Goal: Task Accomplishment & Management: Use online tool/utility

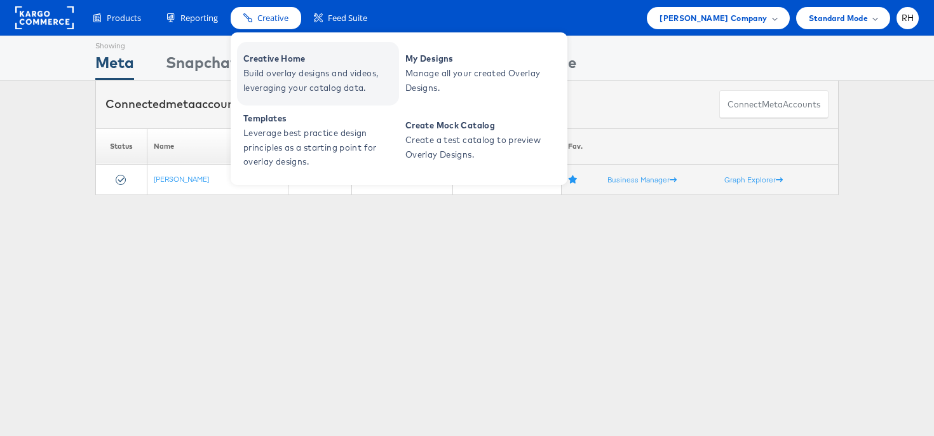
click at [284, 72] on span "Build overlay designs and videos, leveraging your catalog data." at bounding box center [319, 80] width 152 height 29
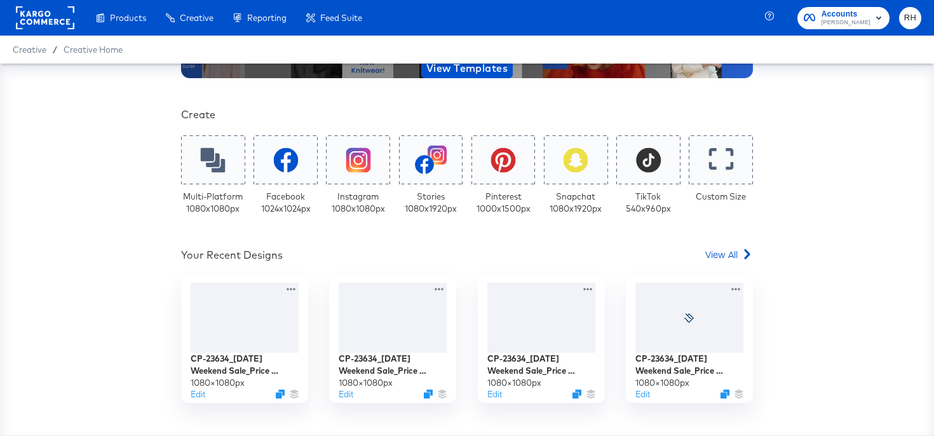
scroll to position [243, 0]
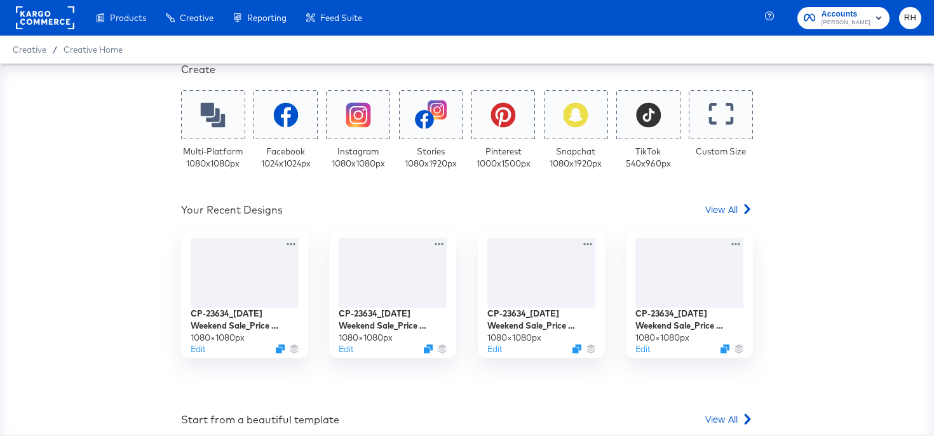
click at [721, 201] on div "Your Custom Templates Beautiful Templates Curated Just for You! View Templates …" at bounding box center [467, 245] width 572 height 811
click at [725, 206] on span "View All" at bounding box center [721, 209] width 32 height 13
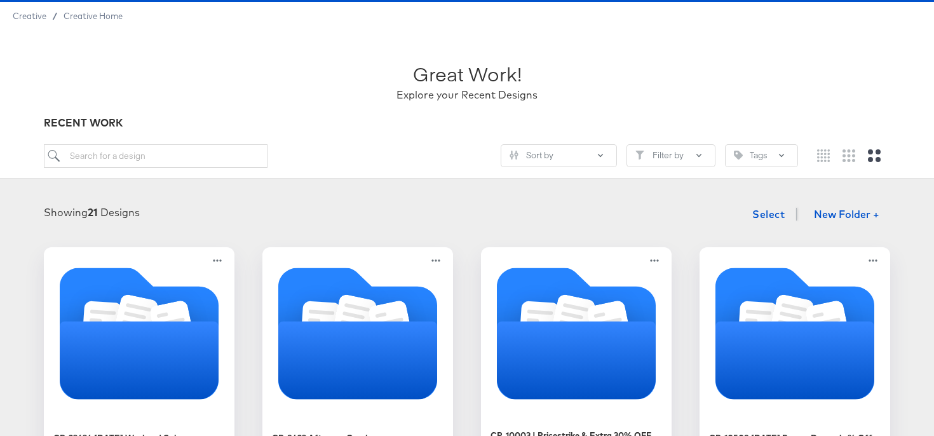
scroll to position [41, 0]
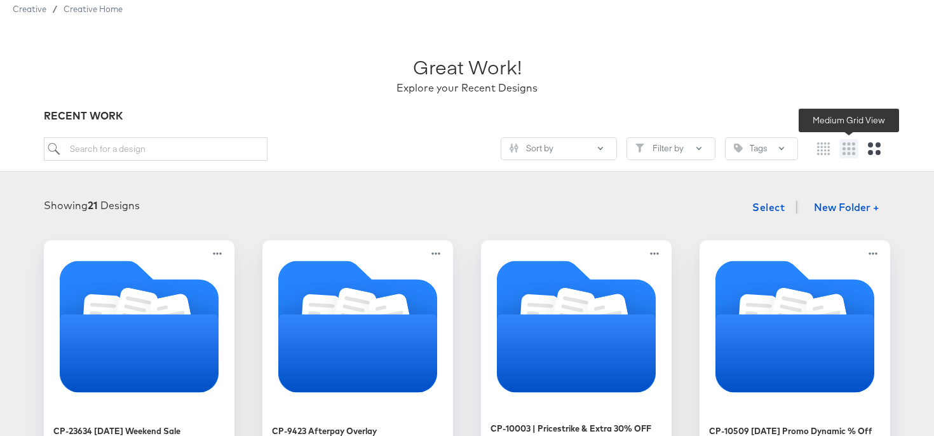
click at [849, 152] on icon "Medium grid" at bounding box center [849, 148] width 13 height 13
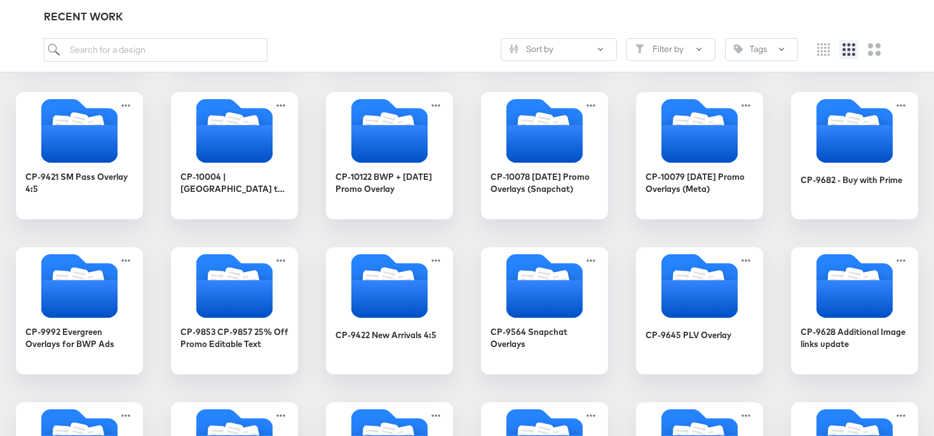
scroll to position [374, 0]
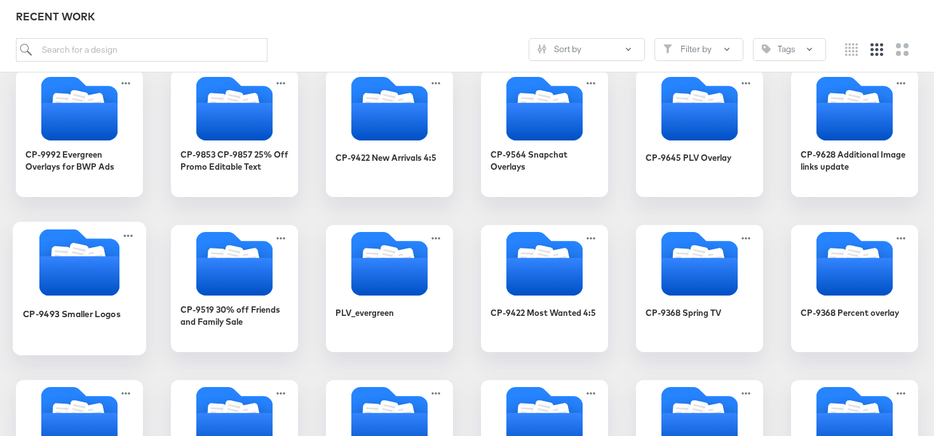
click at [90, 276] on icon "Folder" at bounding box center [79, 275] width 80 height 39
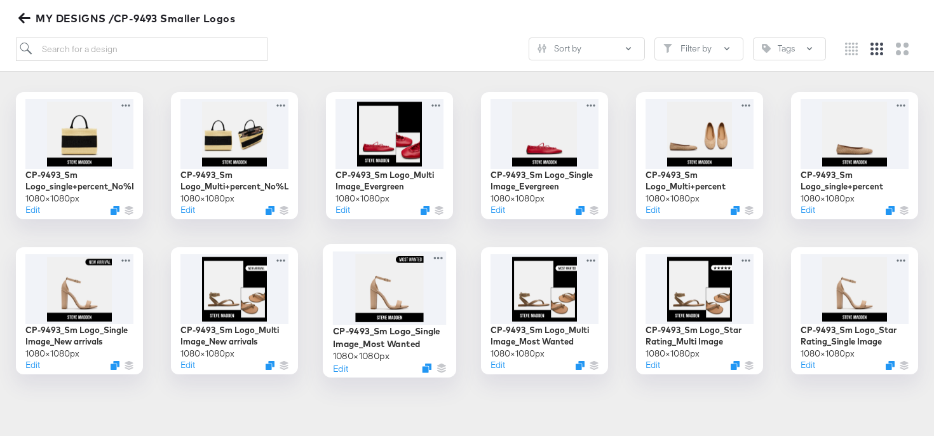
scroll to position [218, 0]
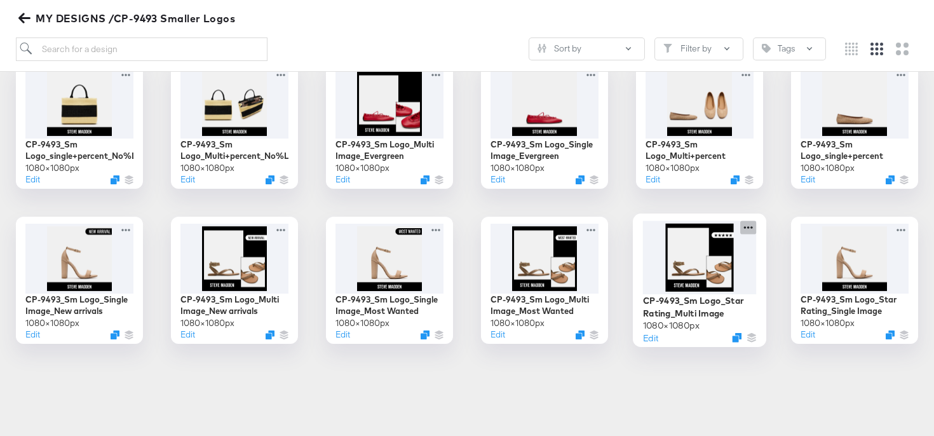
click at [754, 224] on icon at bounding box center [748, 226] width 16 height 13
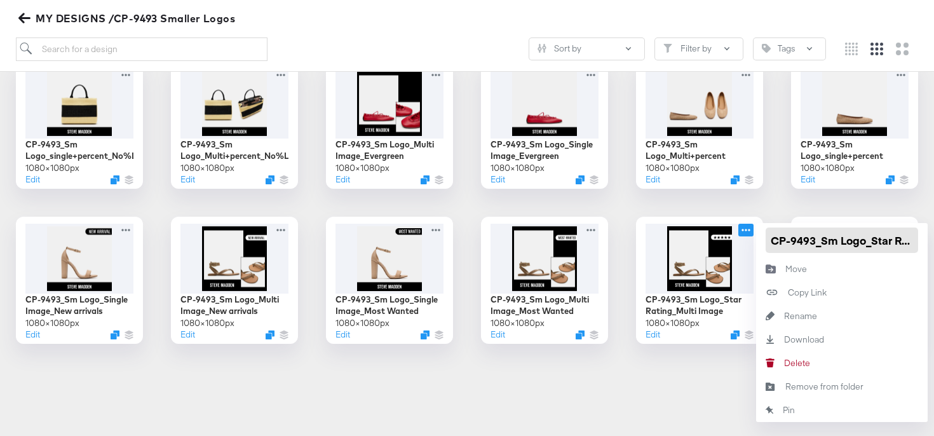
click at [773, 232] on input "CP-9493_Sm Logo_Star Rating_Multi Image" at bounding box center [842, 239] width 152 height 25
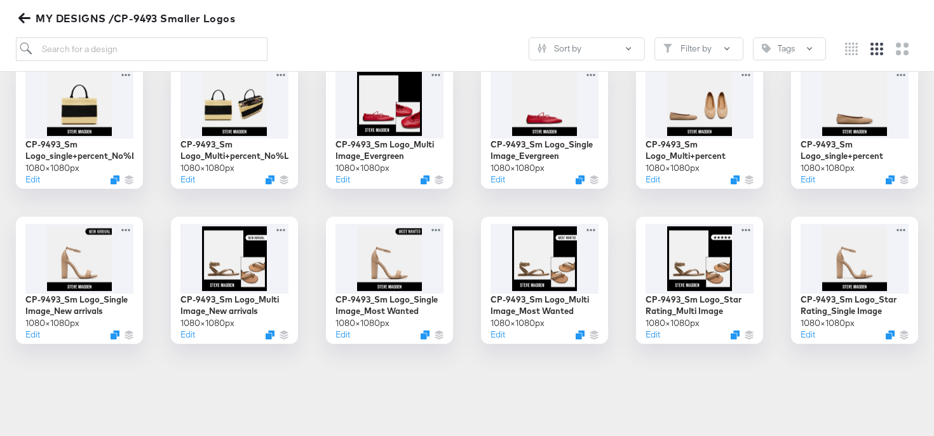
click at [609, 368] on article "Great Work! Explore your Recent Designs MY DESIGNS /CP-9493 Smaller Logos Sort …" at bounding box center [467, 125] width 934 height 559
click at [900, 231] on icon at bounding box center [903, 226] width 16 height 13
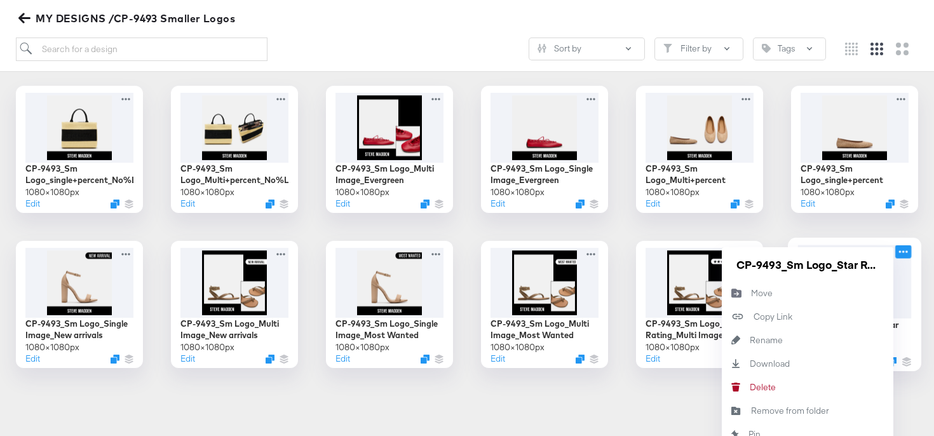
scroll to position [193, 0]
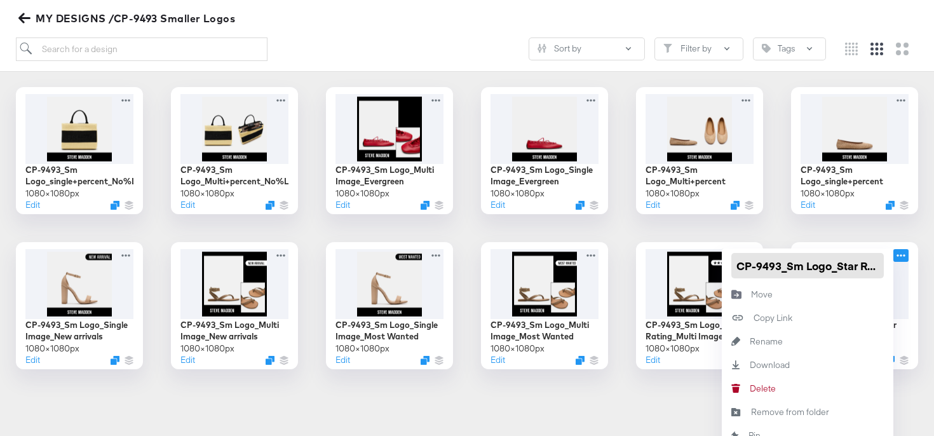
click at [772, 267] on input "CP-9493_Sm Logo_Star Rating_Single Image" at bounding box center [807, 265] width 152 height 25
click at [623, 255] on div "CP-9493_Sm Logo_single+percent_No%Layer 1080 × 1080 px Edit CP-9493_Sm Logo_Mul…" at bounding box center [467, 228] width 909 height 282
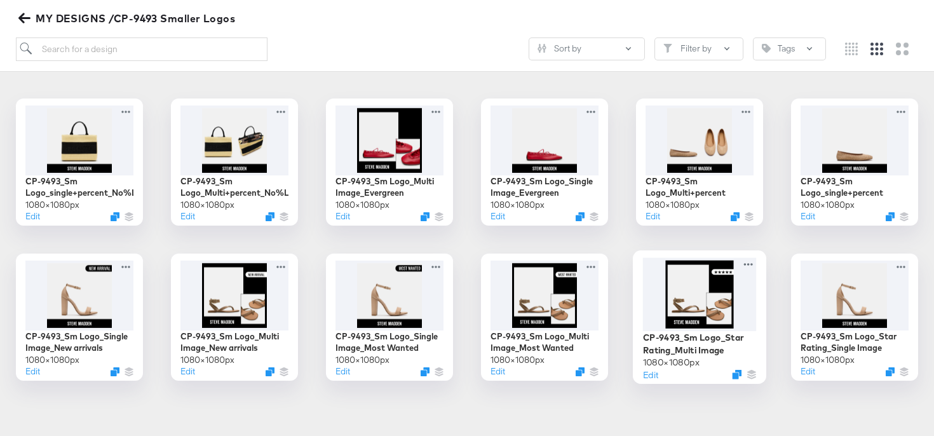
scroll to position [180, 0]
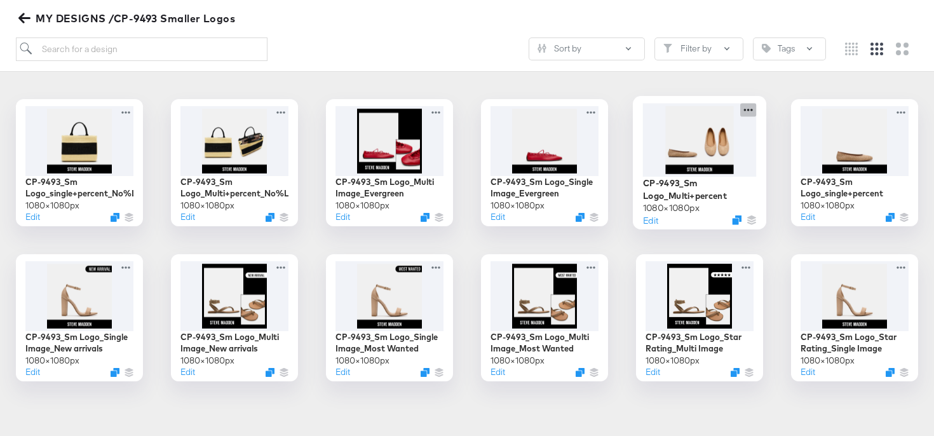
click at [746, 107] on icon at bounding box center [748, 109] width 16 height 13
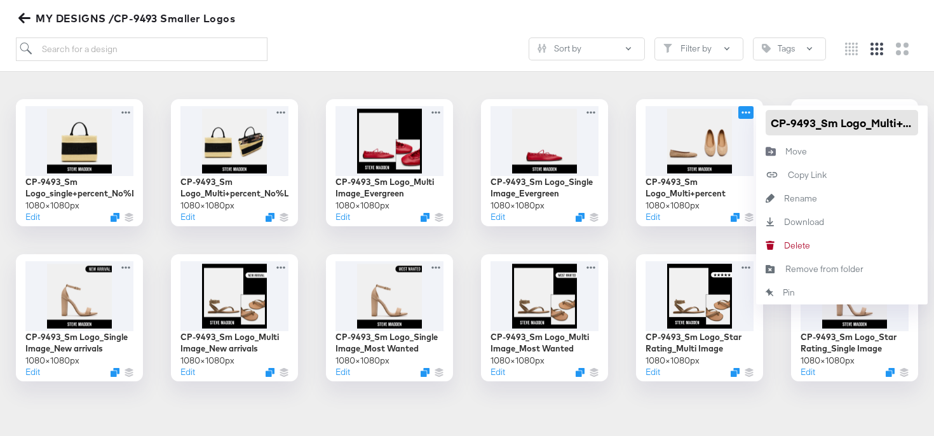
click at [769, 116] on input "CP-9493_Sm Logo_Multi+percent" at bounding box center [842, 122] width 152 height 25
click at [785, 85] on div "Showing 12 Designs Select CP-9493_Sm Logo_single+percent_No%Layer 1080 × 1080 p…" at bounding box center [467, 217] width 909 height 327
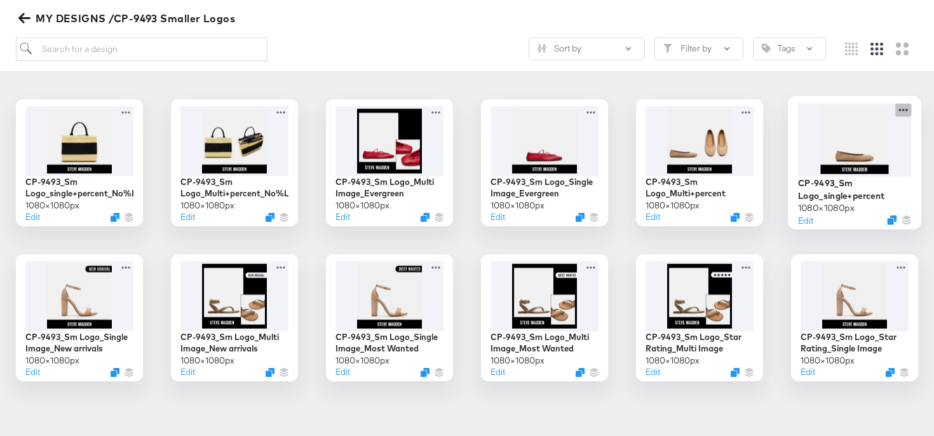
click at [908, 109] on icon at bounding box center [903, 109] width 16 height 13
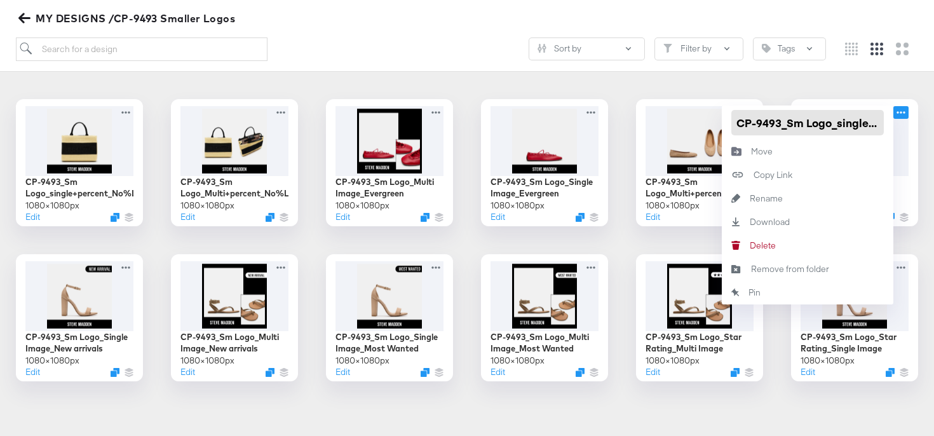
click at [795, 123] on input "CP-9493_Sm Logo_single+percent" at bounding box center [807, 122] width 152 height 25
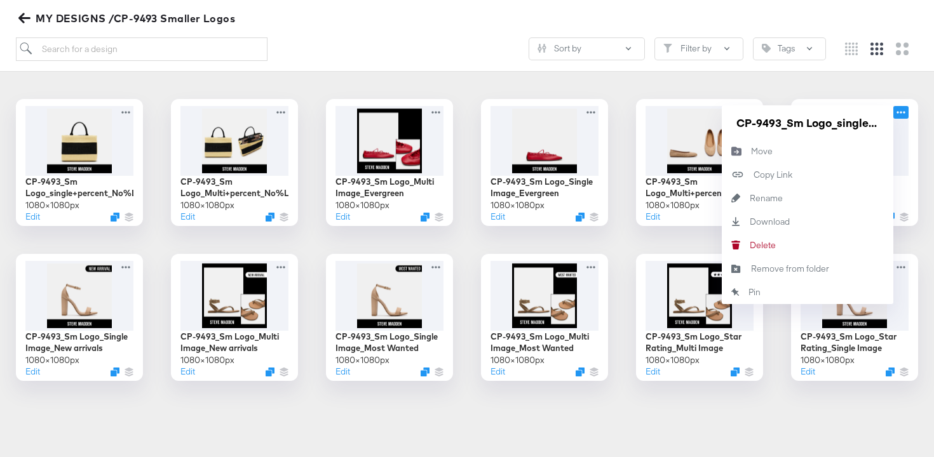
click at [546, 424] on article "Great Work! Explore your Recent Designs MY DESIGNS /CP-9493 Smaller Logos Sort …" at bounding box center [467, 162] width 934 height 559
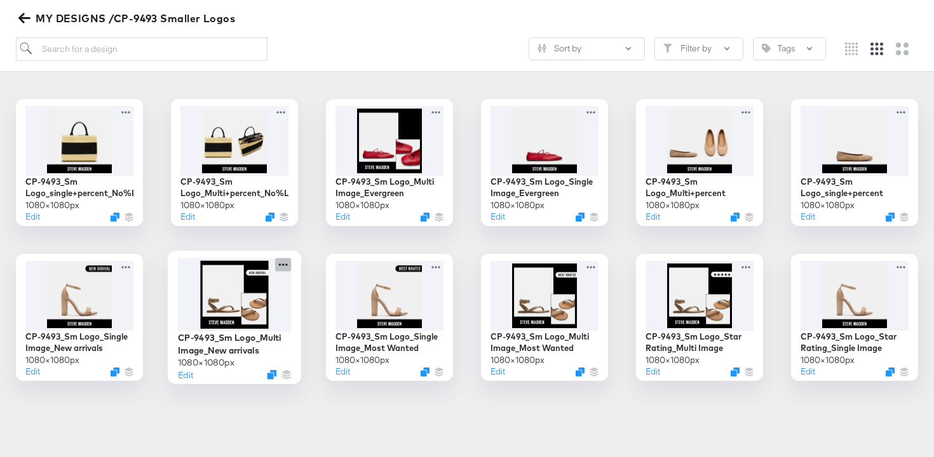
click at [280, 260] on icon at bounding box center [283, 264] width 16 height 13
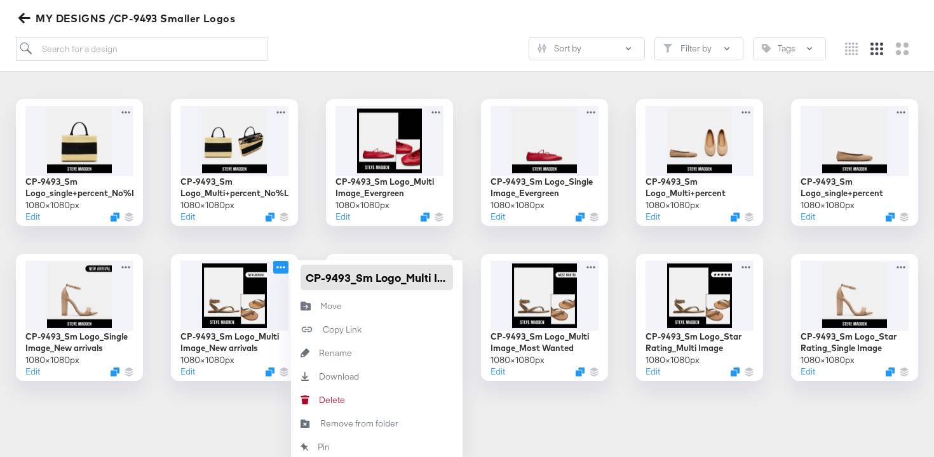
click at [308, 276] on input "CP-9493_Sm Logo_Multi Image_New arrivals" at bounding box center [377, 277] width 152 height 25
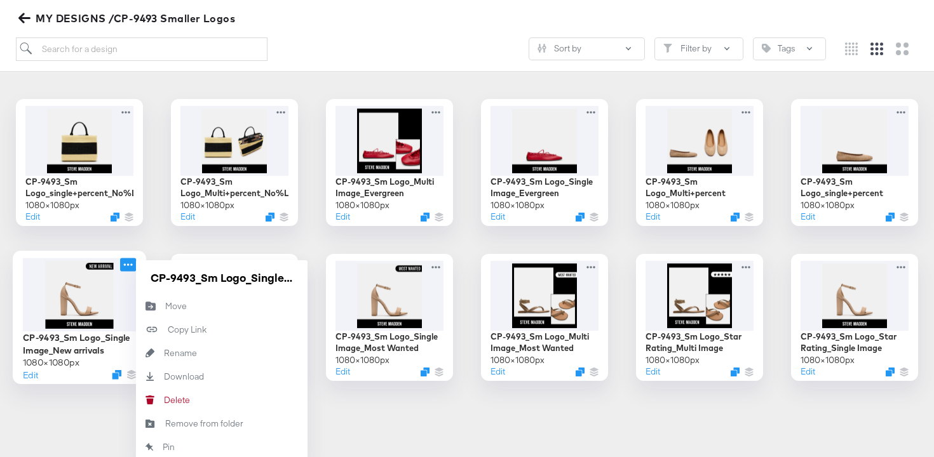
click at [130, 264] on icon at bounding box center [128, 264] width 16 height 13
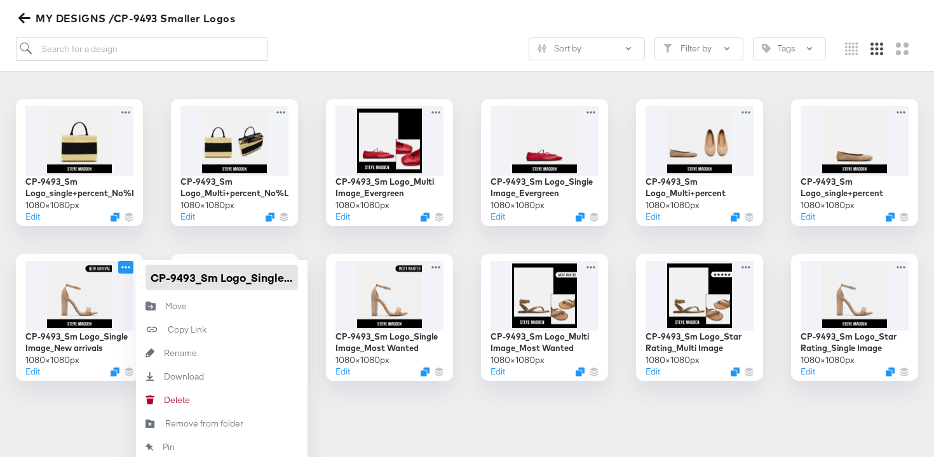
click at [148, 274] on input "CP-9493_Sm Logo_Single Image_New arrivals" at bounding box center [221, 277] width 152 height 25
click at [314, 245] on div "CP-9493_Sm Logo_single+percent_No%Layer 1080 × 1080 px Edit CP-9493_Sm Logo_Mul…" at bounding box center [467, 240] width 909 height 282
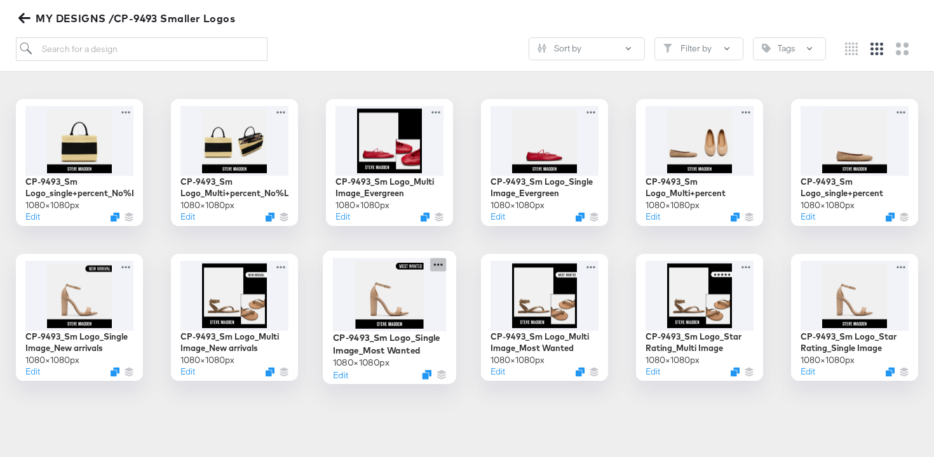
click at [437, 259] on icon at bounding box center [438, 264] width 16 height 13
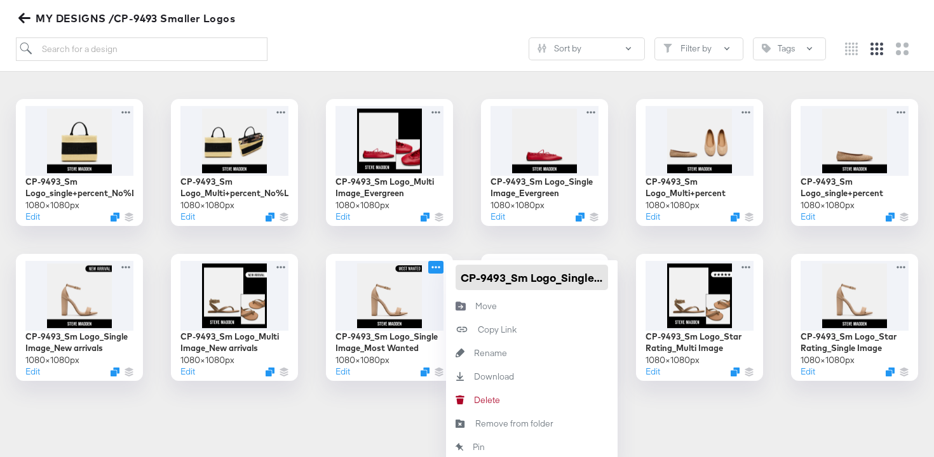
click at [461, 273] on input "CP-9493_Sm Logo_Single Image_Most Wanted" at bounding box center [532, 277] width 152 height 25
click at [309, 244] on div "CP-9493_Sm Logo_single+percent_No%Layer 1080 × 1080 px Edit CP-9493_Sm Logo_Mul…" at bounding box center [467, 240] width 909 height 282
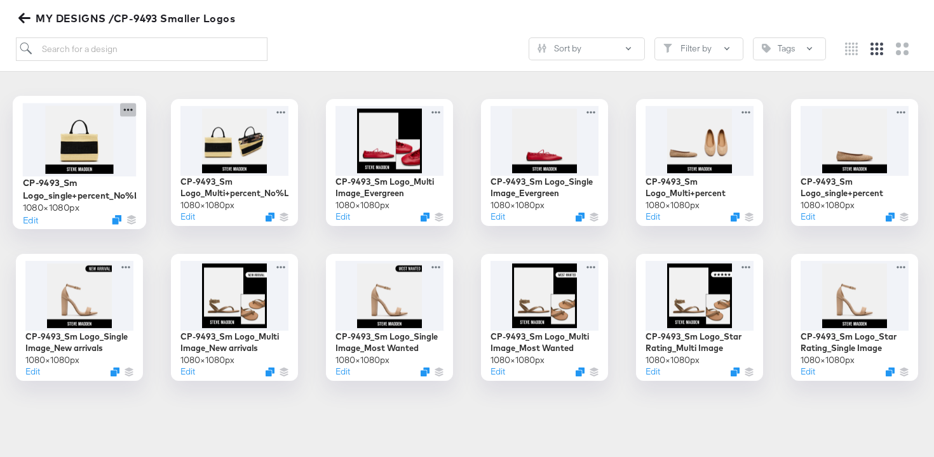
click at [127, 111] on icon at bounding box center [128, 109] width 16 height 13
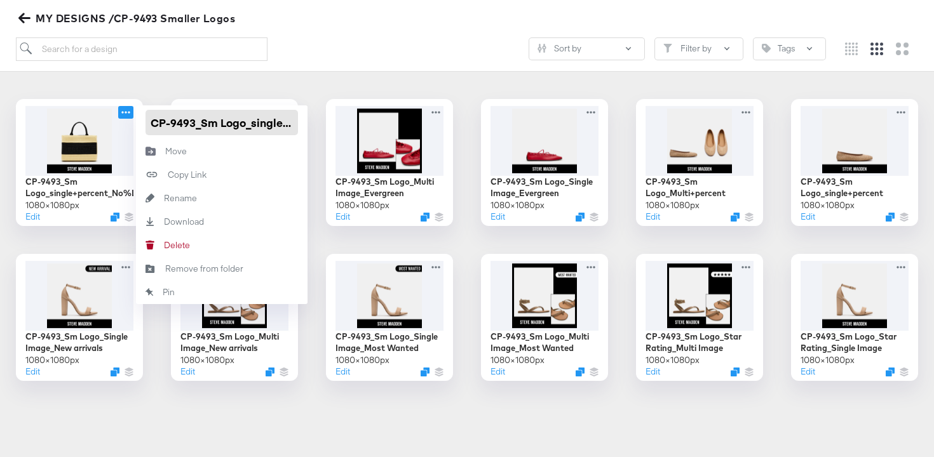
click at [150, 121] on input "CP-9493_Sm Logo_single+percent_No%Layer" at bounding box center [221, 122] width 152 height 25
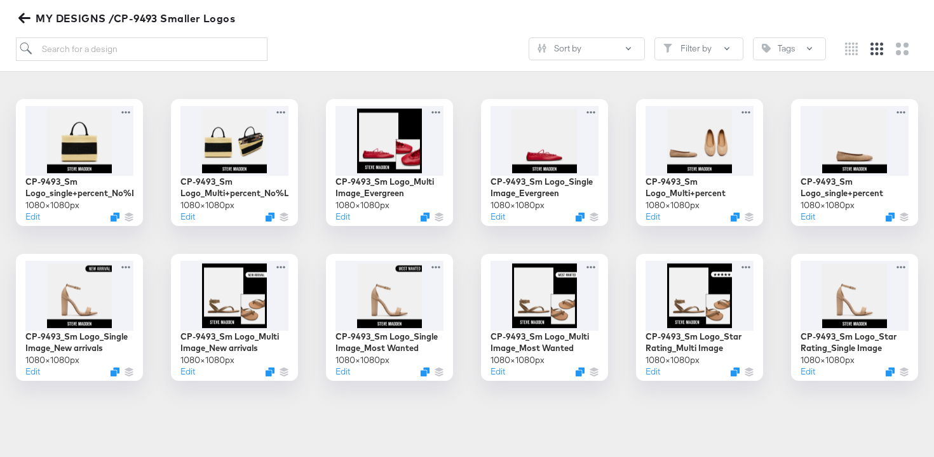
click at [292, 76] on div "Showing 12 Designs Select" at bounding box center [467, 66] width 909 height 25
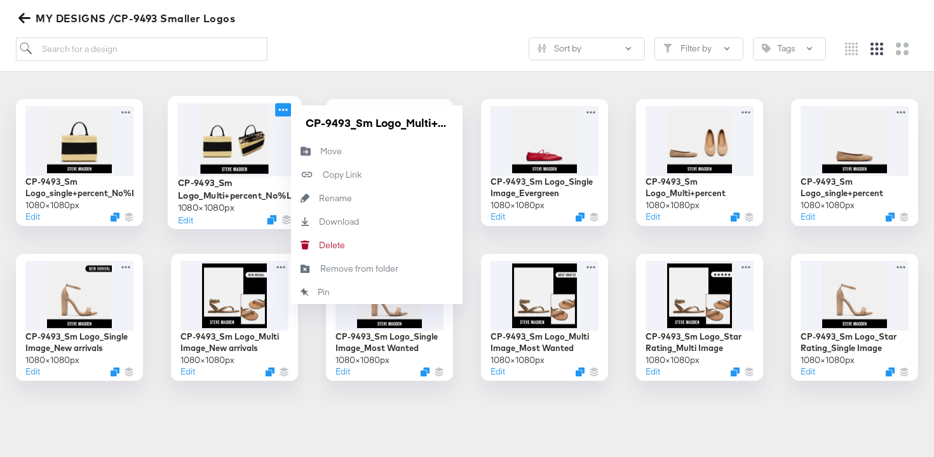
click at [280, 104] on icon at bounding box center [283, 109] width 16 height 13
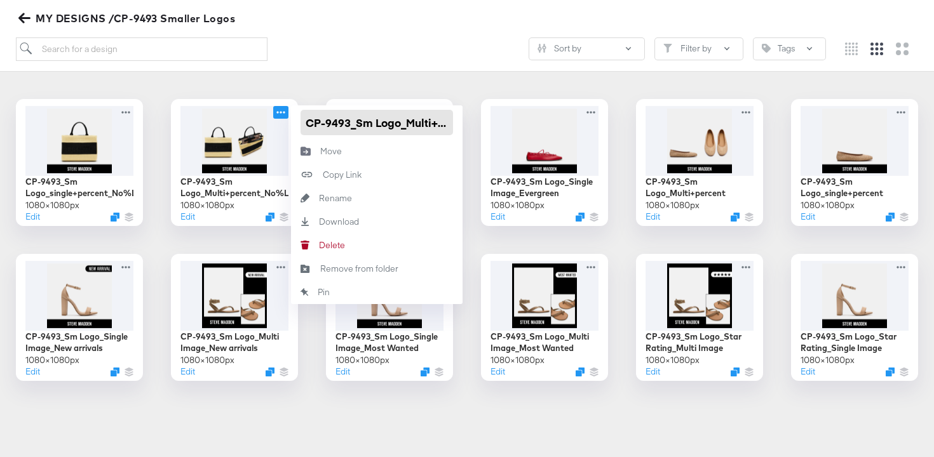
click at [306, 121] on input "CP-9493_Sm Logo_Multi+percent_No%Layer" at bounding box center [377, 122] width 152 height 25
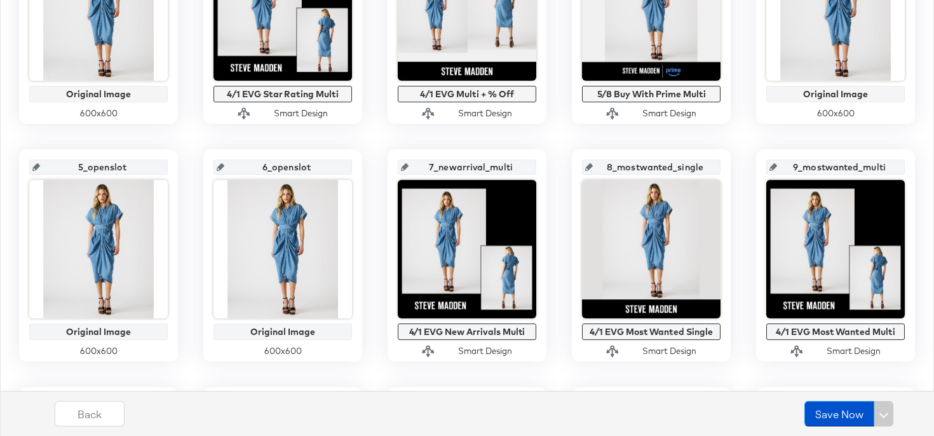
scroll to position [385, 0]
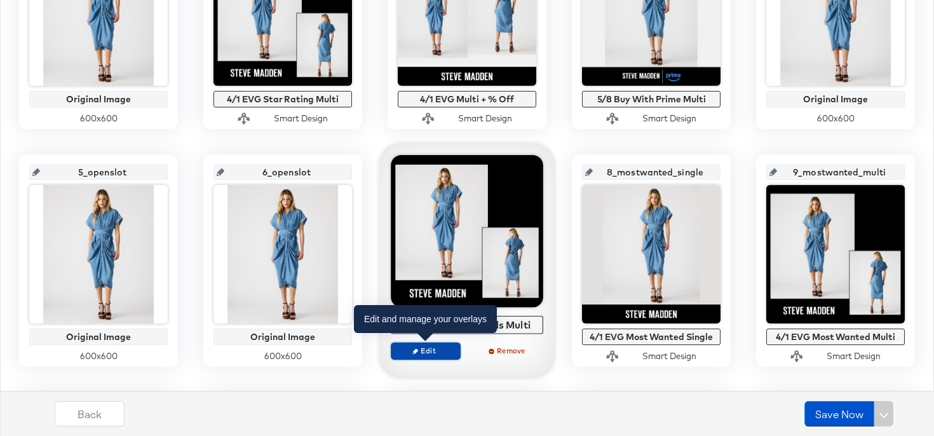
click at [419, 351] on span "Edit" at bounding box center [425, 351] width 58 height 10
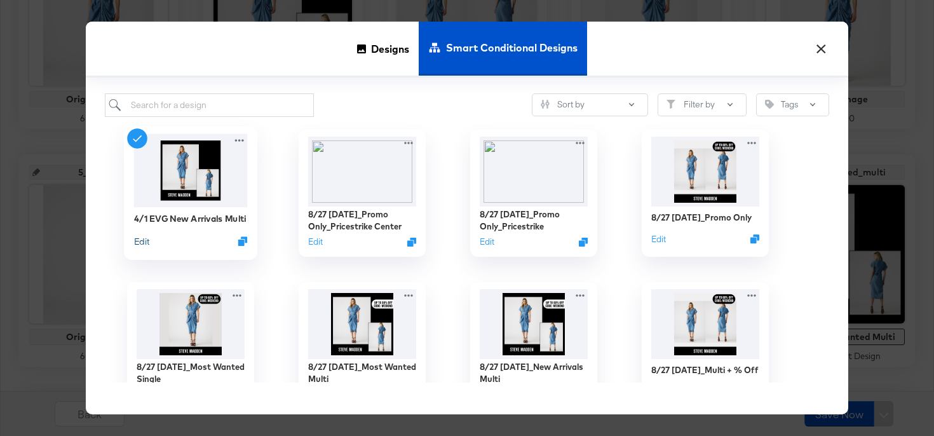
click at [141, 247] on button "Edit" at bounding box center [141, 241] width 15 height 12
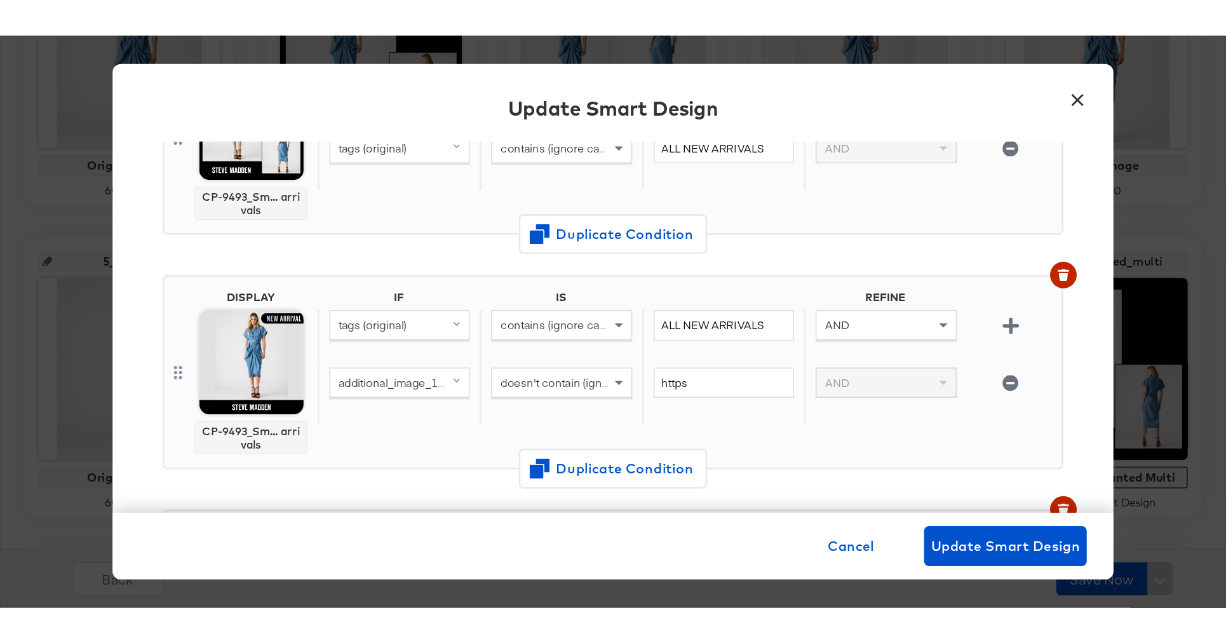
scroll to position [0, 0]
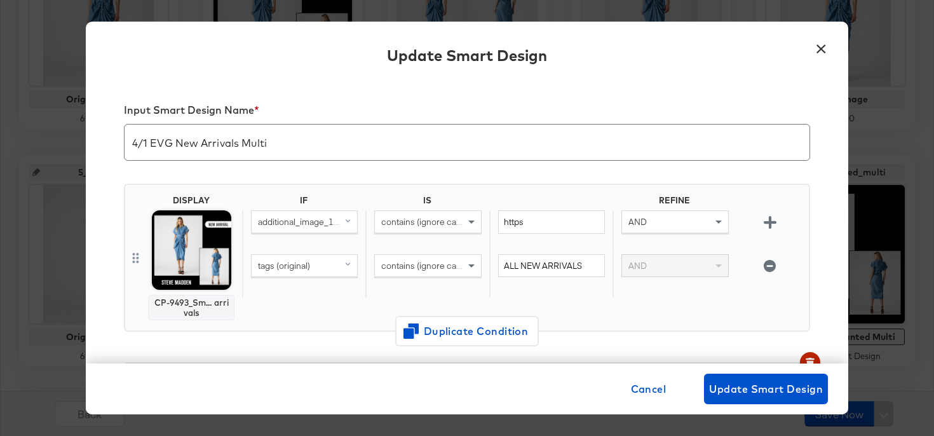
click at [824, 52] on button "×" at bounding box center [820, 45] width 23 height 23
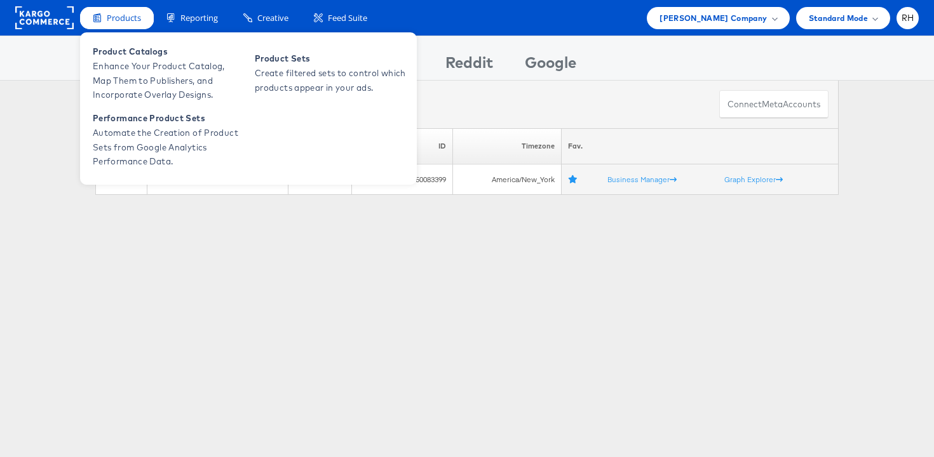
click at [114, 22] on span "Products" at bounding box center [124, 18] width 34 height 12
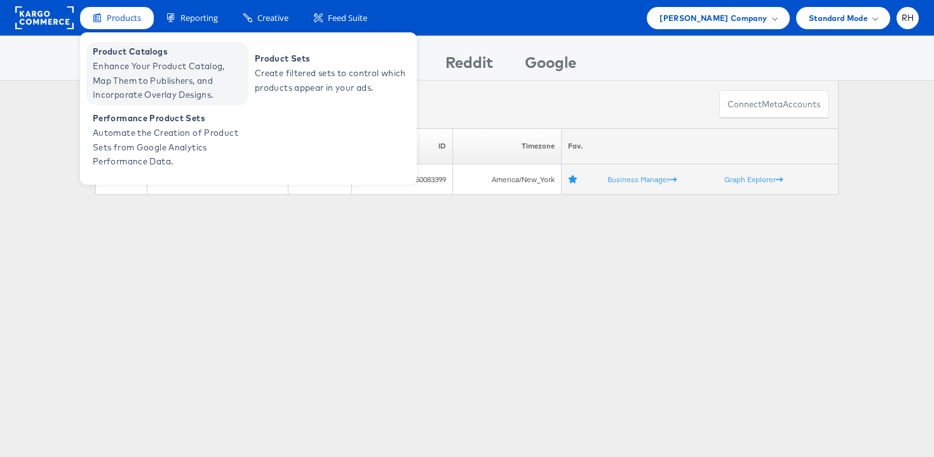
click at [119, 71] on span "Enhance Your Product Catalog, Map Them to Publishers, and Incorporate Overlay D…" at bounding box center [169, 80] width 152 height 43
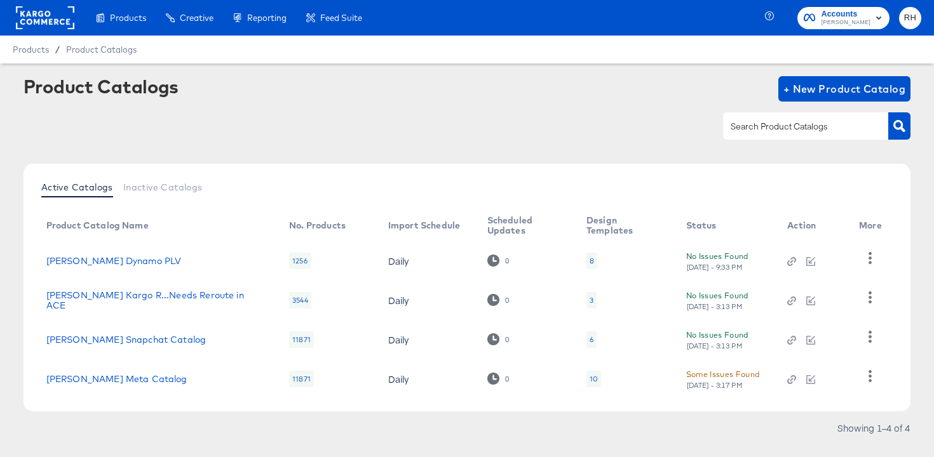
click at [593, 382] on div "10" at bounding box center [594, 379] width 8 height 10
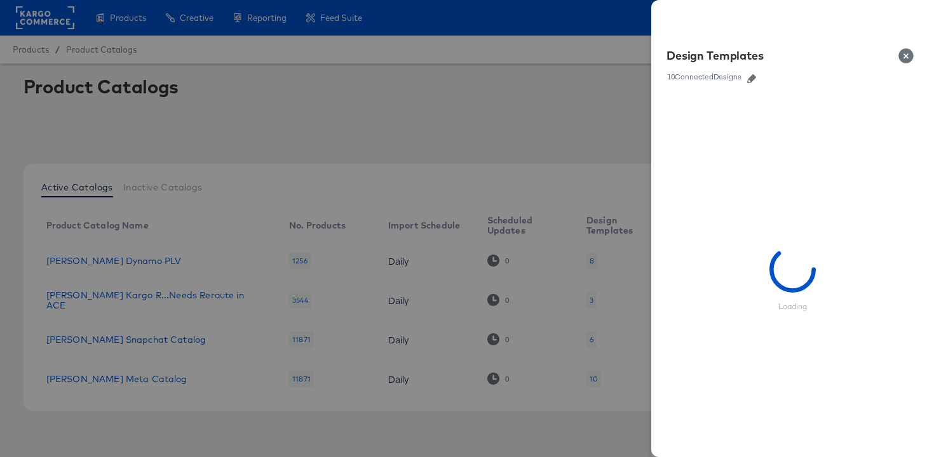
click at [752, 78] on icon "button" at bounding box center [751, 78] width 9 height 9
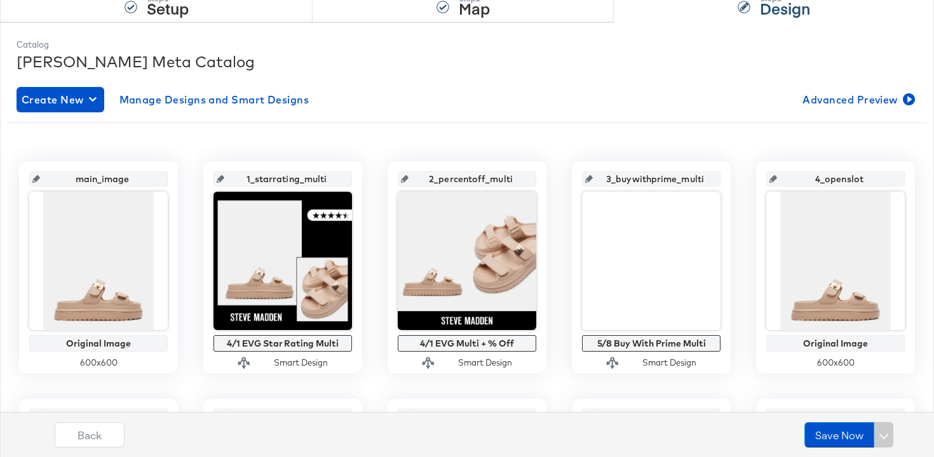
scroll to position [182, 0]
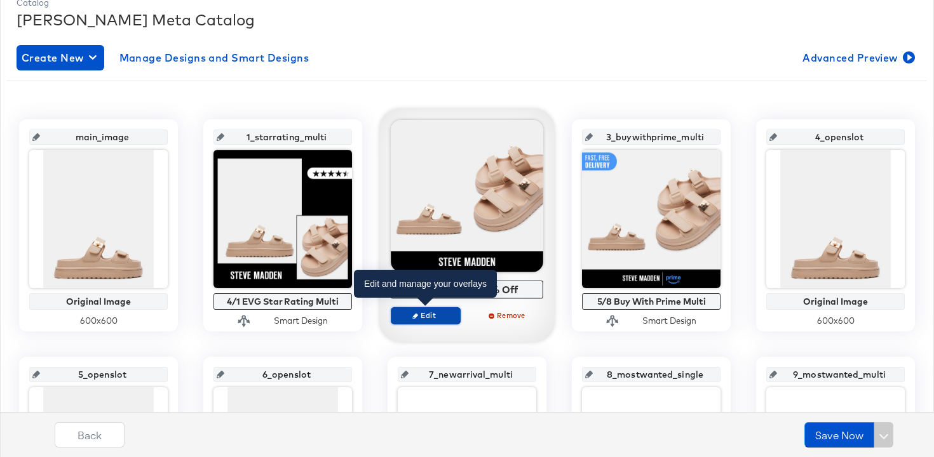
click at [424, 318] on span "Edit" at bounding box center [425, 316] width 58 height 10
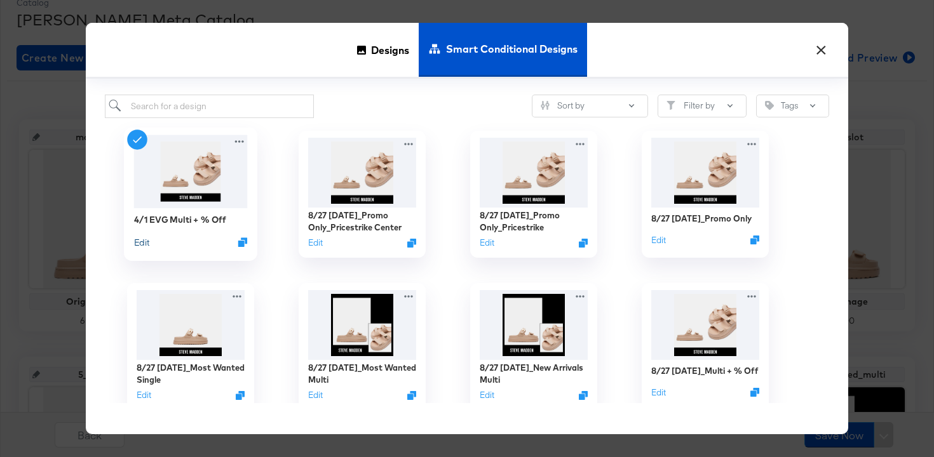
click at [139, 240] on button "Edit" at bounding box center [141, 242] width 15 height 12
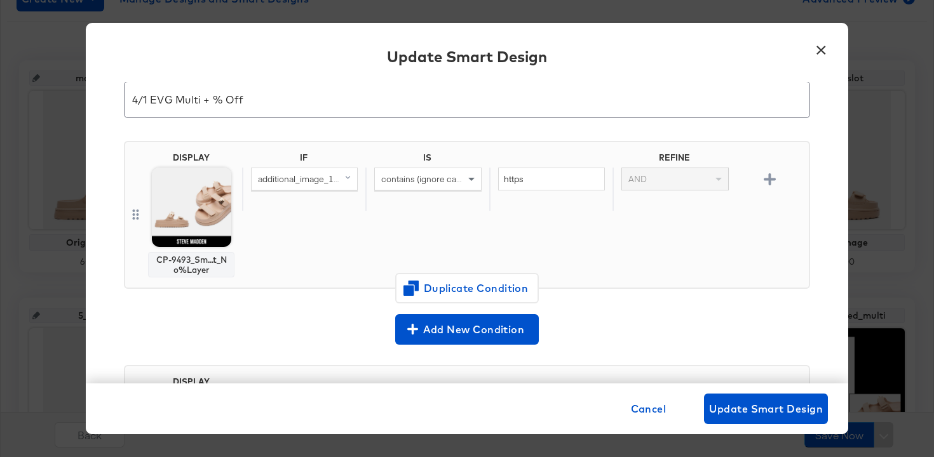
scroll to position [342, 0]
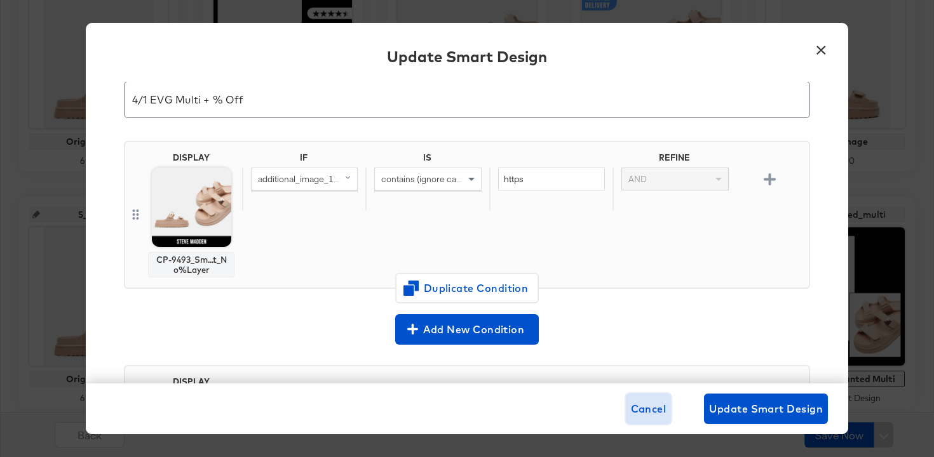
click at [647, 414] on span "Cancel" at bounding box center [649, 409] width 36 height 18
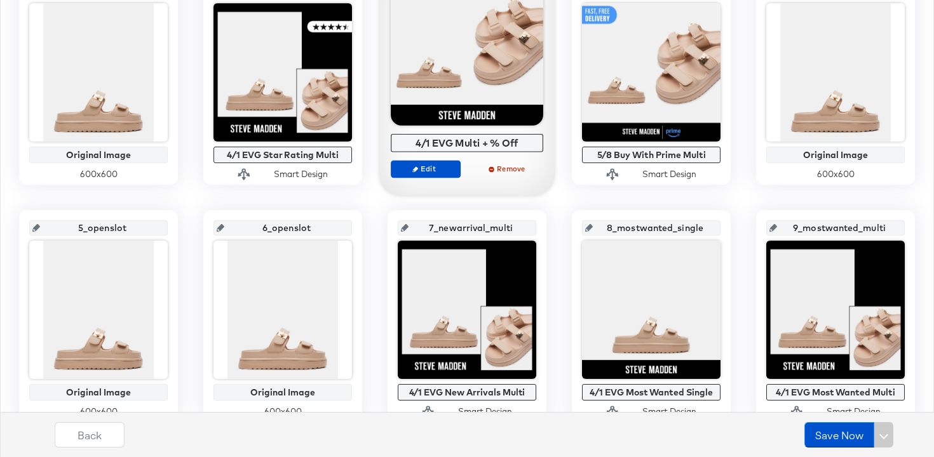
scroll to position [396, 0]
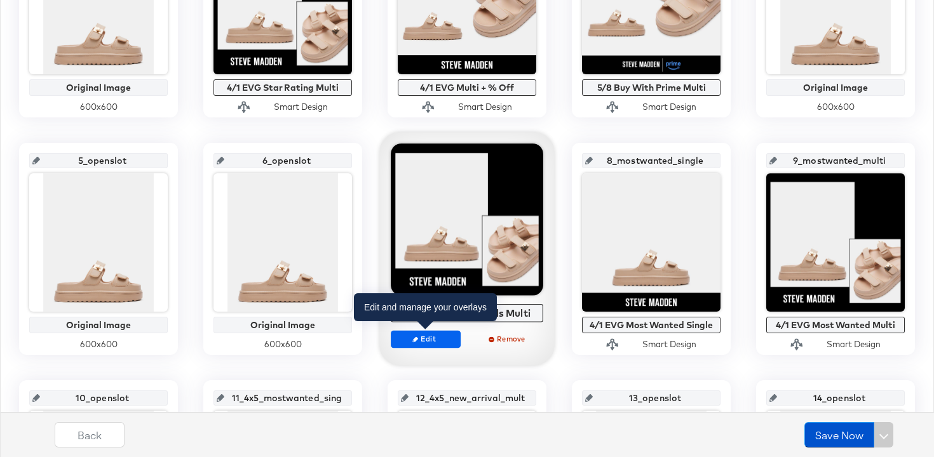
click at [426, 341] on span "Edit" at bounding box center [425, 339] width 58 height 10
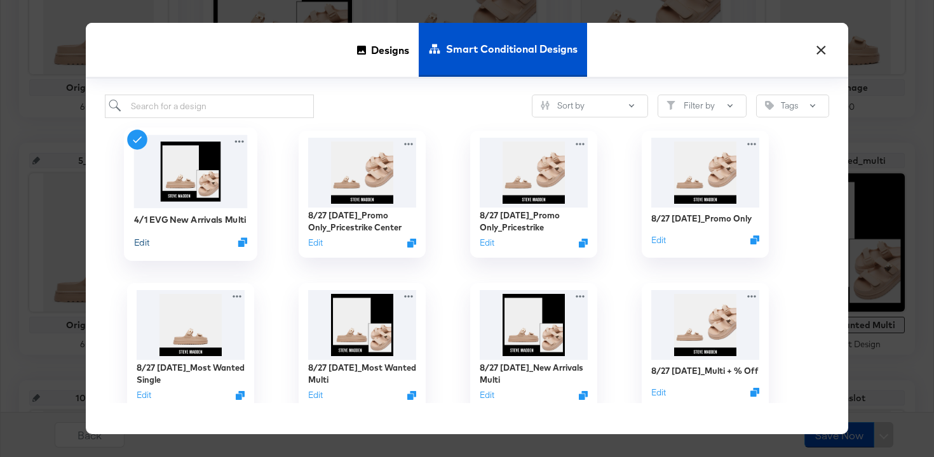
click at [140, 242] on button "Edit" at bounding box center [141, 242] width 15 height 12
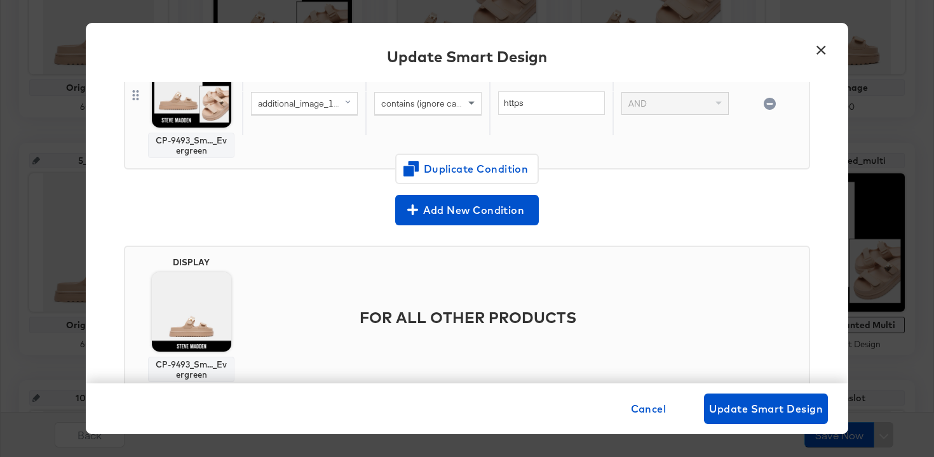
scroll to position [564, 0]
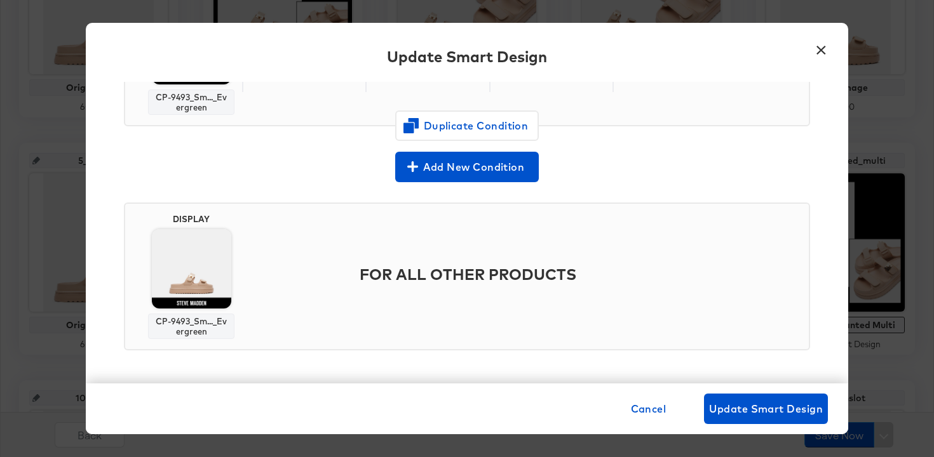
click at [822, 48] on button "×" at bounding box center [820, 47] width 23 height 23
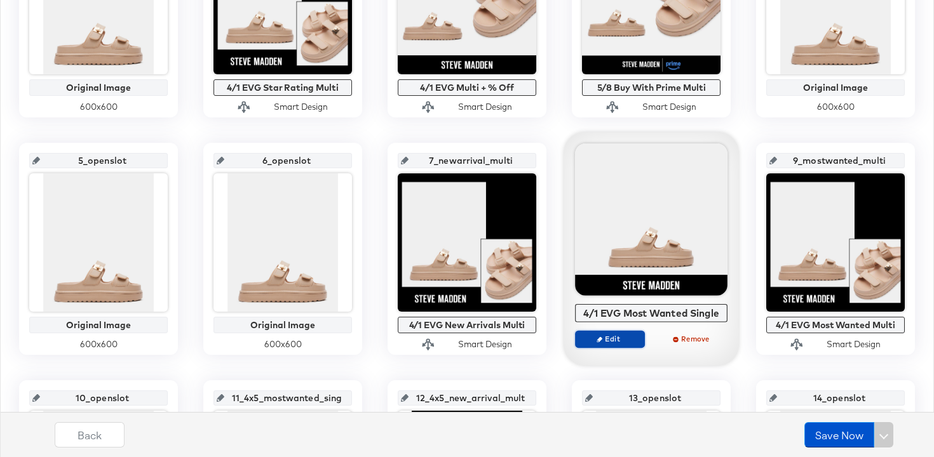
click at [611, 339] on span "Edit" at bounding box center [610, 339] width 58 height 10
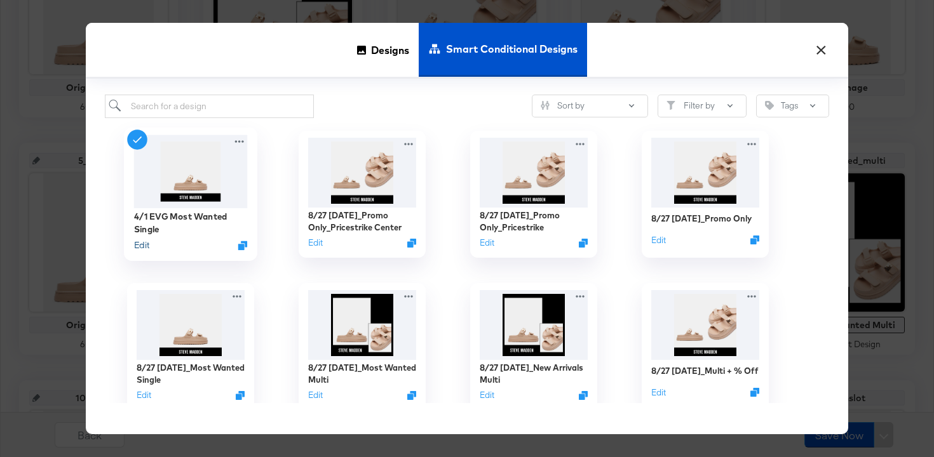
click at [140, 246] on button "Edit" at bounding box center [141, 245] width 15 height 12
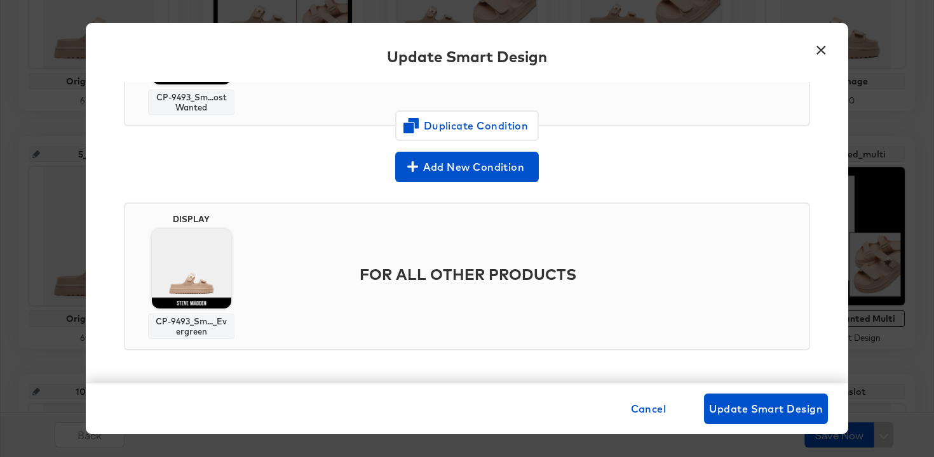
scroll to position [0, 0]
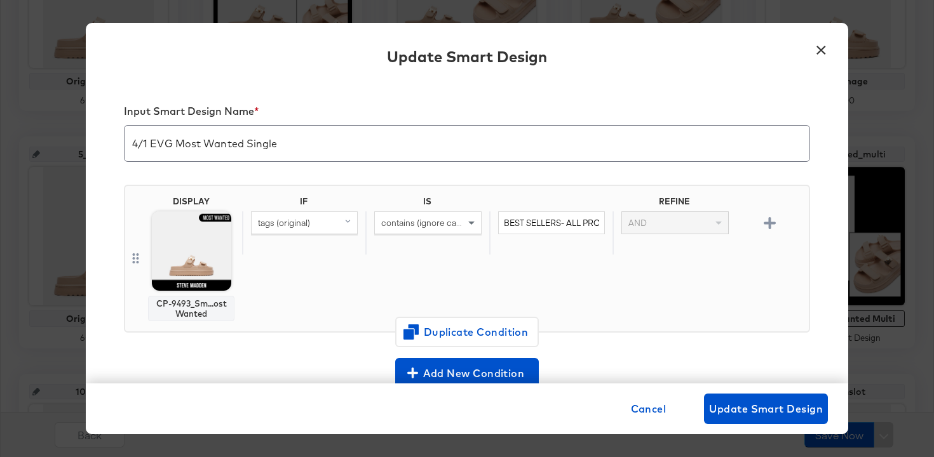
click at [818, 50] on button "×" at bounding box center [820, 47] width 23 height 23
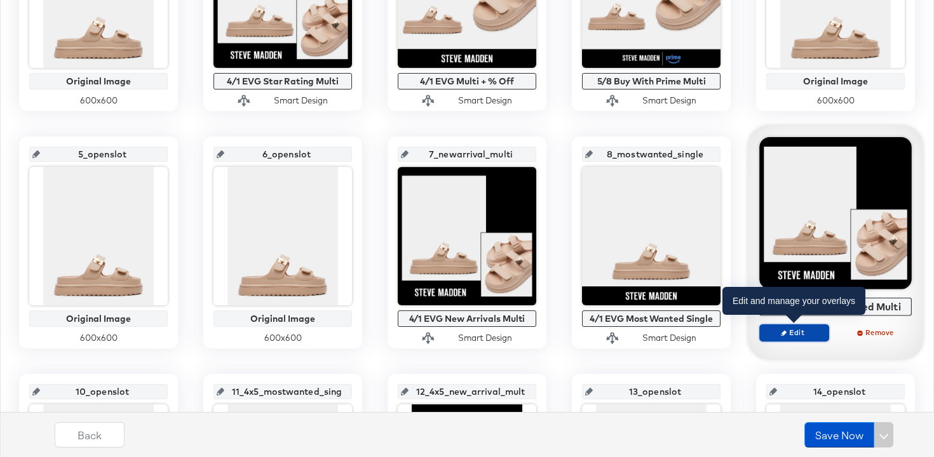
click at [802, 334] on span "Edit" at bounding box center [794, 333] width 58 height 10
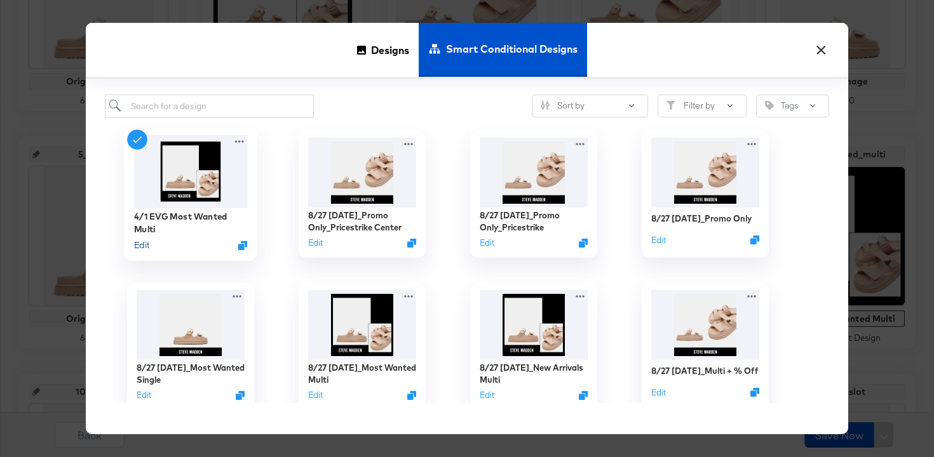
click at [139, 243] on button "Edit" at bounding box center [141, 245] width 15 height 12
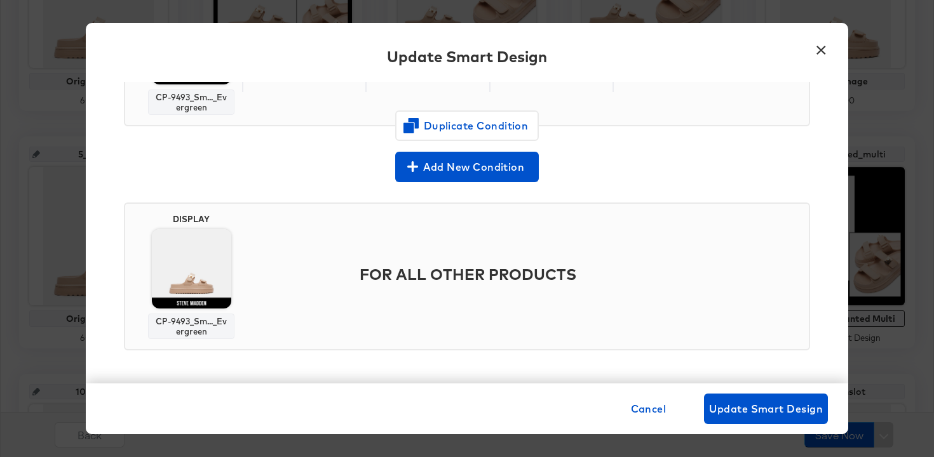
scroll to position [421, 0]
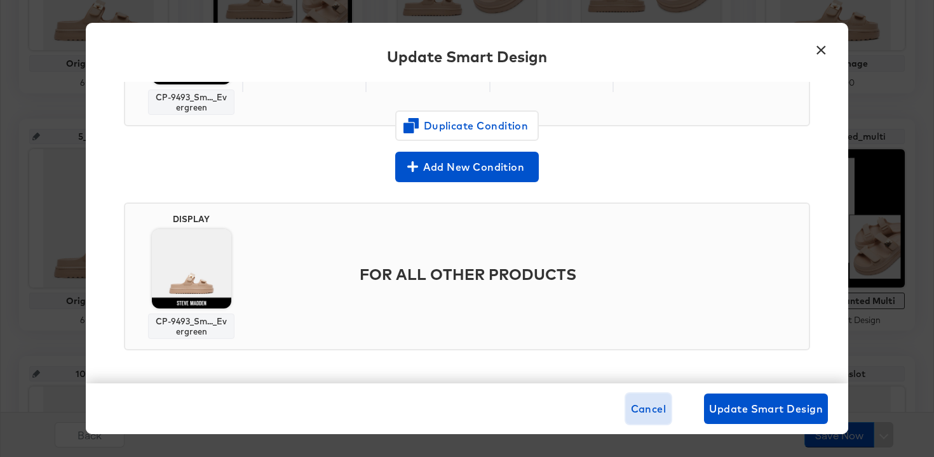
click at [650, 410] on span "Cancel" at bounding box center [649, 409] width 36 height 18
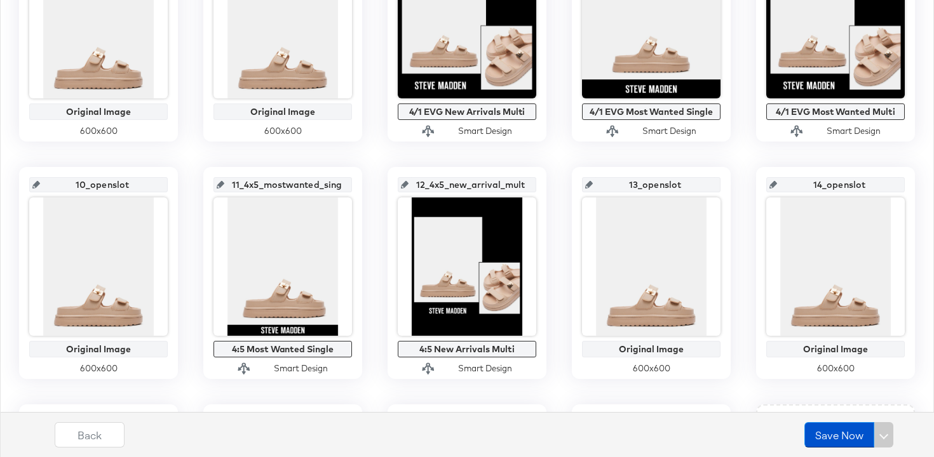
scroll to position [612, 0]
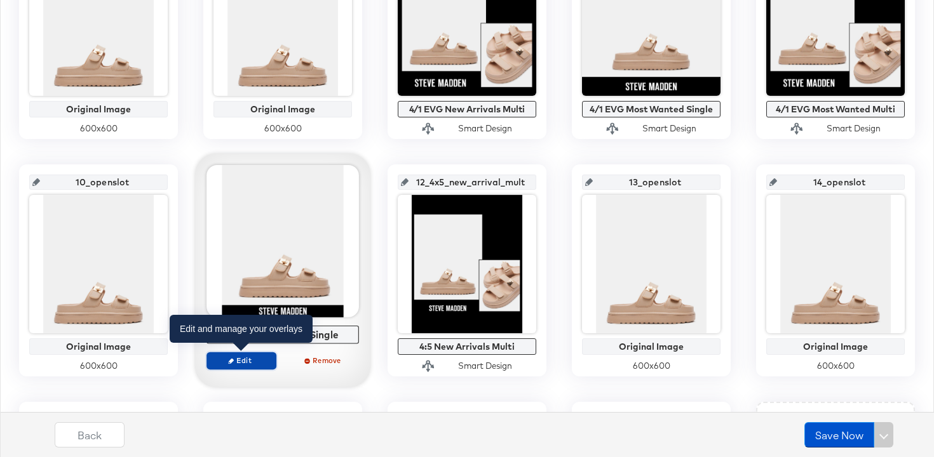
click at [253, 358] on span "Edit" at bounding box center [241, 361] width 58 height 10
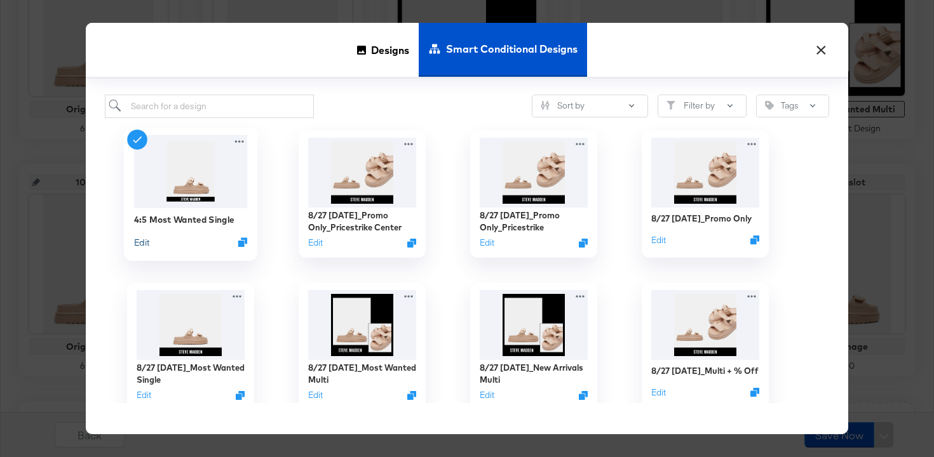
click at [147, 244] on button "Edit" at bounding box center [141, 242] width 15 height 12
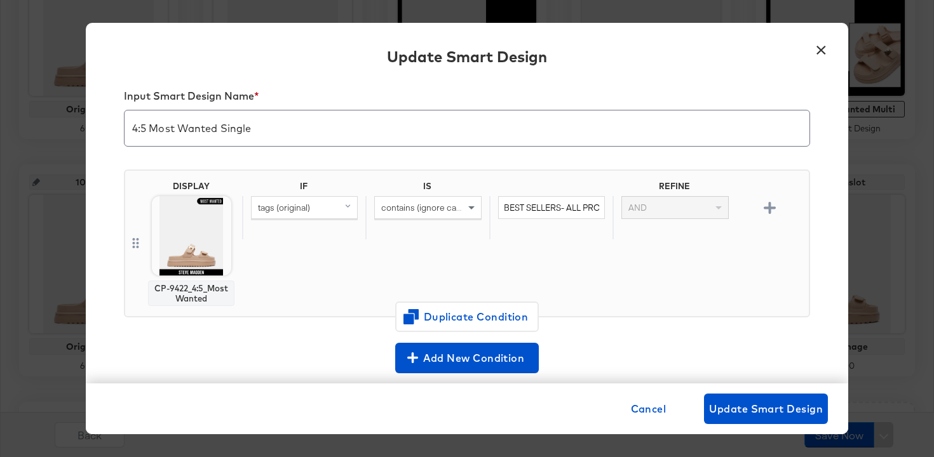
scroll to position [8, 0]
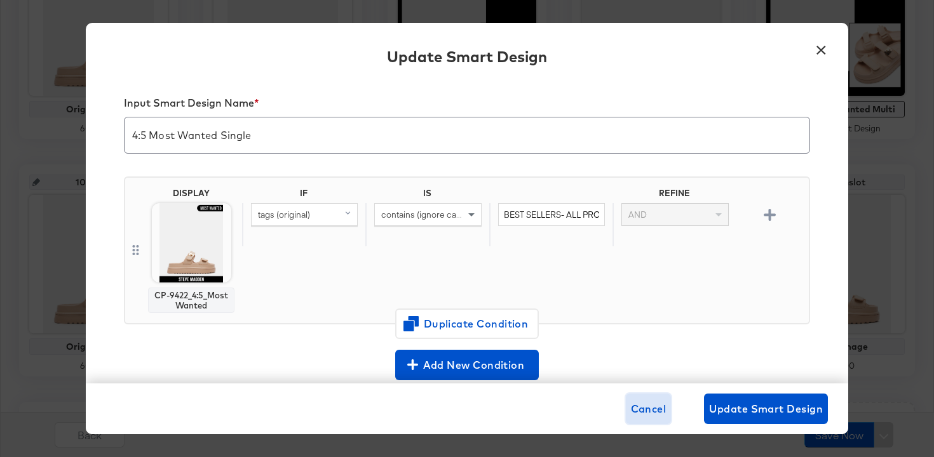
click at [639, 403] on span "Cancel" at bounding box center [649, 409] width 36 height 18
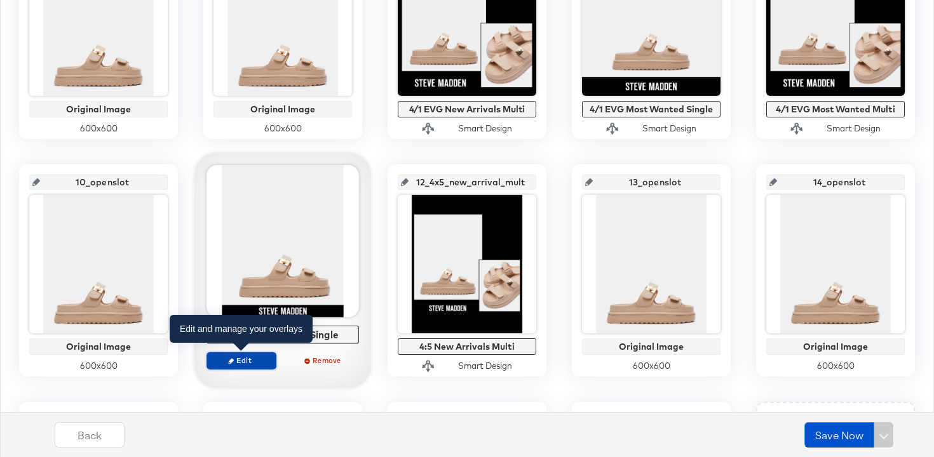
click at [233, 361] on icon "button" at bounding box center [231, 361] width 6 height 6
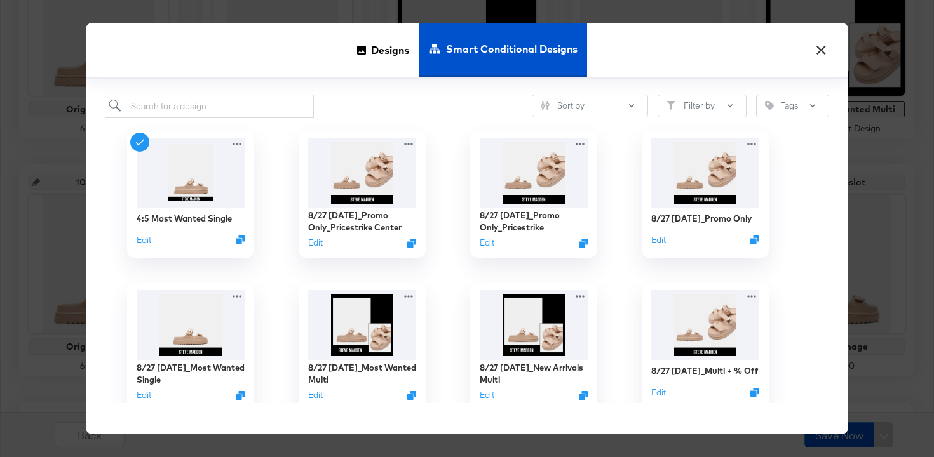
click at [816, 54] on button "×" at bounding box center [820, 47] width 23 height 23
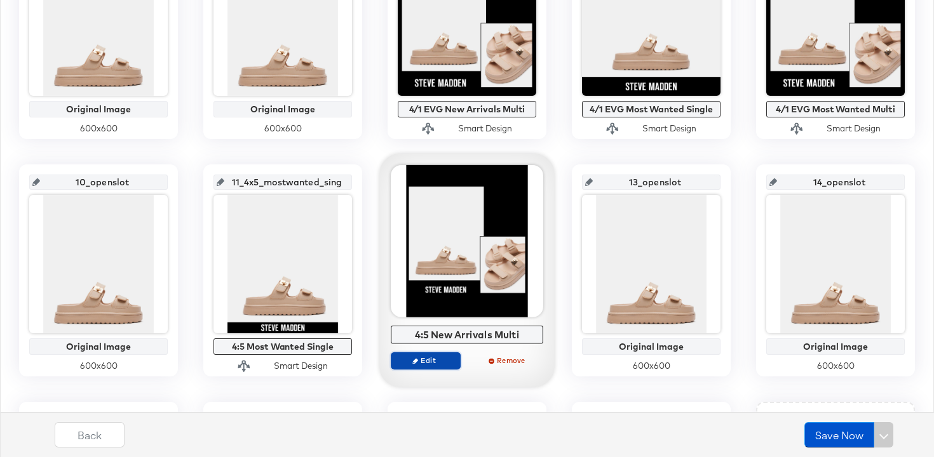
click at [424, 357] on span "Edit" at bounding box center [425, 361] width 58 height 10
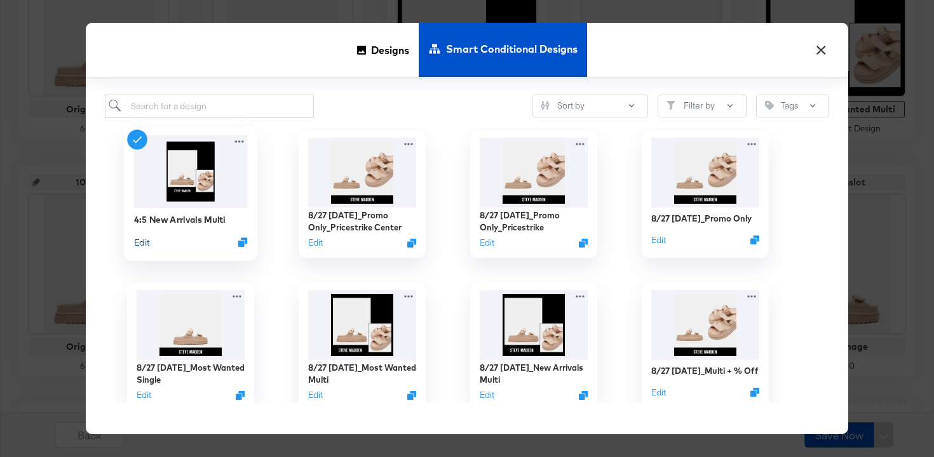
click at [140, 243] on button "Edit" at bounding box center [141, 242] width 15 height 12
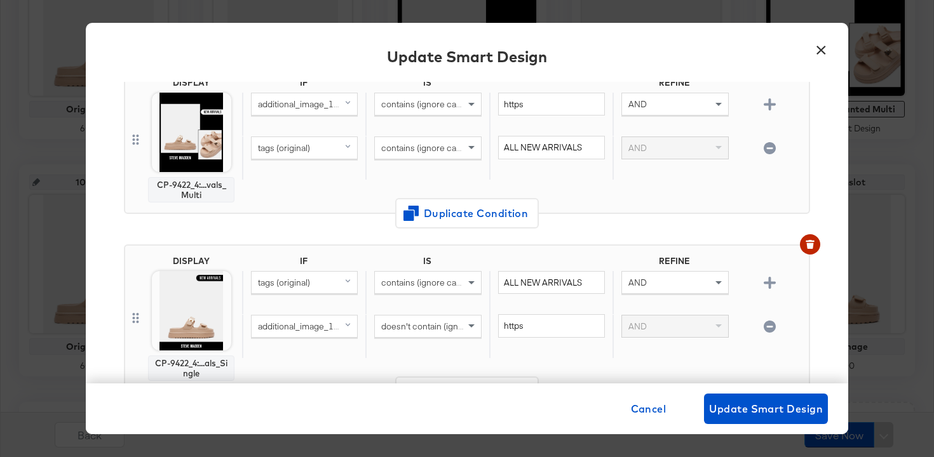
scroll to position [109, 0]
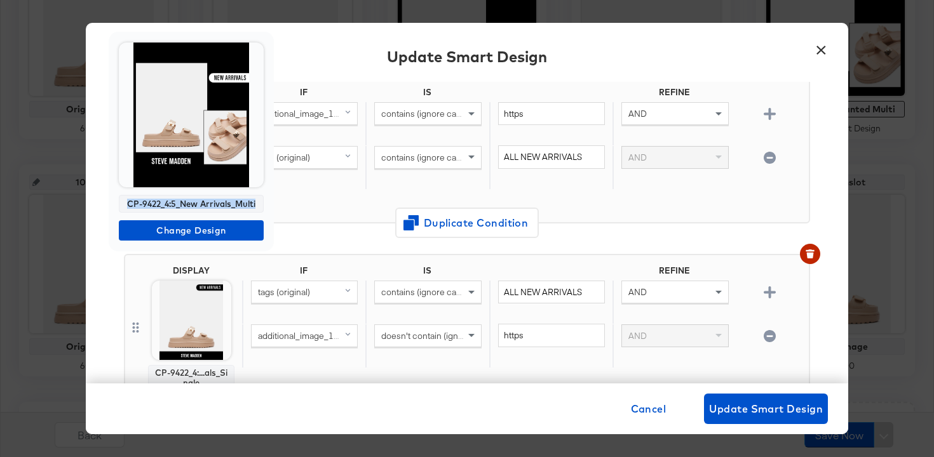
drag, startPoint x: 127, startPoint y: 201, endPoint x: 259, endPoint y: 205, distance: 131.6
click at [259, 205] on div "CP-9422_4:5_New Arrivals_Multi" at bounding box center [191, 204] width 145 height 18
copy div "CP-9422_4:5_New Arrivals_Multi"
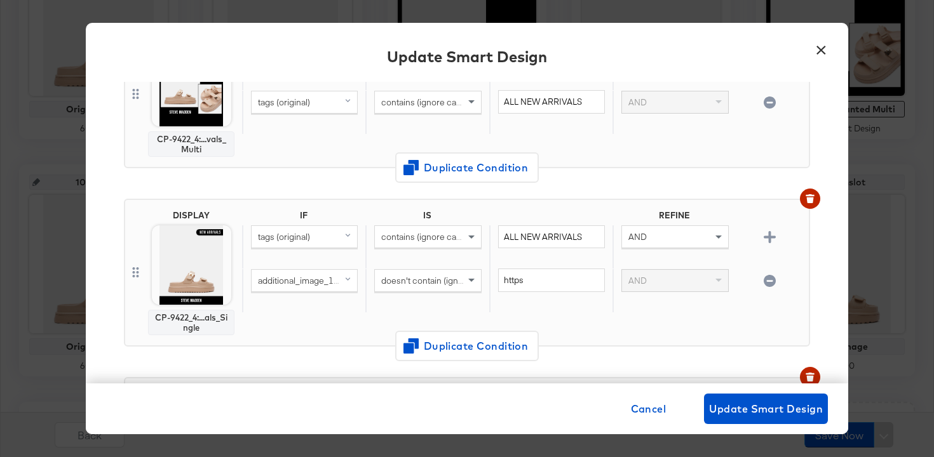
scroll to position [174, 0]
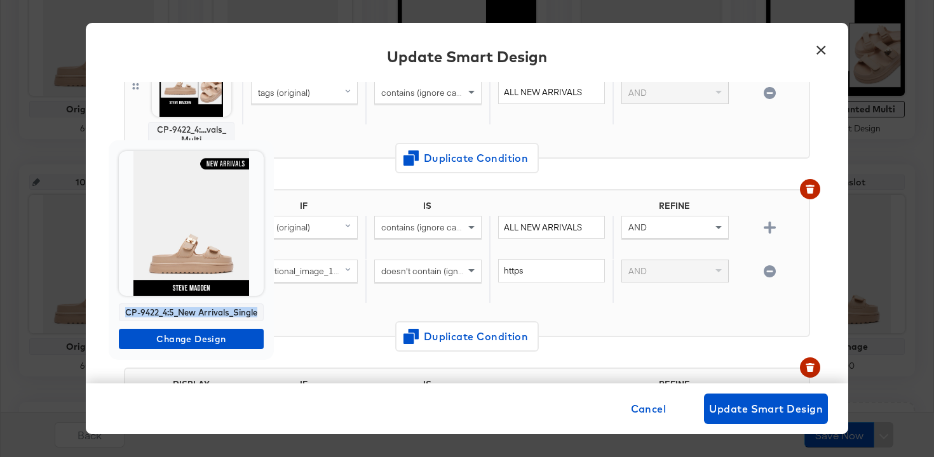
drag, startPoint x: 202, startPoint y: 320, endPoint x: 125, endPoint y: 311, distance: 78.0
click at [125, 311] on div "CP-9422_4:5_New Arrivals_Single" at bounding box center [191, 313] width 145 height 18
copy div "CP-9422_4:5_New Arrivals_Single"
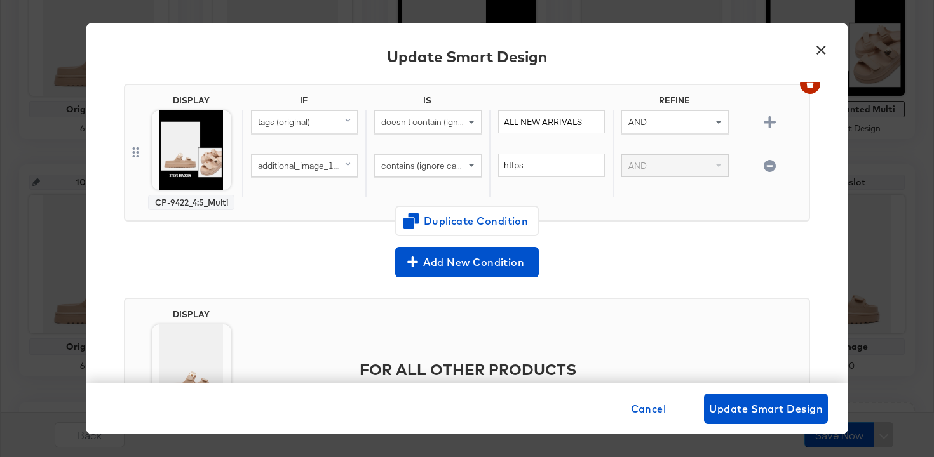
scroll to position [553, 0]
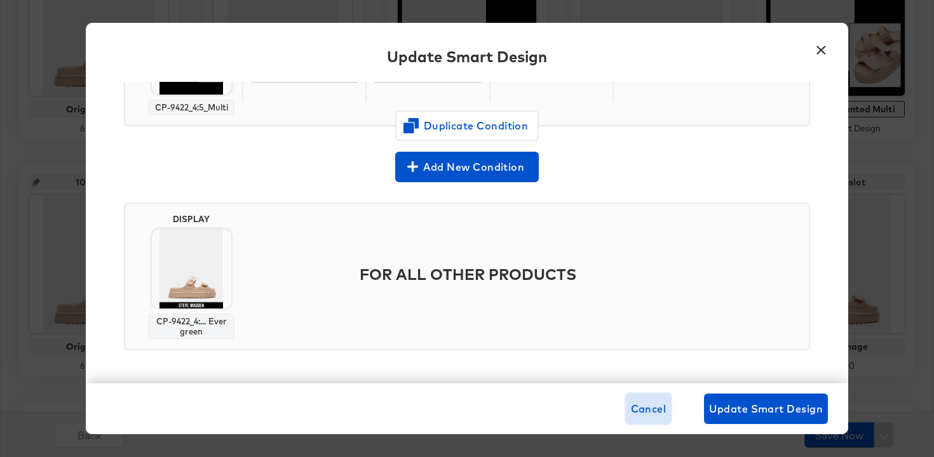
click at [635, 405] on span "Cancel" at bounding box center [649, 409] width 36 height 18
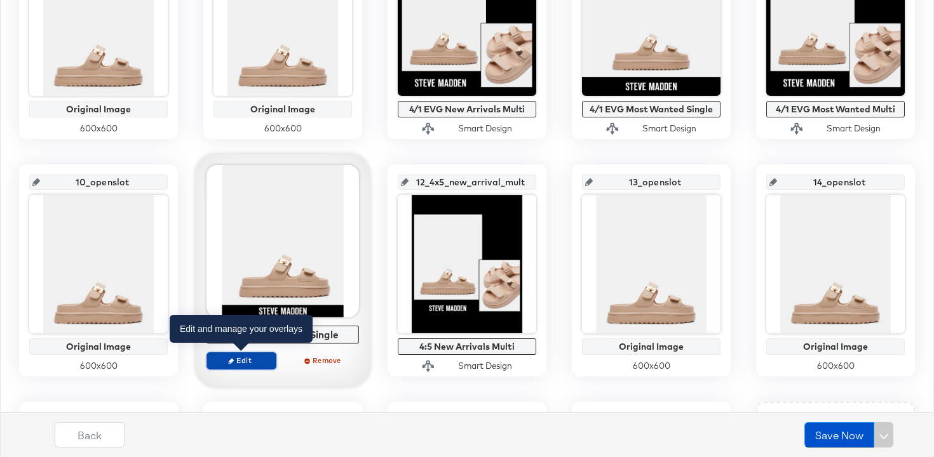
click at [234, 361] on span "Edit" at bounding box center [241, 361] width 58 height 10
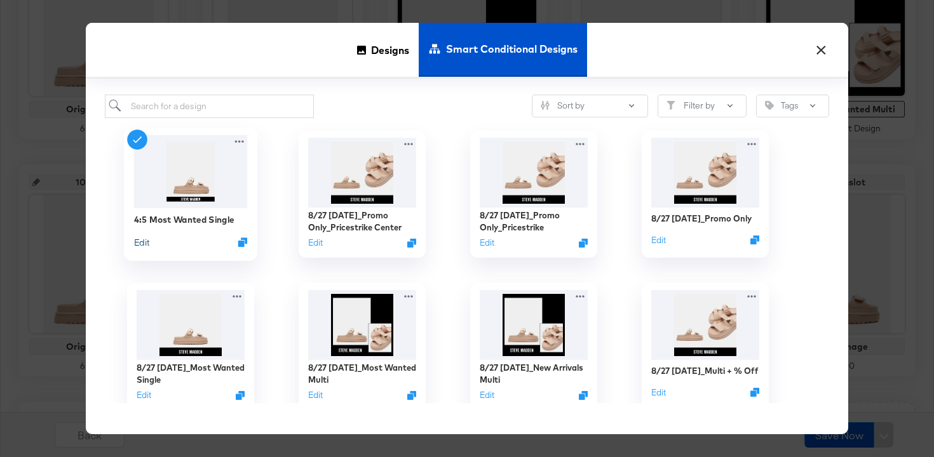
click at [136, 244] on button "Edit" at bounding box center [141, 242] width 15 height 12
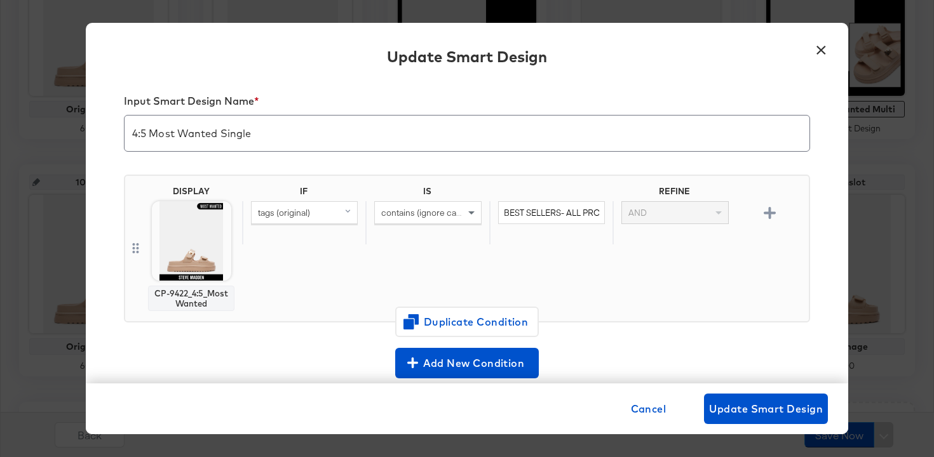
scroll to position [15, 0]
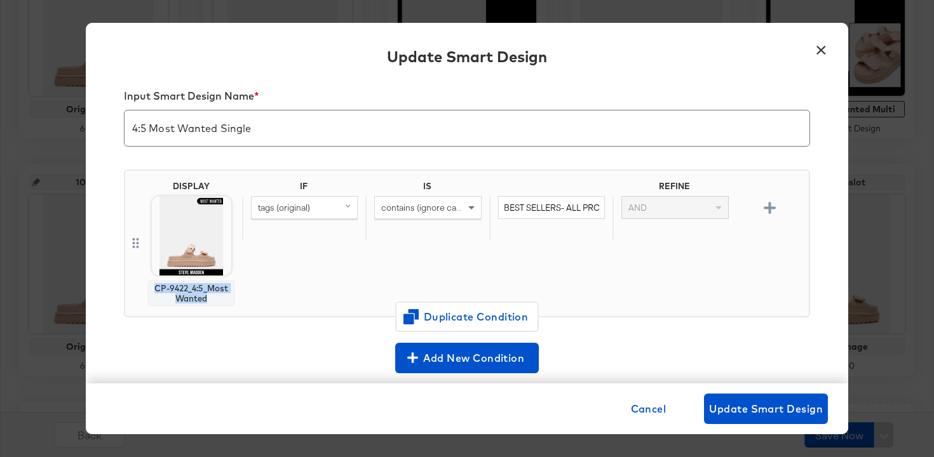
drag, startPoint x: 213, startPoint y: 297, endPoint x: 154, endPoint y: 288, distance: 59.8
click at [154, 288] on div "CP-9422_4:5_Most Wanted" at bounding box center [191, 293] width 75 height 20
copy div "CP-9422_4:5_Most Wanted"
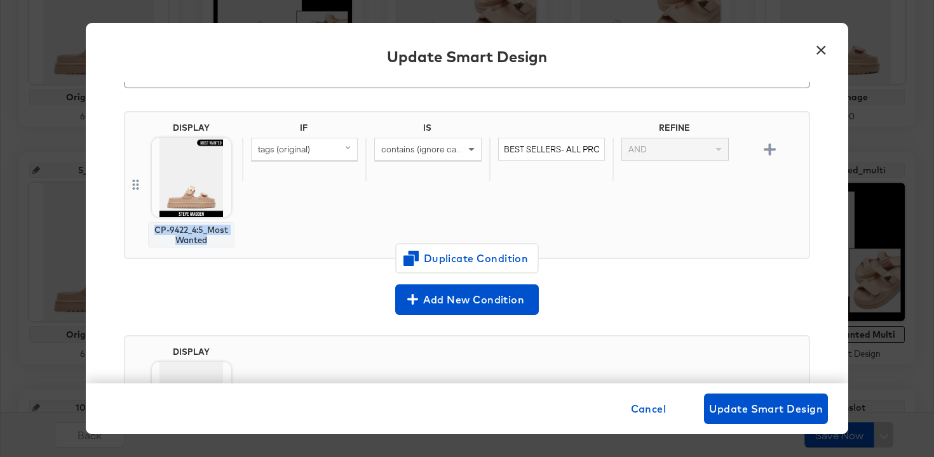
scroll to position [70, 0]
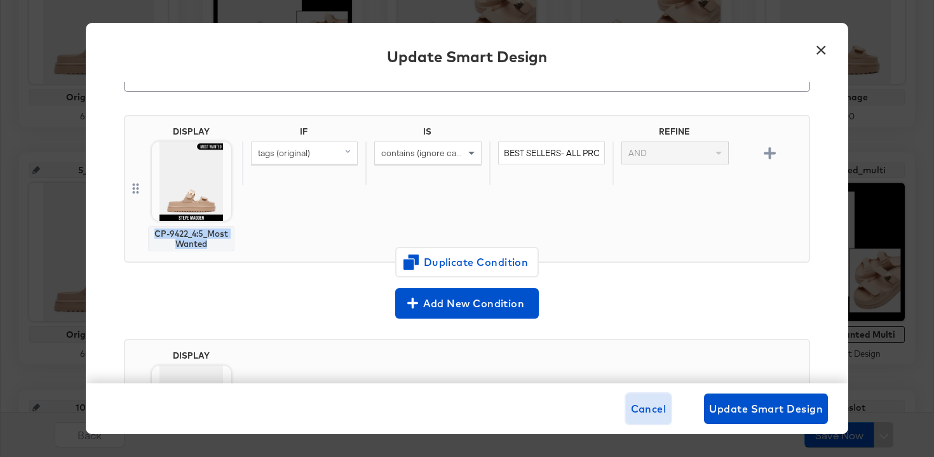
click at [645, 414] on span "Cancel" at bounding box center [649, 409] width 36 height 18
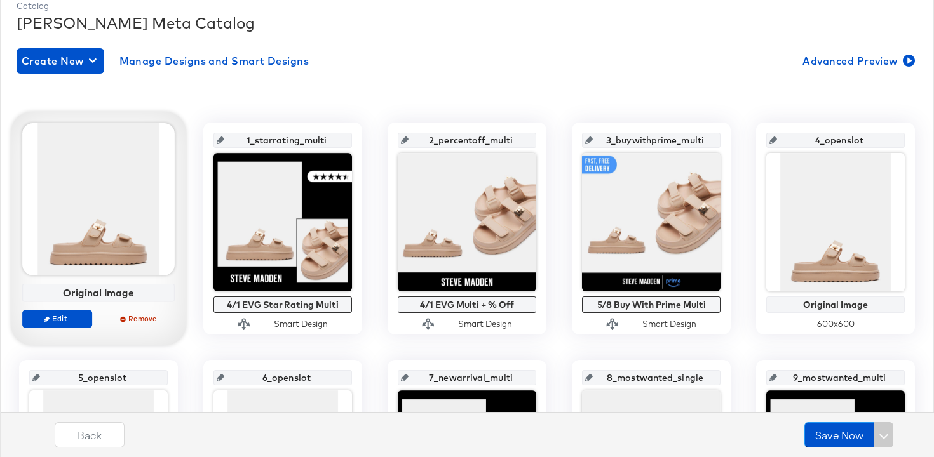
scroll to position [219, 0]
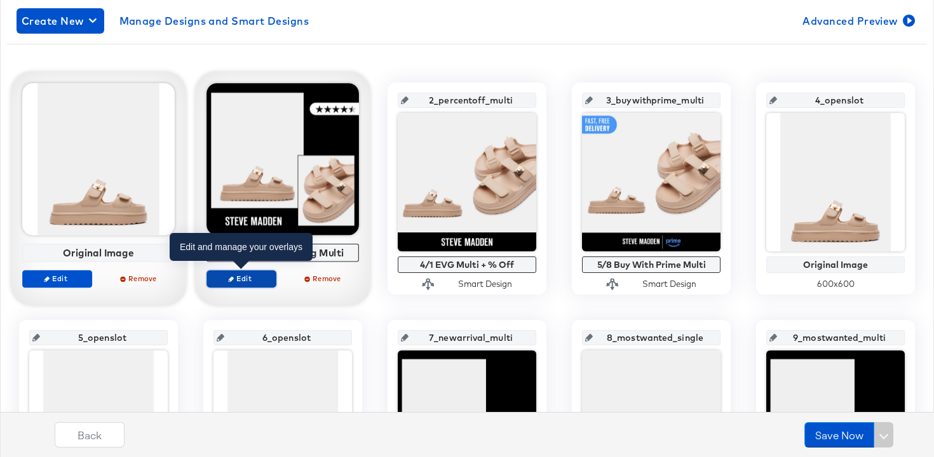
click at [221, 278] on span "Edit" at bounding box center [241, 279] width 58 height 10
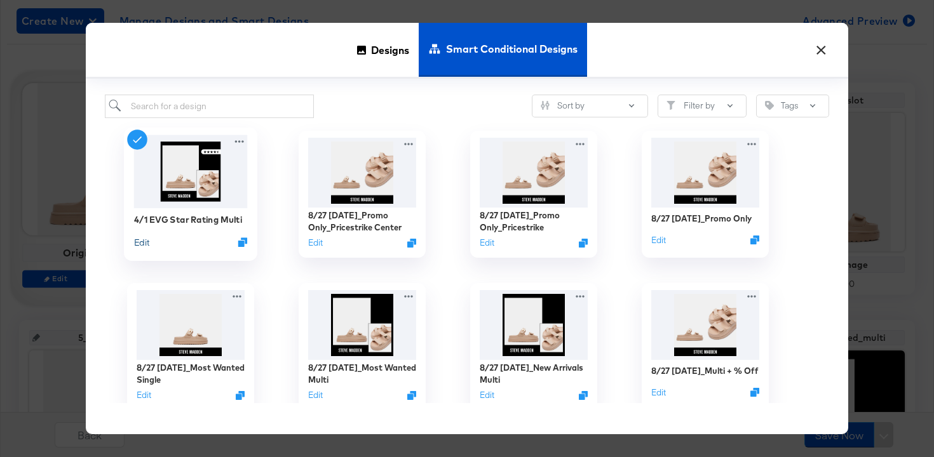
click at [145, 238] on button "Edit" at bounding box center [141, 242] width 15 height 12
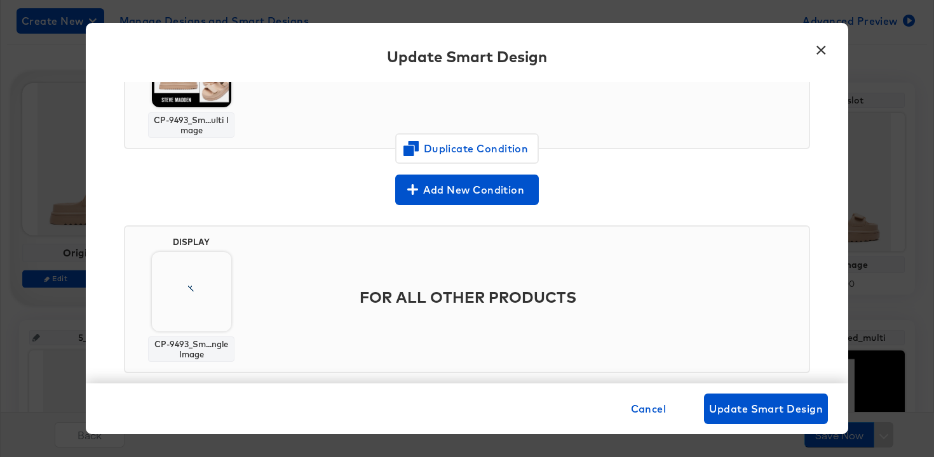
scroll to position [206, 0]
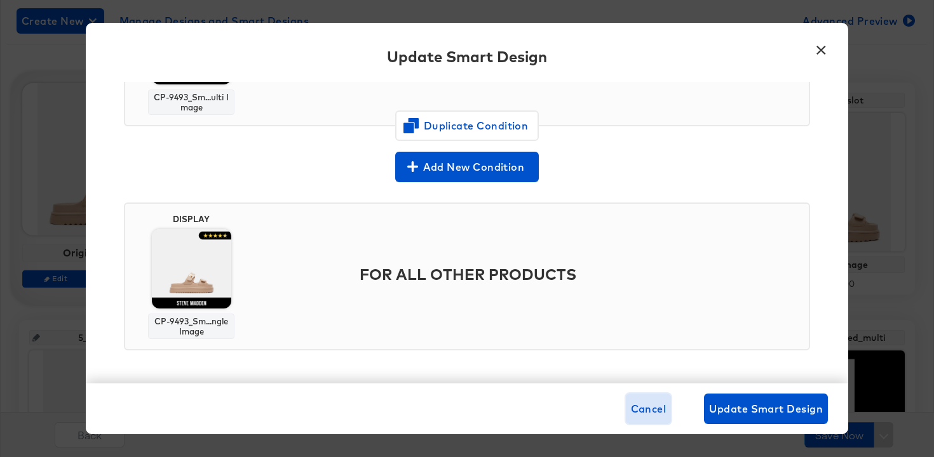
click at [637, 408] on span "Cancel" at bounding box center [649, 409] width 36 height 18
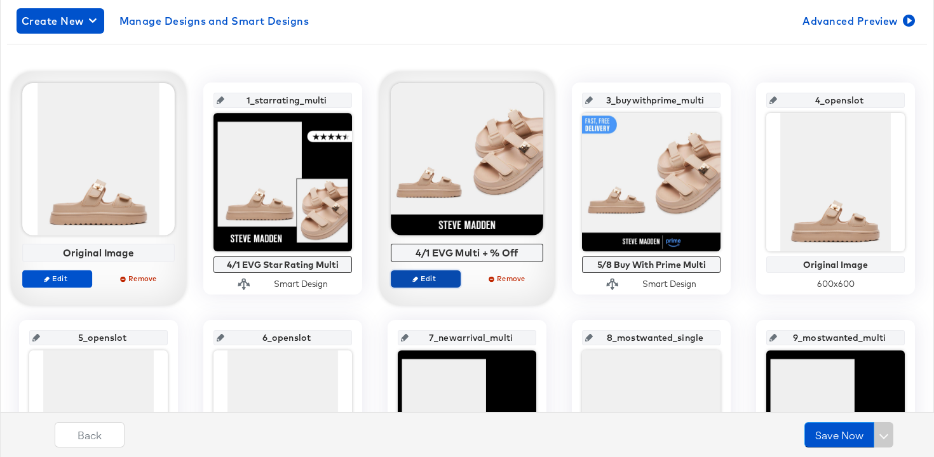
click at [422, 278] on span "Edit" at bounding box center [425, 279] width 58 height 10
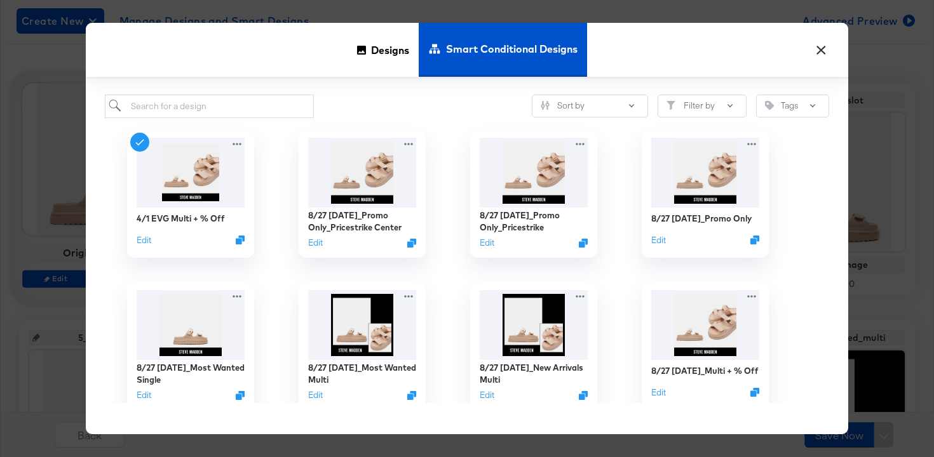
click at [818, 51] on button "×" at bounding box center [820, 47] width 23 height 23
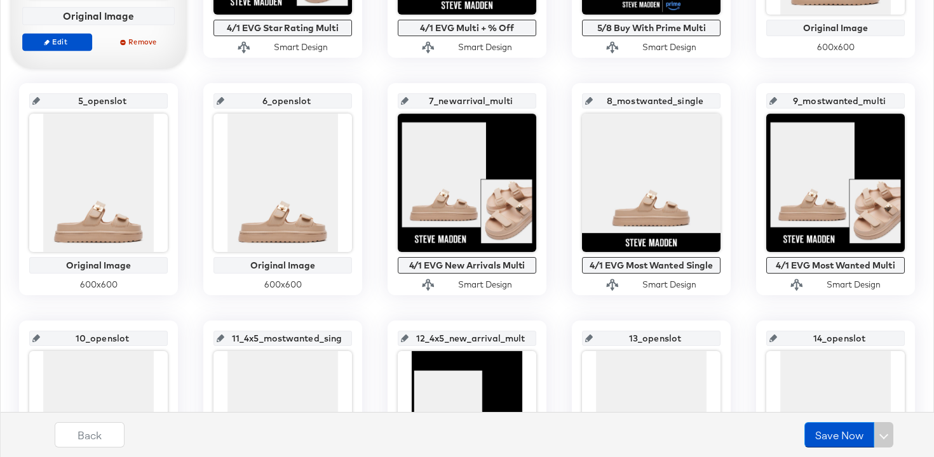
scroll to position [459, 0]
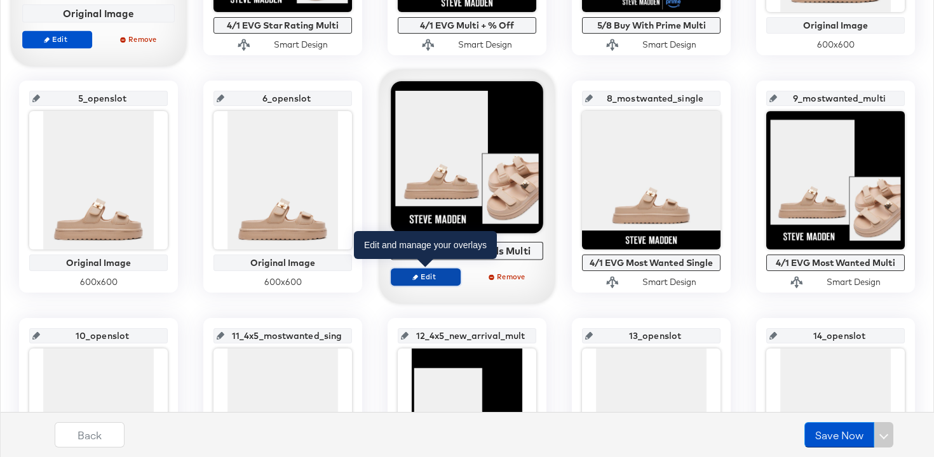
click at [413, 276] on icon "button" at bounding box center [415, 277] width 6 height 6
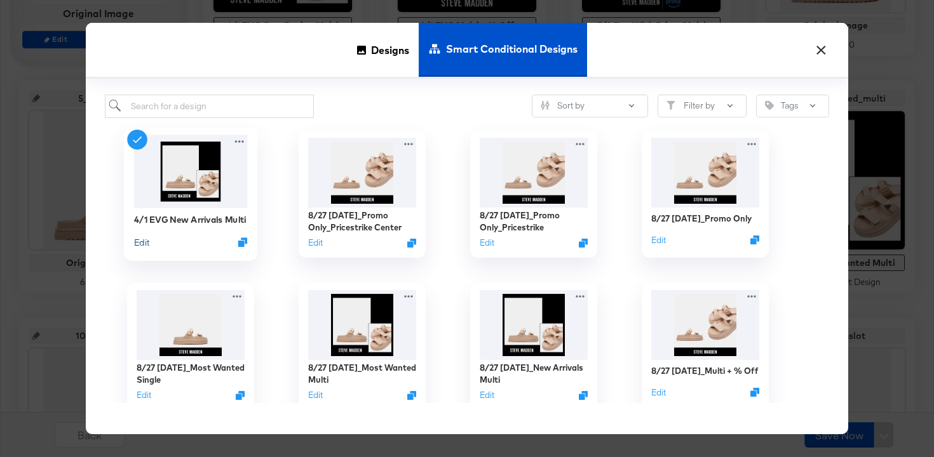
click at [140, 243] on button "Edit" at bounding box center [141, 242] width 15 height 12
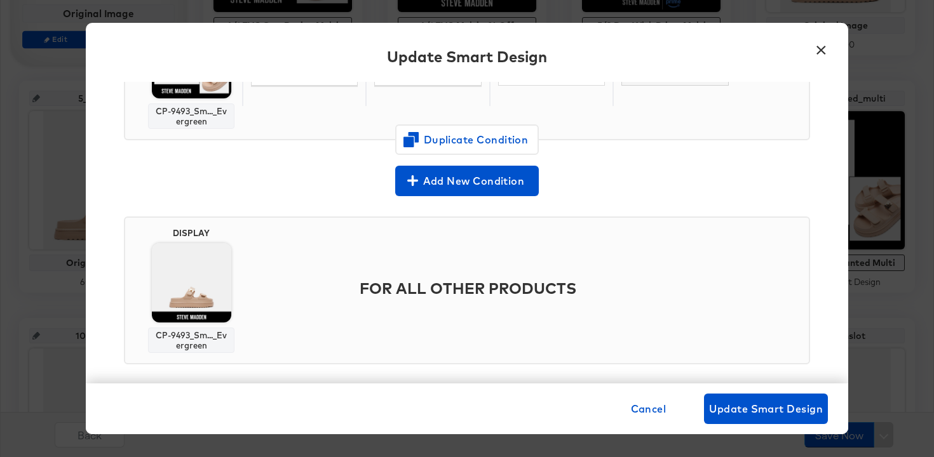
scroll to position [564, 0]
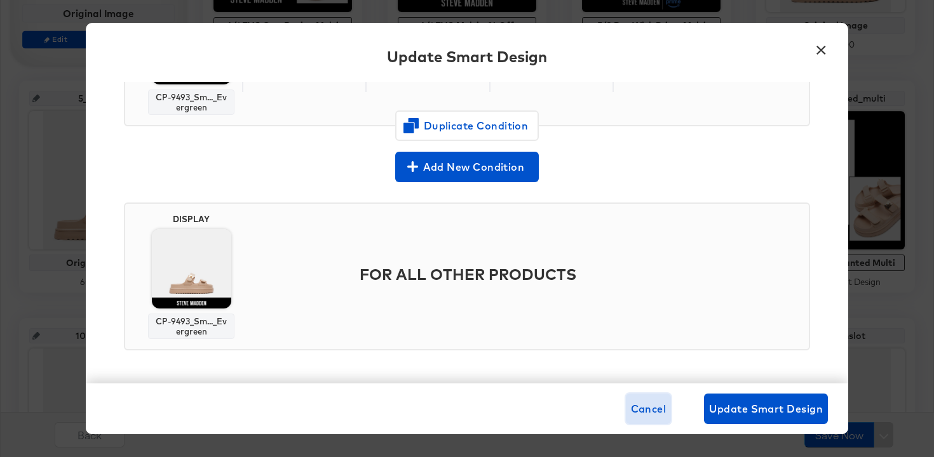
click at [644, 408] on span "Cancel" at bounding box center [649, 409] width 36 height 18
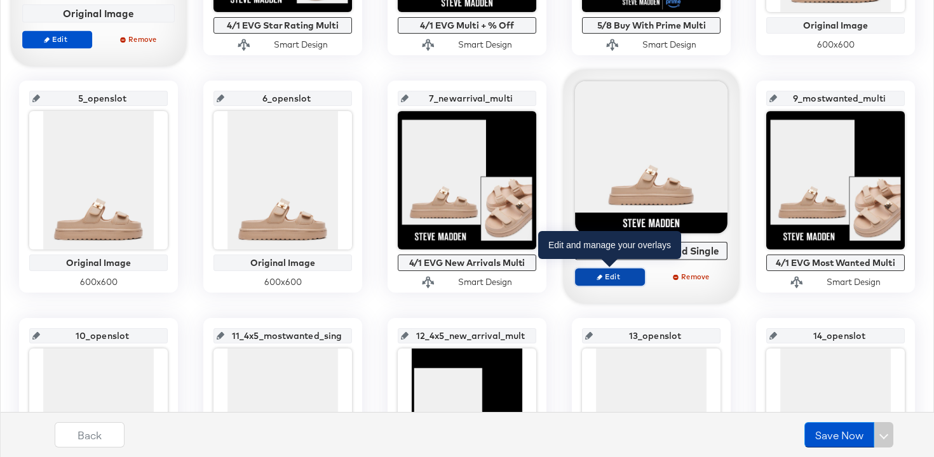
click at [602, 283] on button "Edit" at bounding box center [610, 277] width 70 height 18
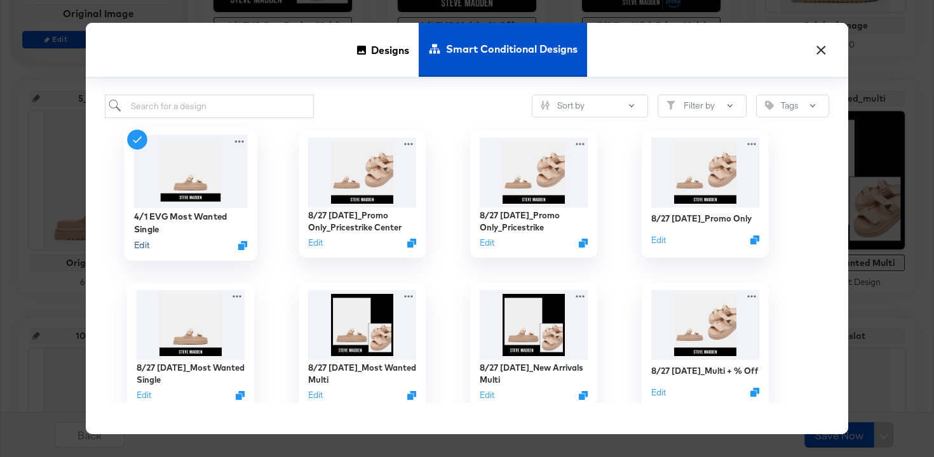
click at [142, 241] on button "Edit" at bounding box center [141, 245] width 15 height 12
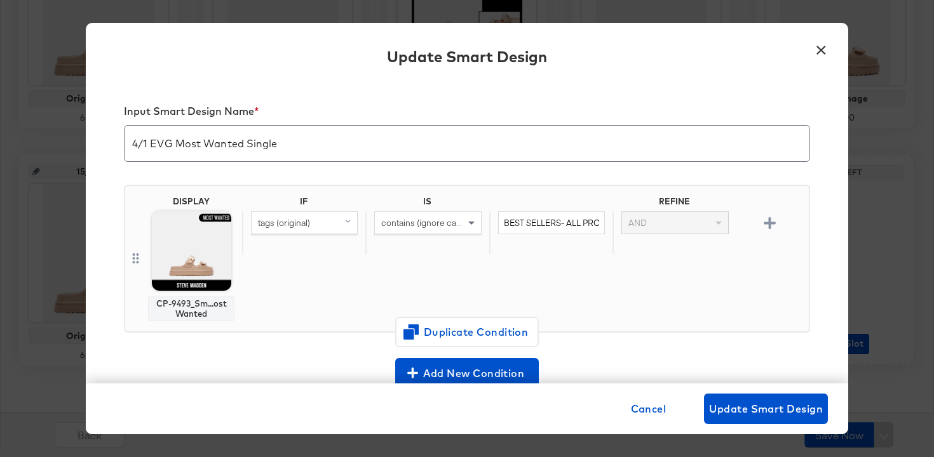
scroll to position [206, 0]
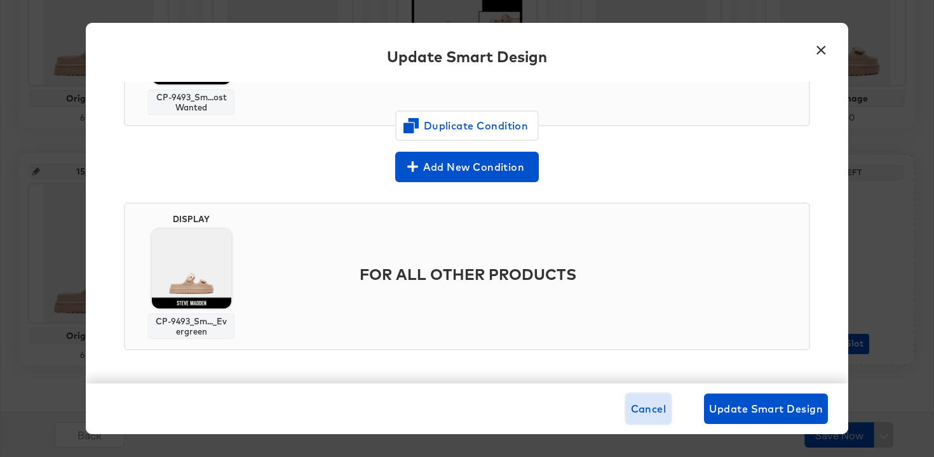
click at [654, 408] on span "Cancel" at bounding box center [649, 409] width 36 height 18
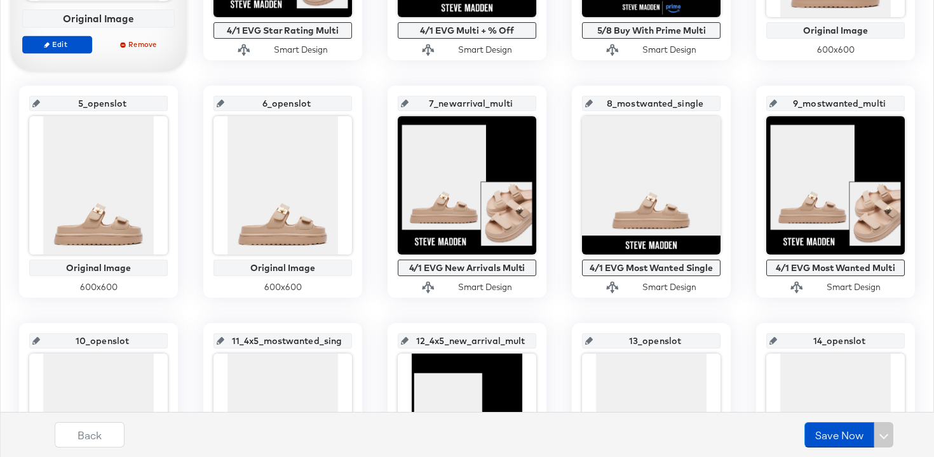
scroll to position [439, 0]
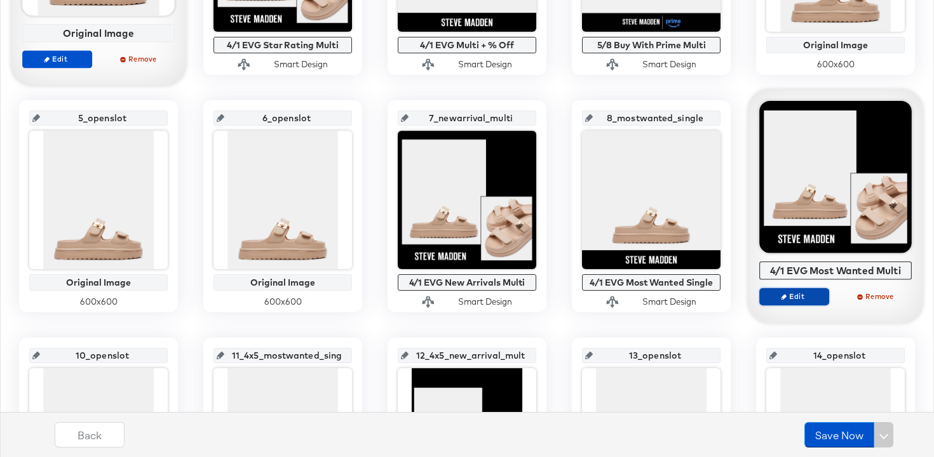
click at [794, 295] on span "Edit" at bounding box center [794, 297] width 58 height 10
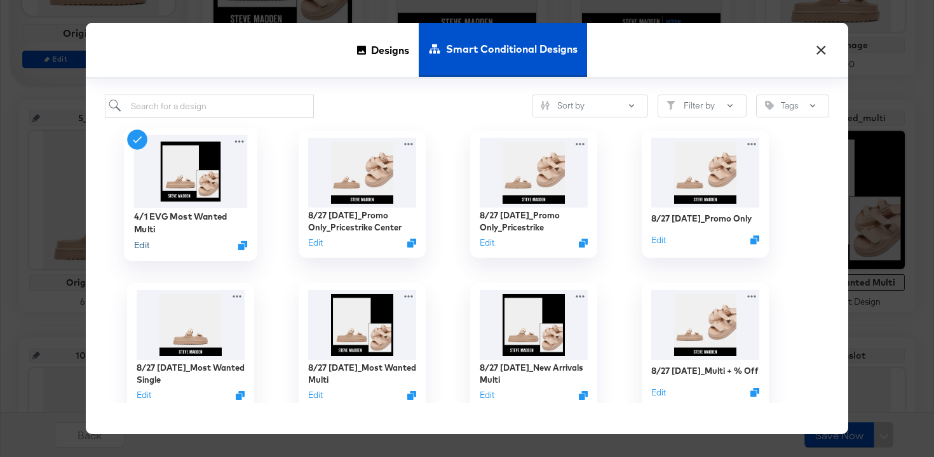
click at [149, 243] on button "Edit" at bounding box center [141, 245] width 15 height 12
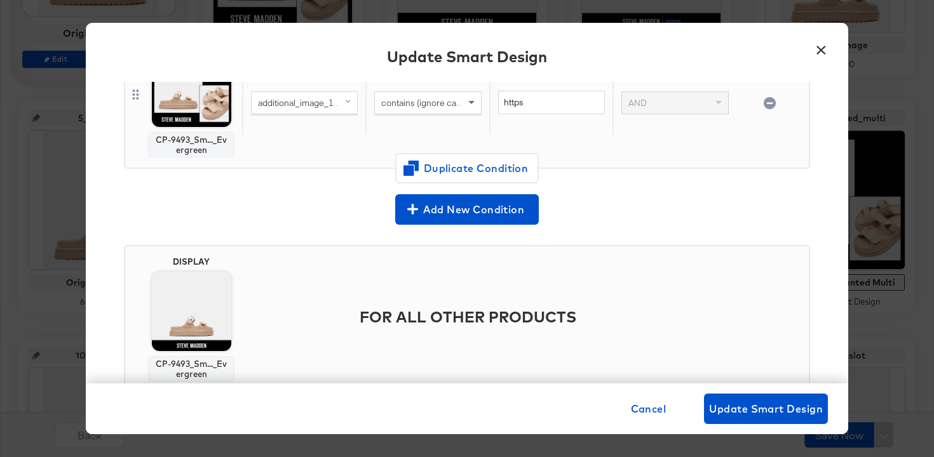
scroll to position [526, 0]
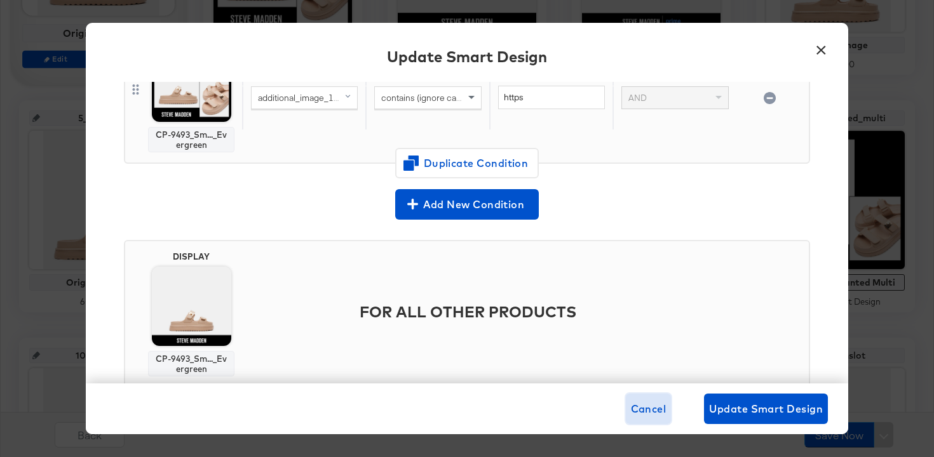
click at [645, 411] on span "Cancel" at bounding box center [649, 409] width 36 height 18
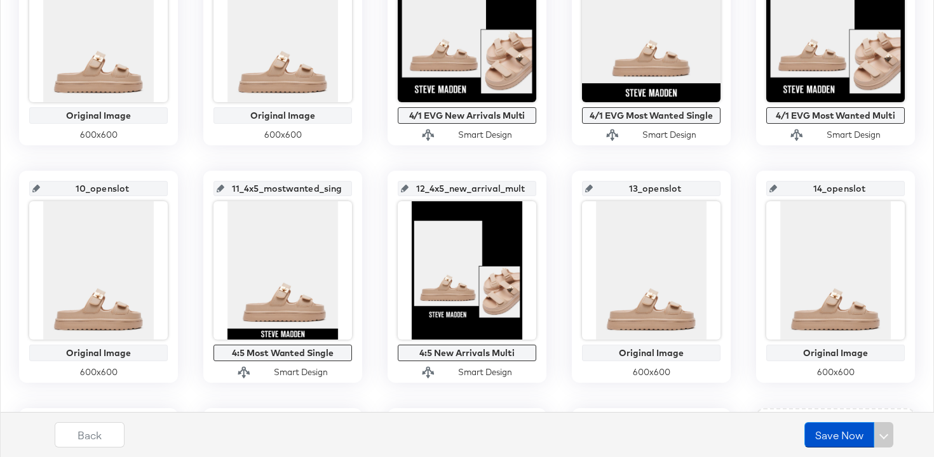
scroll to position [611, 0]
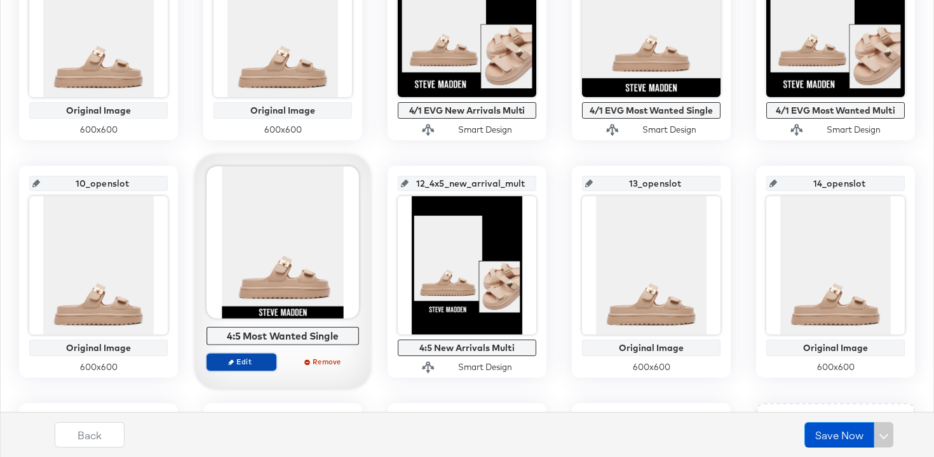
click at [235, 360] on span "Edit" at bounding box center [241, 362] width 58 height 10
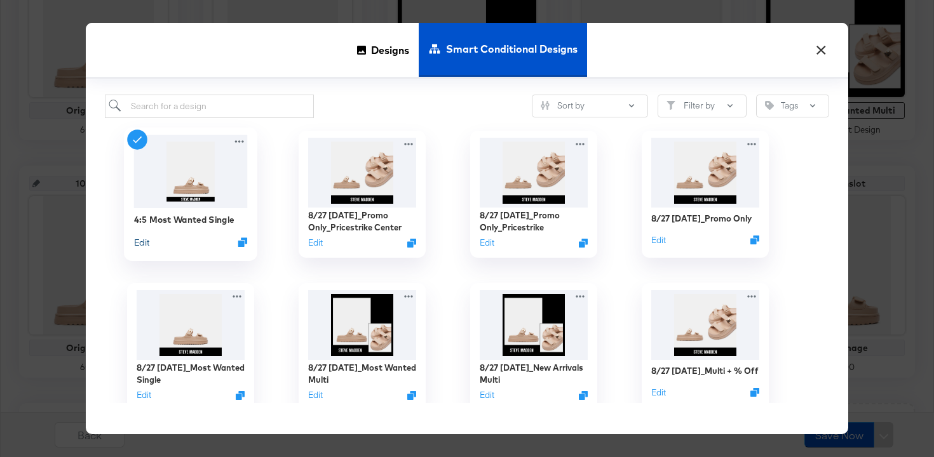
click at [139, 240] on button "Edit" at bounding box center [141, 242] width 15 height 12
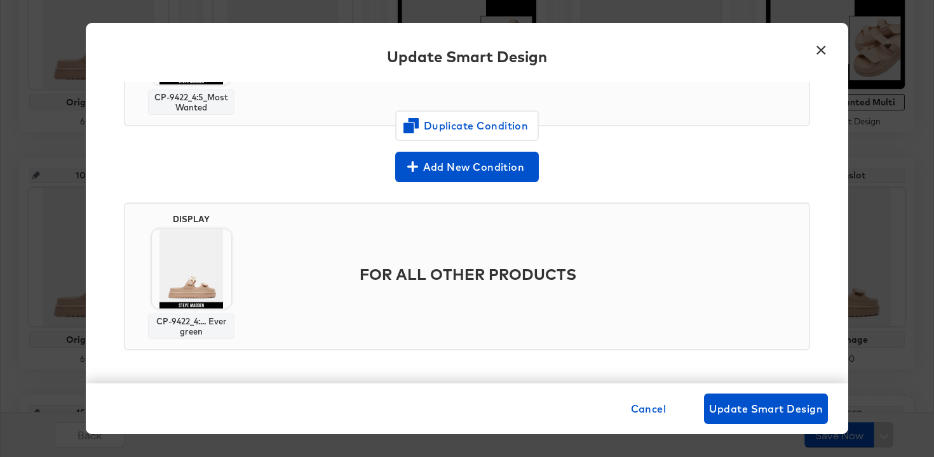
scroll to position [621, 0]
click at [640, 409] on span "Cancel" at bounding box center [649, 409] width 36 height 18
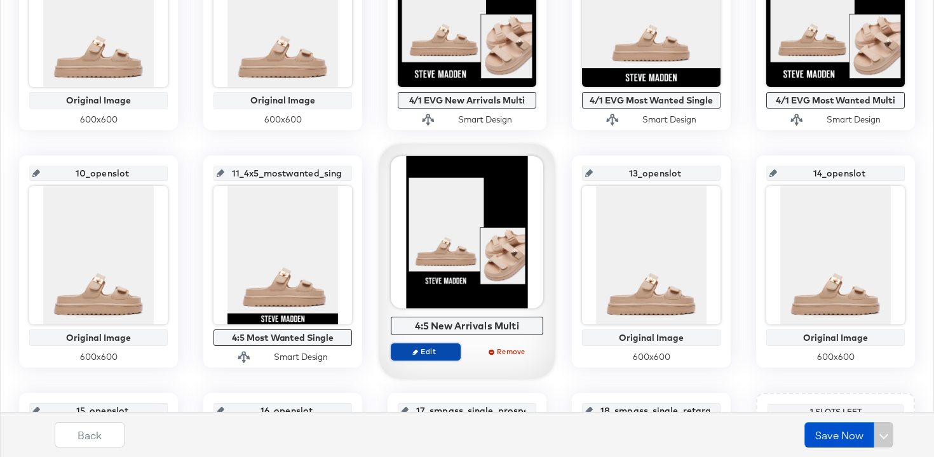
click at [417, 348] on span "Edit" at bounding box center [425, 352] width 58 height 10
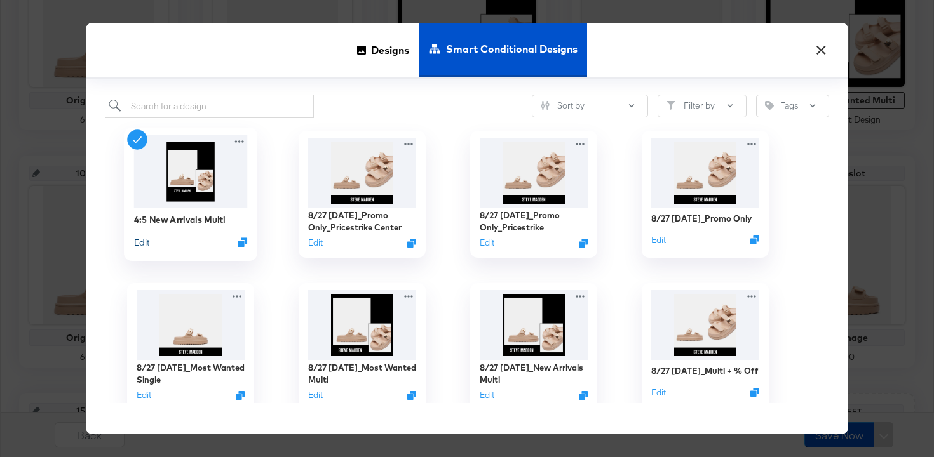
click at [139, 238] on button "Edit" at bounding box center [141, 242] width 15 height 12
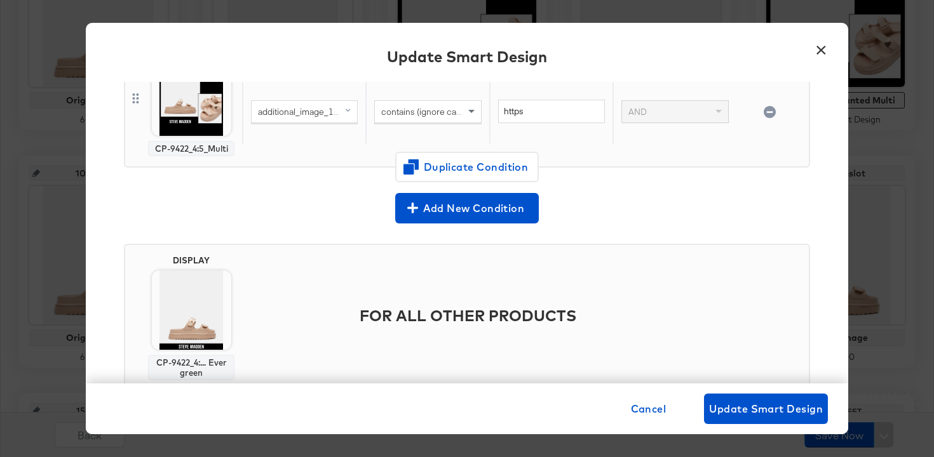
scroll to position [553, 0]
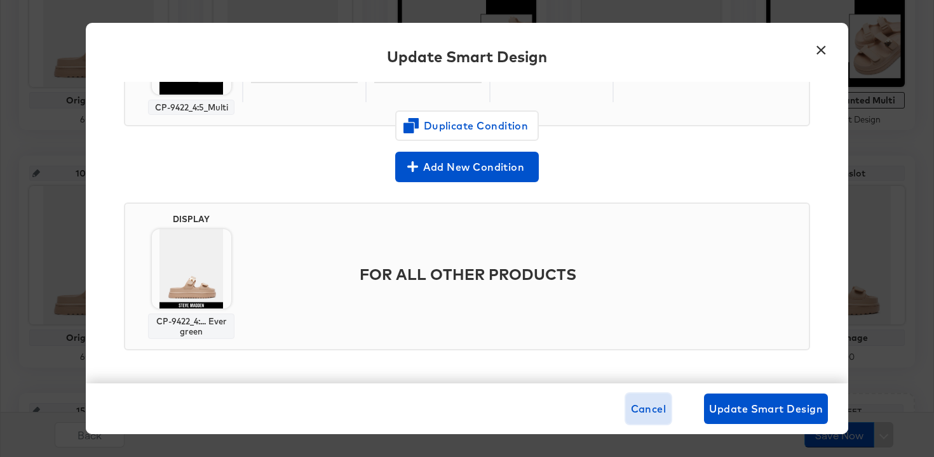
click at [636, 406] on span "Cancel" at bounding box center [649, 409] width 36 height 18
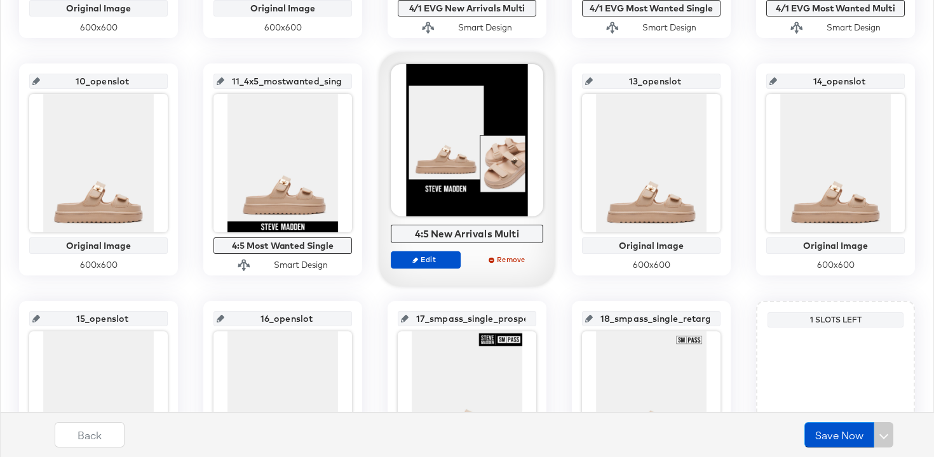
scroll to position [861, 0]
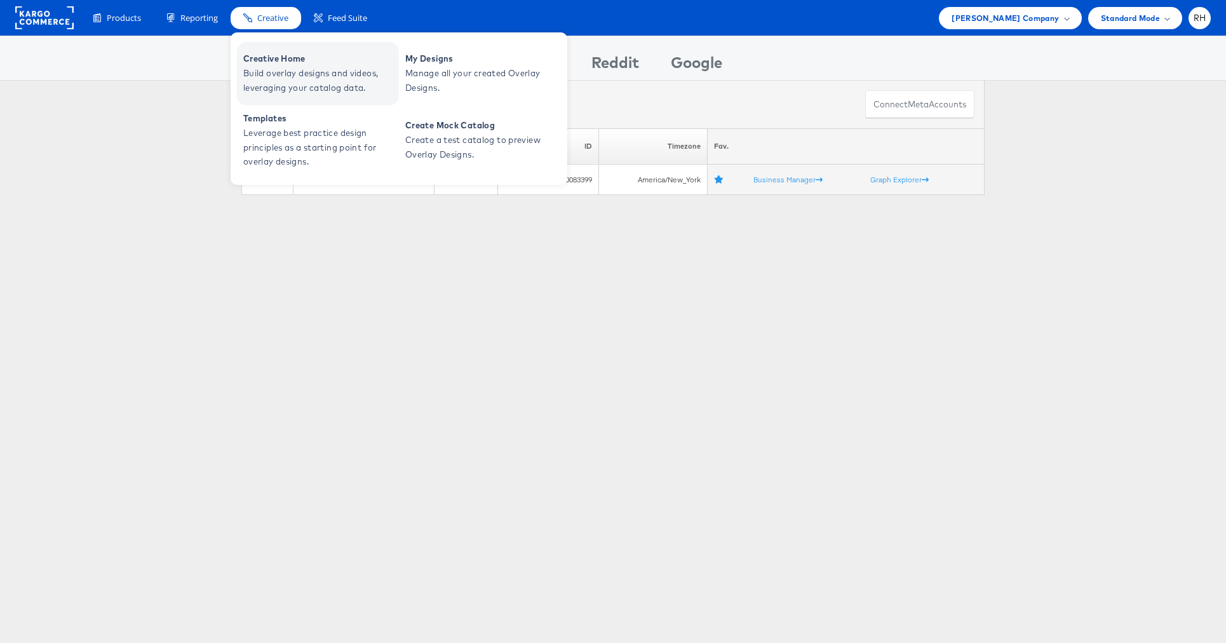
click at [292, 62] on span "Creative Home" at bounding box center [319, 58] width 152 height 15
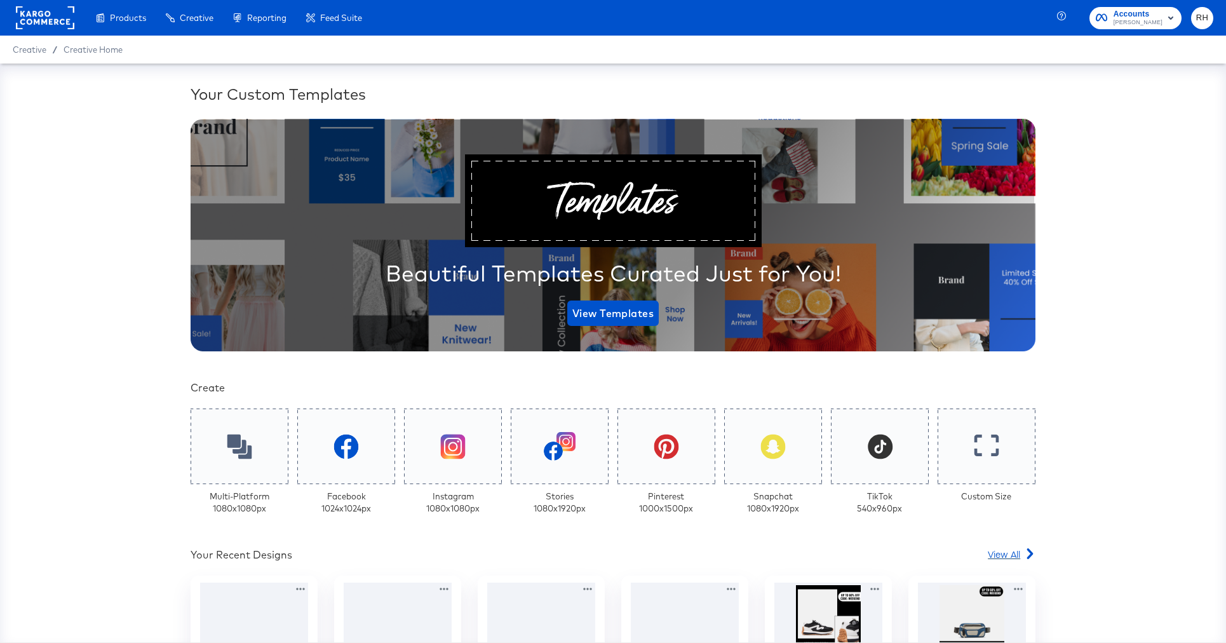
click at [998, 553] on span "View All" at bounding box center [1004, 554] width 32 height 13
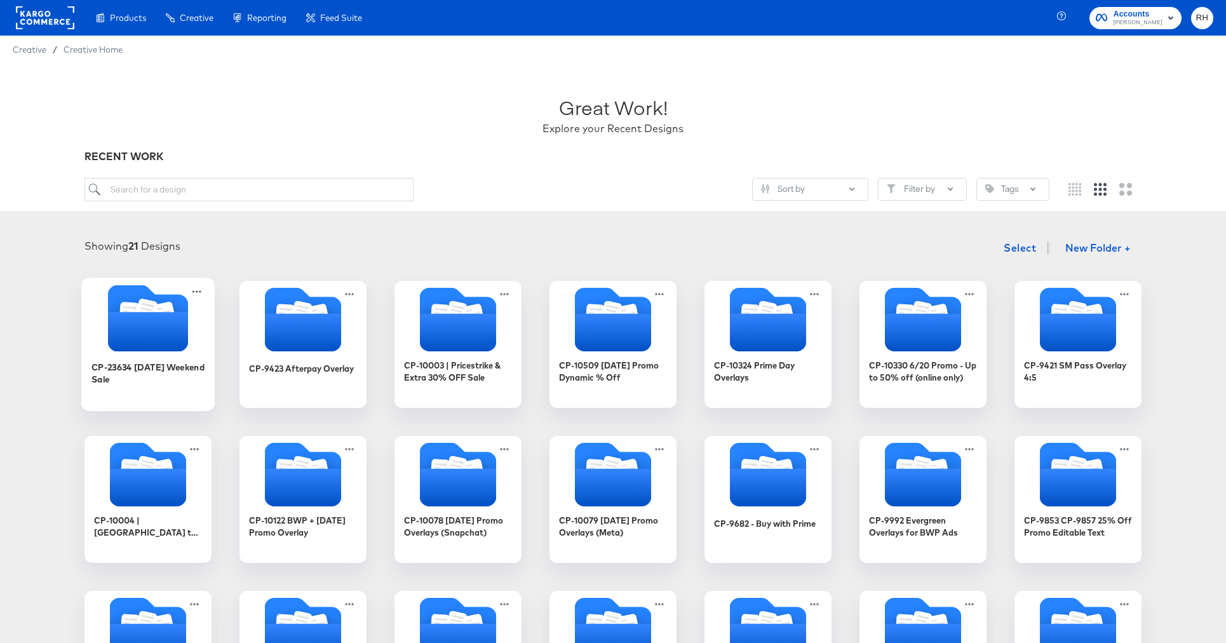
click at [128, 326] on icon "Folder" at bounding box center [148, 331] width 80 height 39
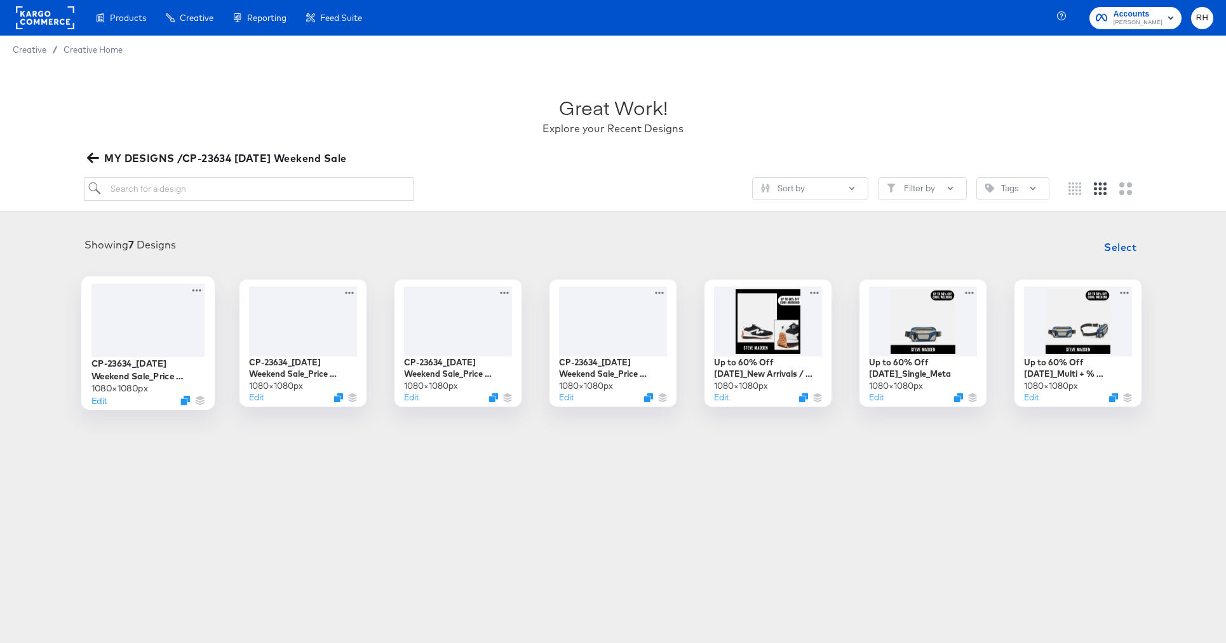
click at [146, 335] on div at bounding box center [148, 319] width 114 height 73
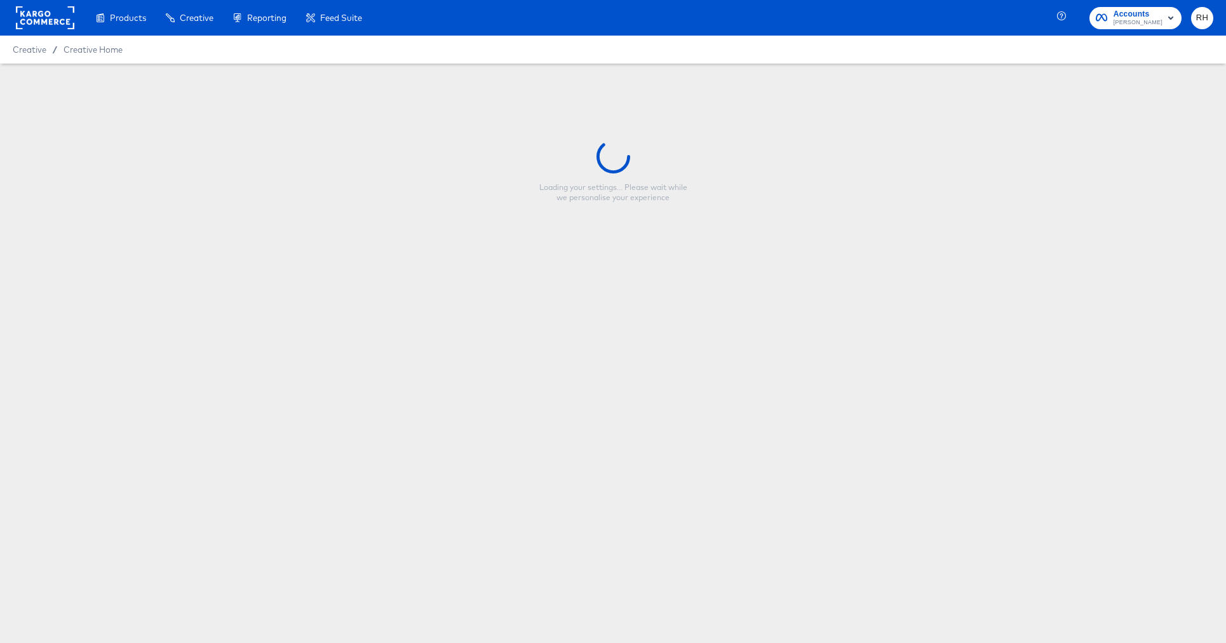
type input "CP-23634_Labor Day Weekend Sale_Price Strike_Single_V2"
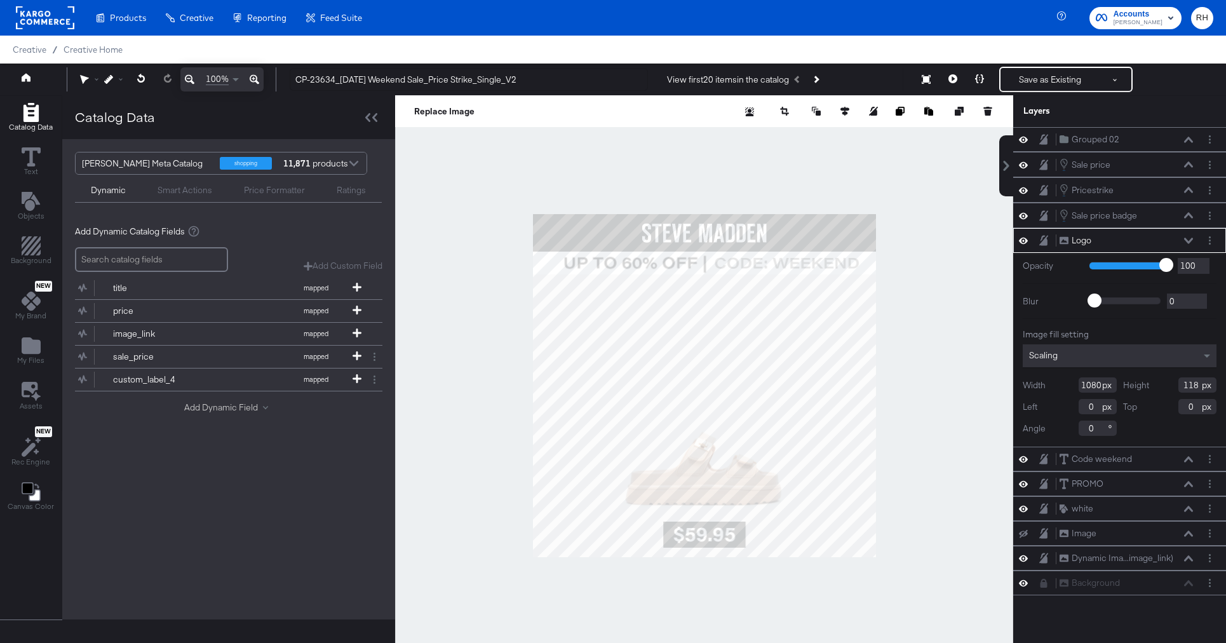
click at [212, 408] on button "Add Dynamic Field" at bounding box center [228, 408] width 89 height 12
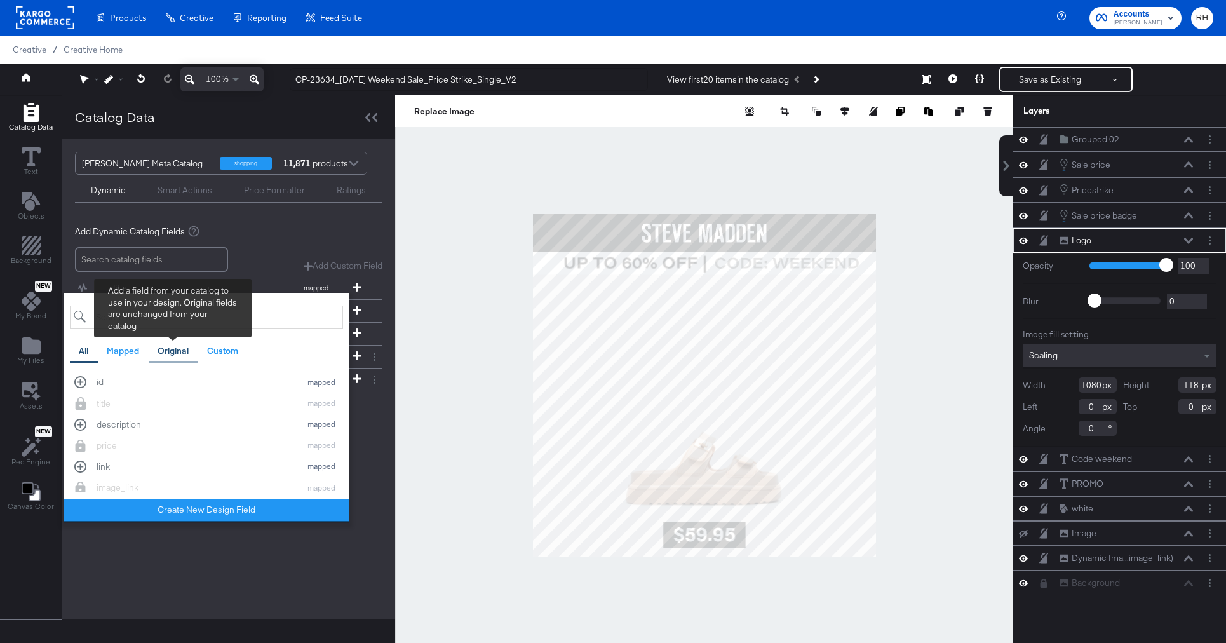
click at [179, 342] on div "Original" at bounding box center [174, 351] width 50 height 25
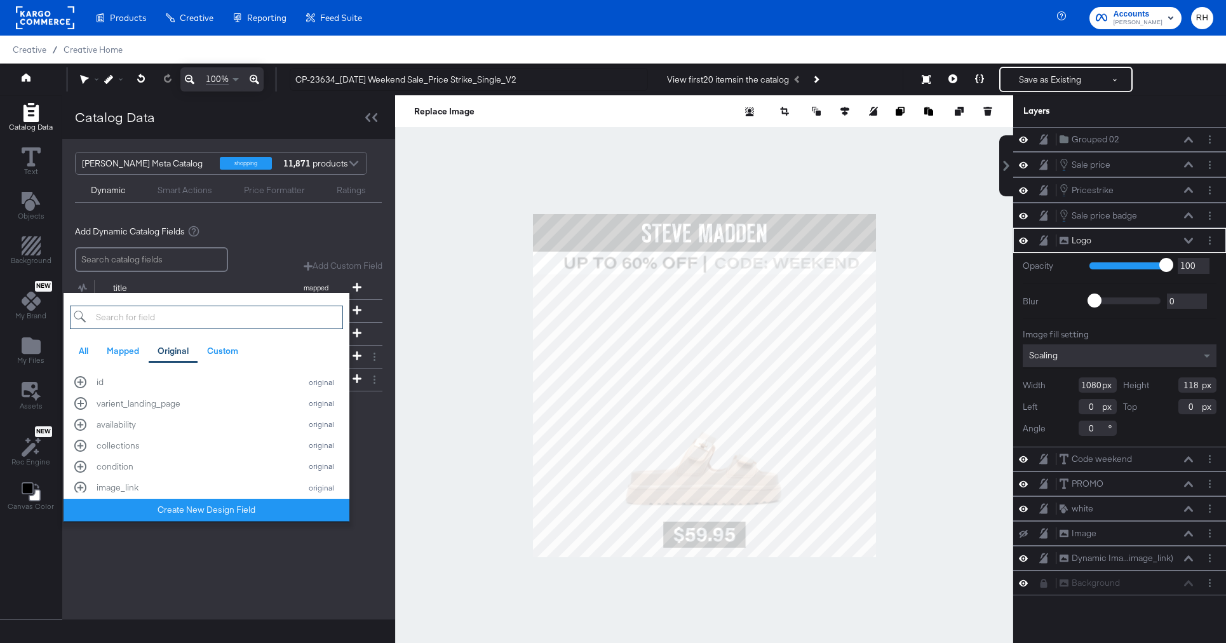
click at [140, 308] on input "search" at bounding box center [206, 318] width 273 height 24
click at [85, 356] on div "All" at bounding box center [84, 351] width 10 height 12
click at [123, 310] on input "search" at bounding box center [206, 318] width 273 height 24
type input "tag"
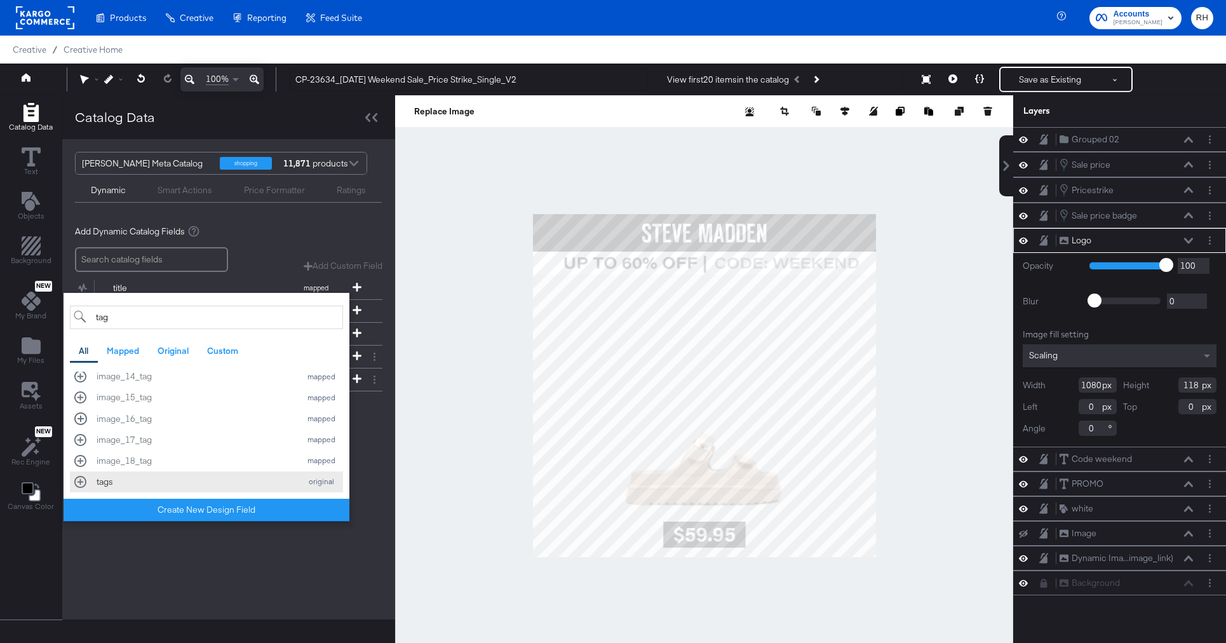
click at [78, 484] on div "tags original" at bounding box center [206, 482] width 264 height 12
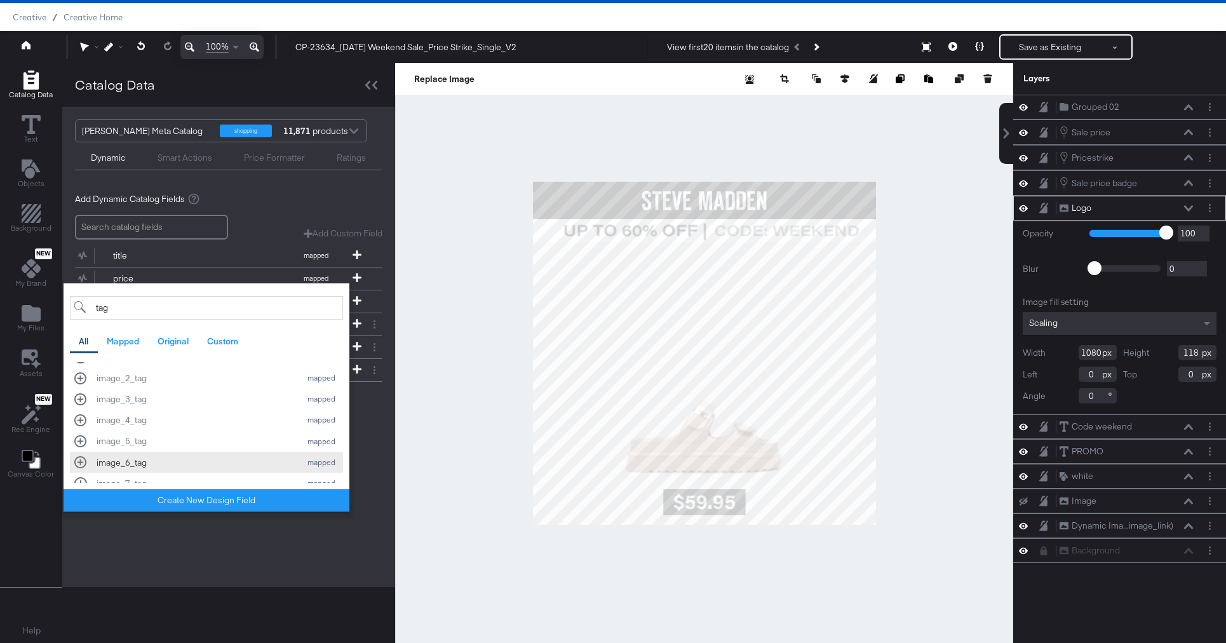
scroll to position [25, 0]
click at [157, 544] on div "Steve Madden Meta Catalog shopping 11,871 products Dynamic Smart Actions Price …" at bounding box center [228, 347] width 333 height 480
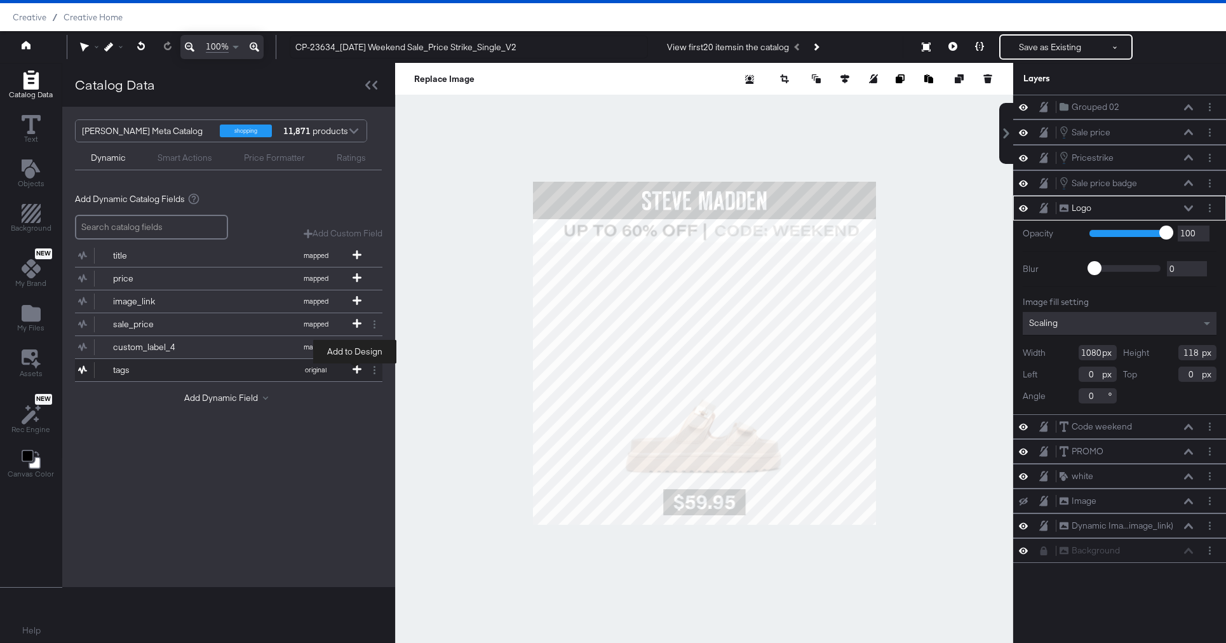
click at [356, 367] on icon at bounding box center [357, 369] width 9 height 9
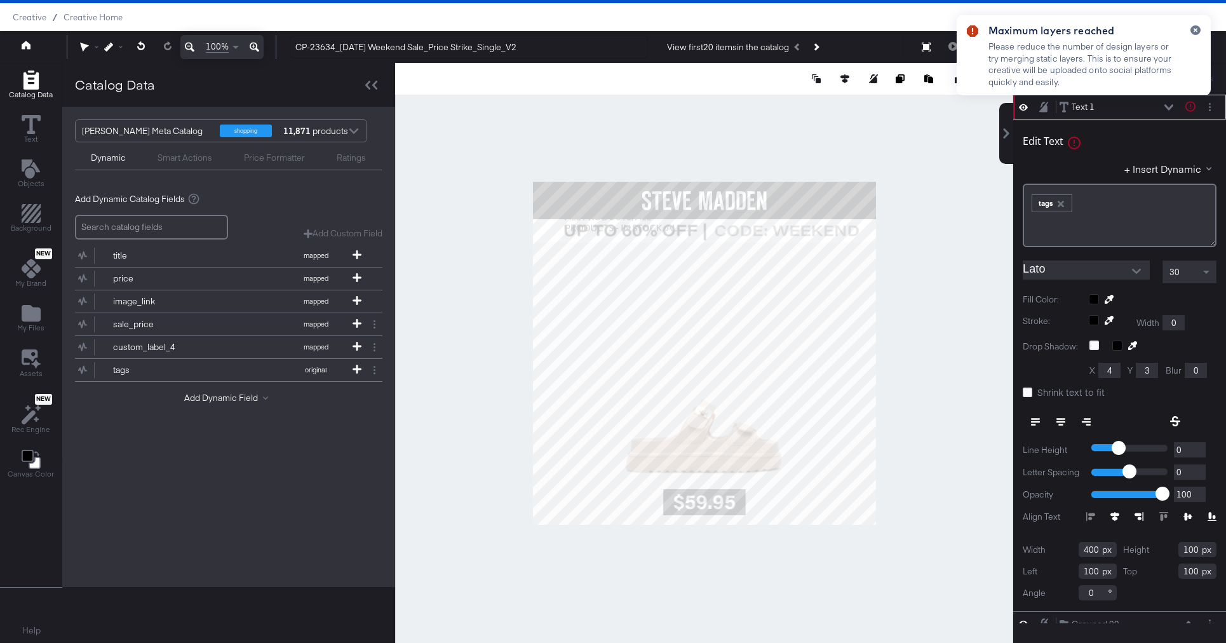
type input "99"
type input "236"
click at [1197, 29] on icon "button" at bounding box center [1196, 31] width 4 height 4
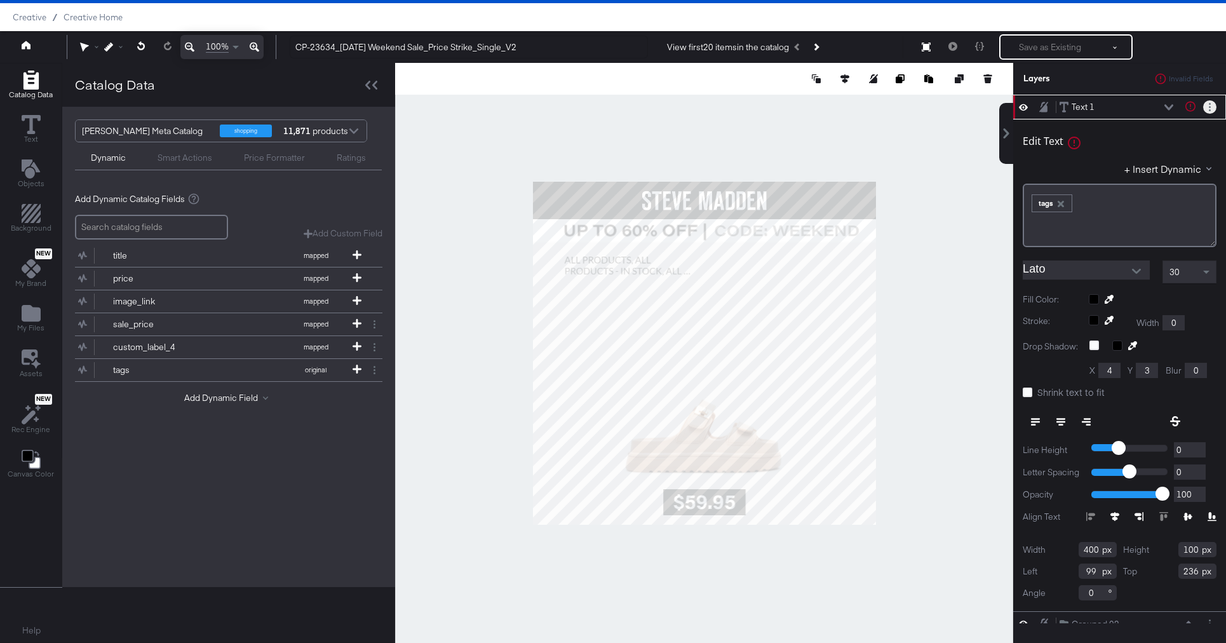
click at [1212, 105] on button "Layer Options" at bounding box center [1209, 106] width 13 height 13
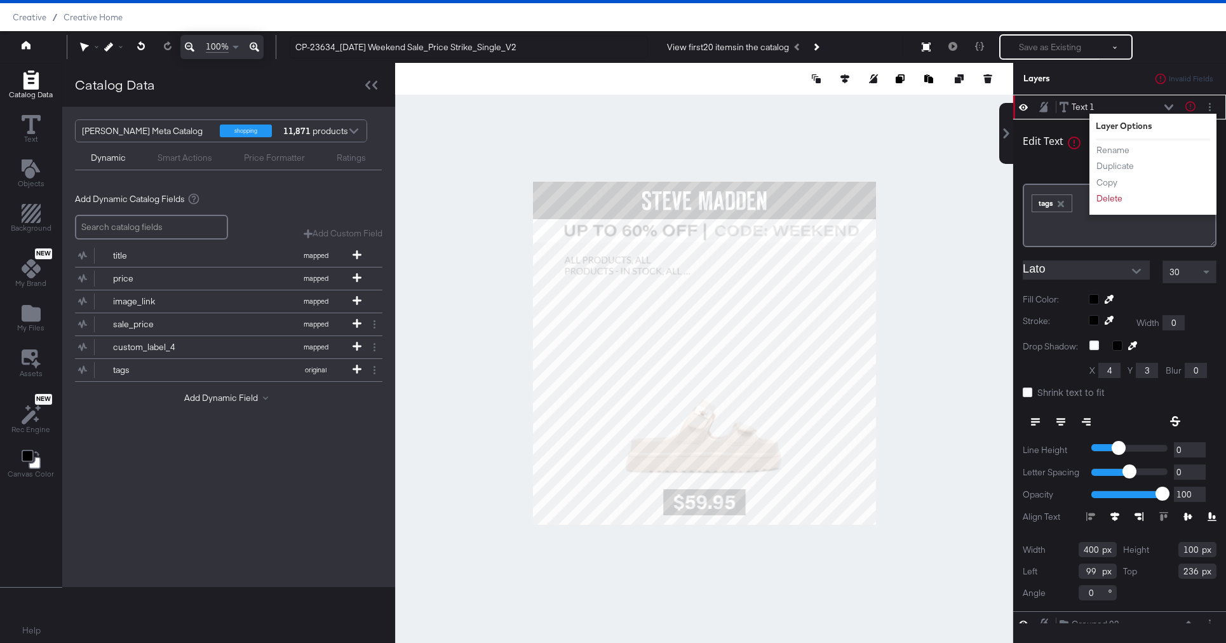
click at [965, 178] on div at bounding box center [704, 353] width 618 height 580
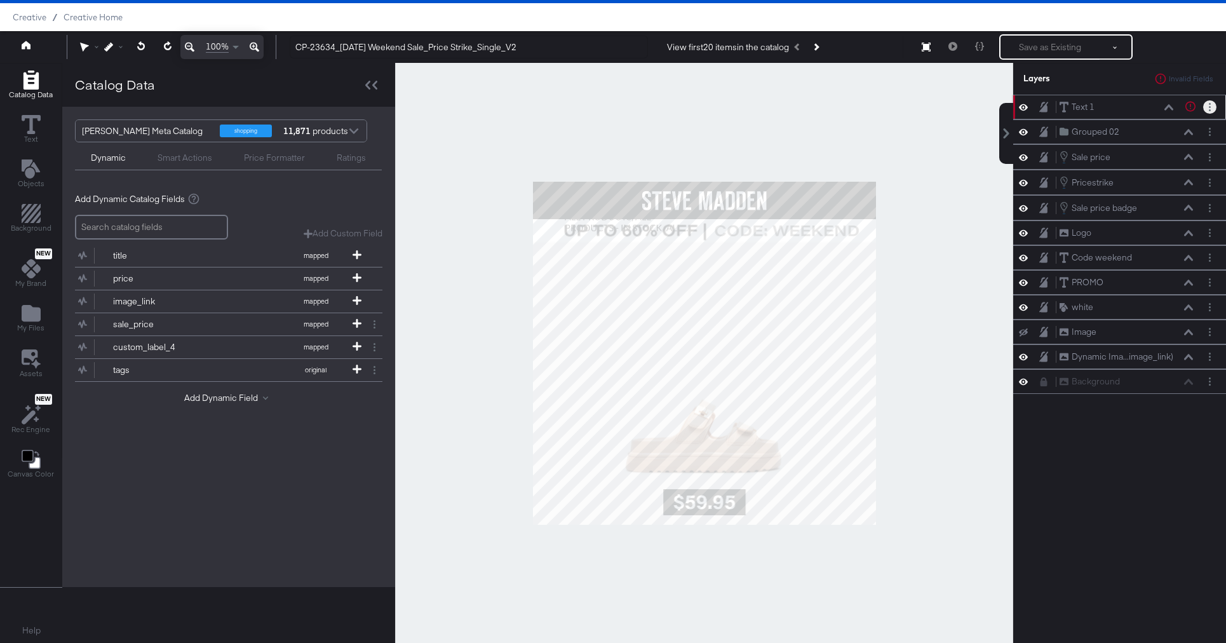
click at [1207, 108] on button "Layer Options" at bounding box center [1209, 106] width 13 height 13
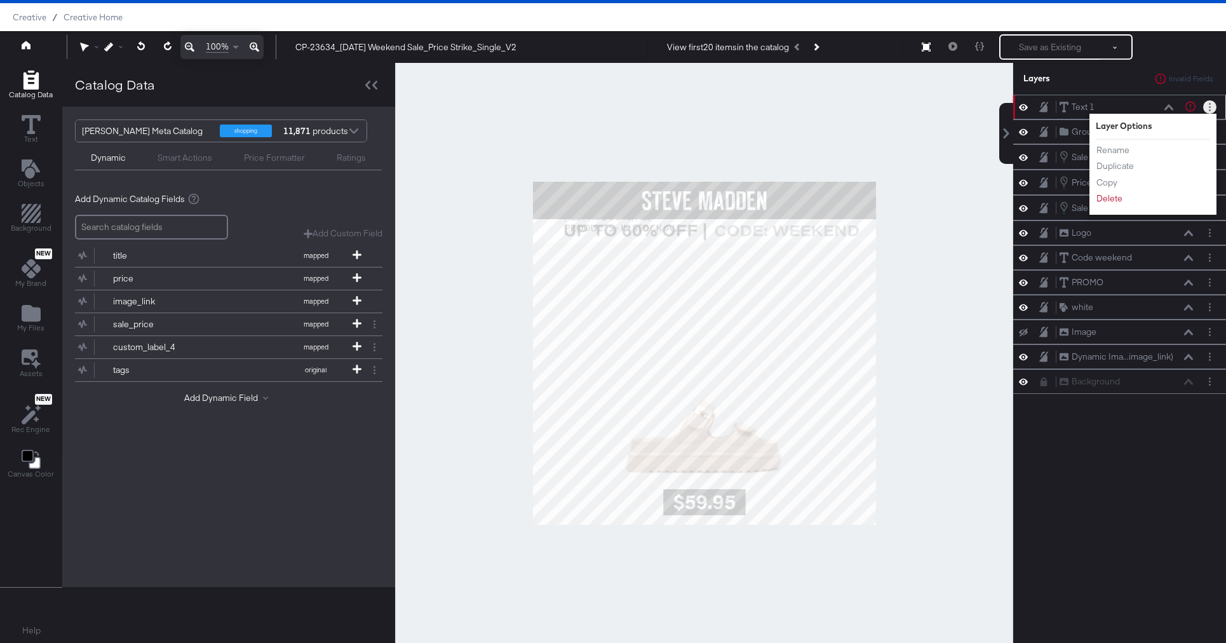
click at [1130, 106] on div "Text 1 Text 1" at bounding box center [1116, 106] width 115 height 13
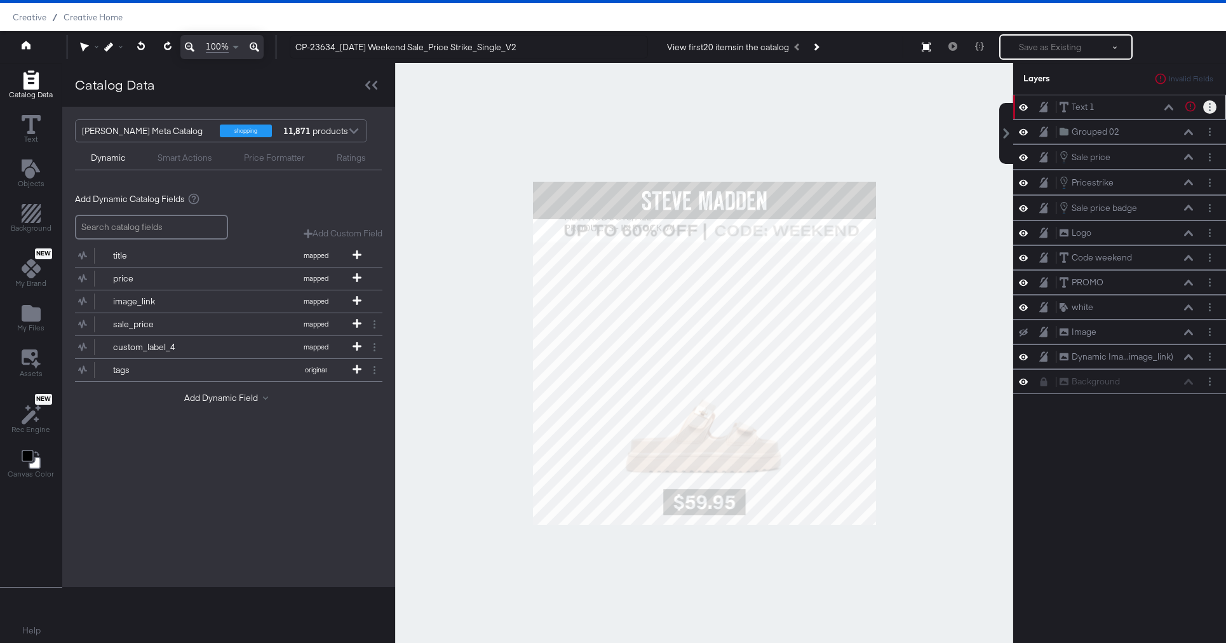
click at [1167, 106] on icon at bounding box center [1169, 107] width 9 height 6
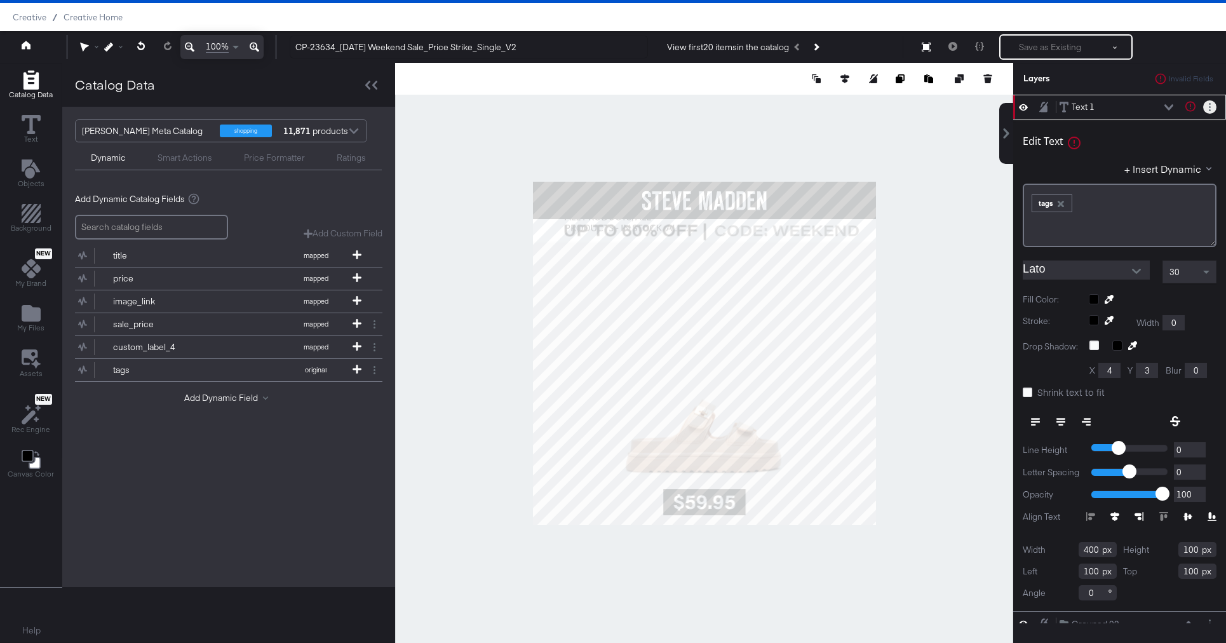
click at [1212, 108] on button "Layer Options" at bounding box center [1209, 106] width 13 height 13
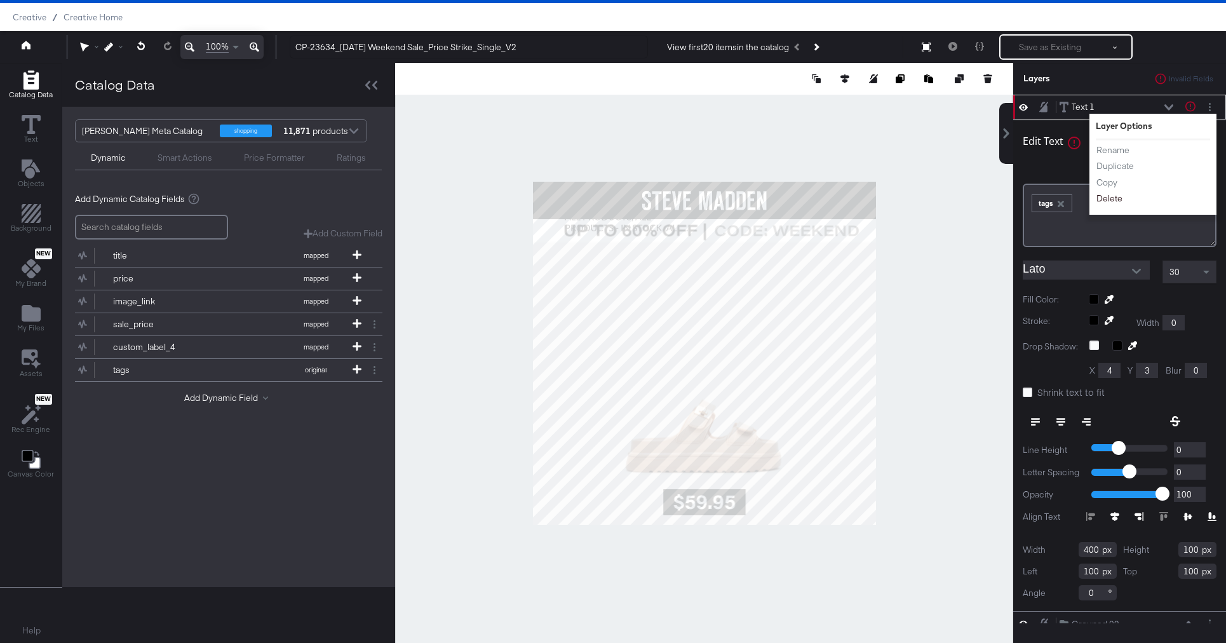
click at [1113, 201] on button "Delete" at bounding box center [1109, 198] width 27 height 13
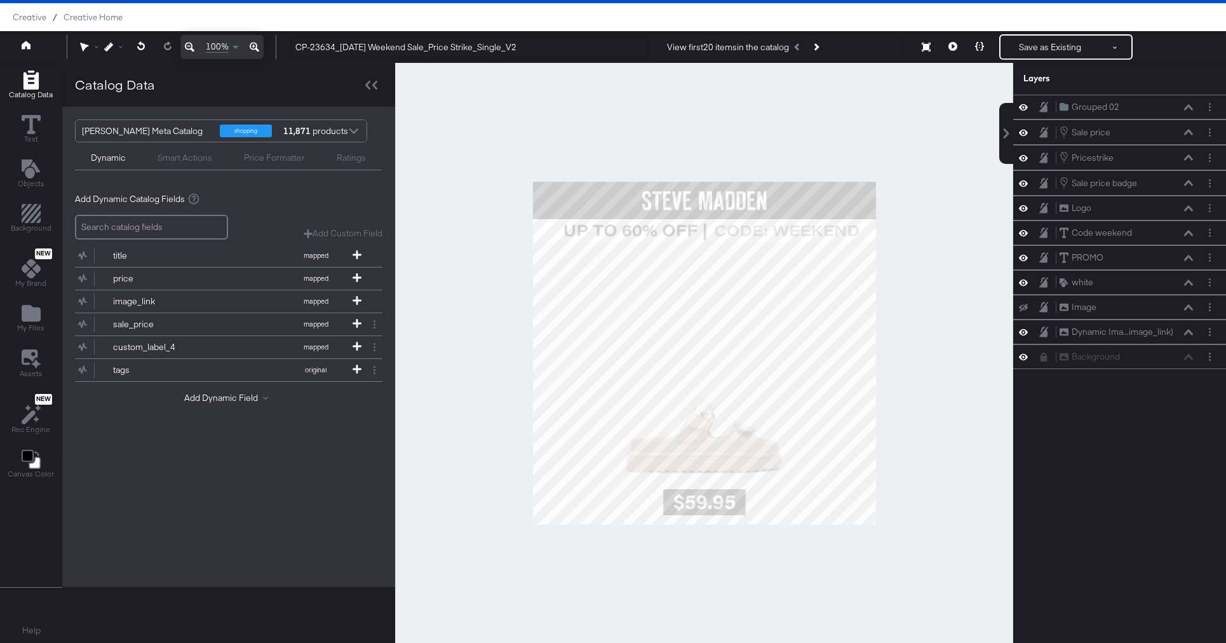
click at [191, 157] on div "Smart Actions" at bounding box center [185, 158] width 55 height 12
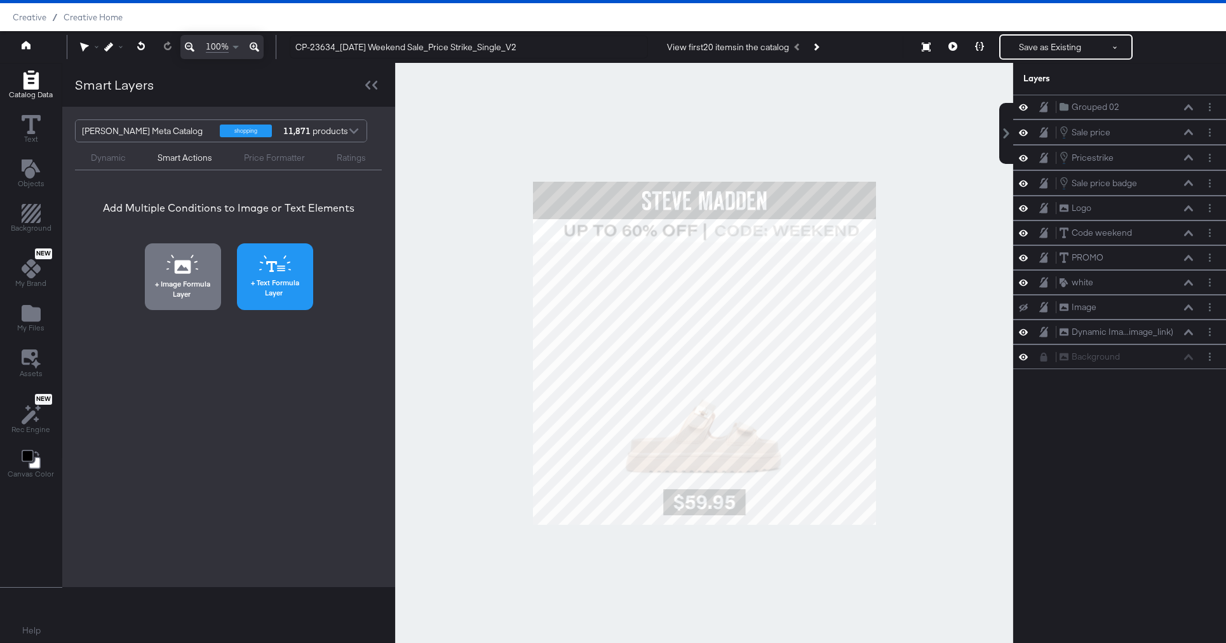
click at [241, 257] on button "Text Formula Layer" at bounding box center [275, 276] width 76 height 67
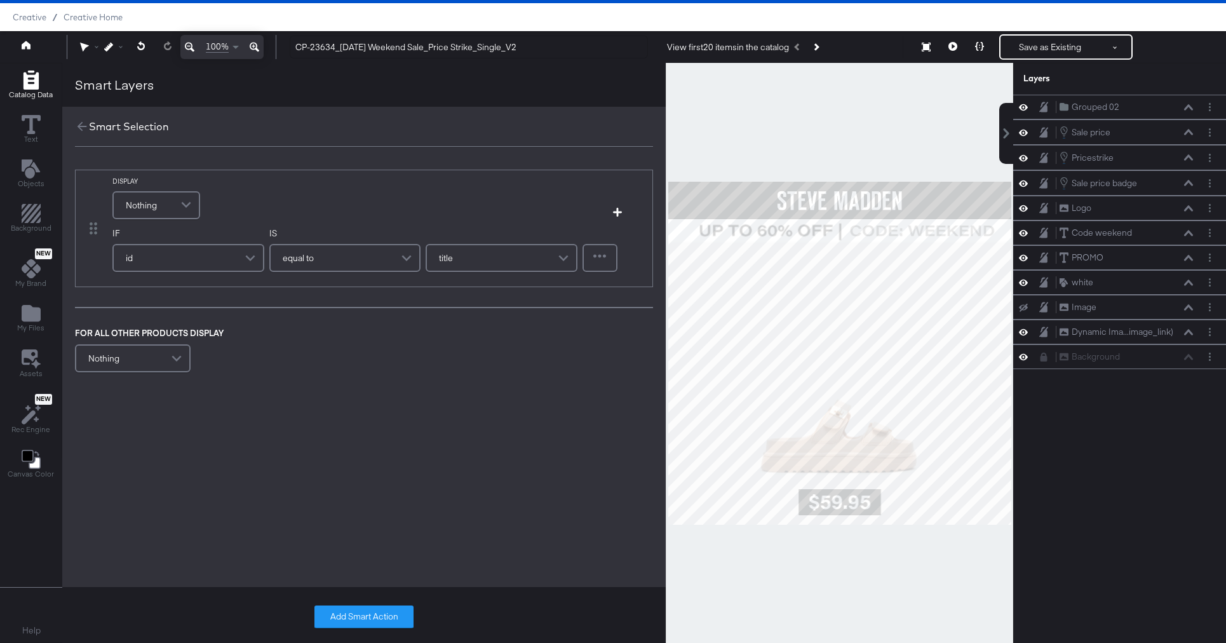
click at [164, 201] on div "Nothing" at bounding box center [156, 205] width 85 height 25
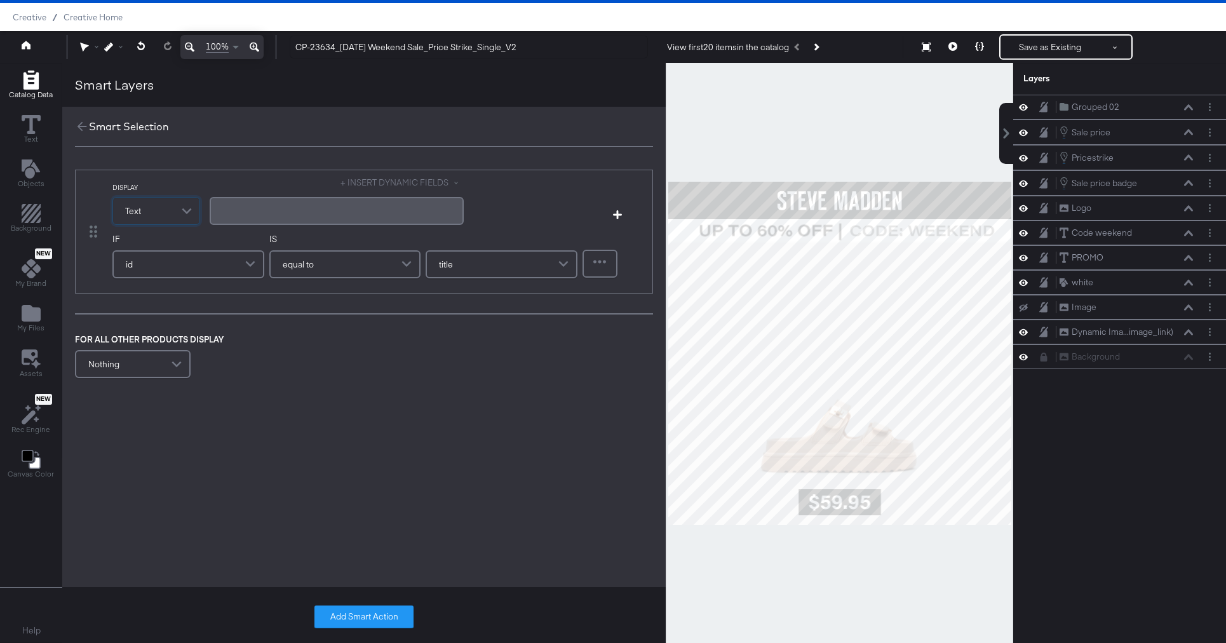
click at [225, 210] on div "﻿" at bounding box center [336, 211] width 239 height 12
click at [126, 258] on span "id" at bounding box center [129, 265] width 7 height 22
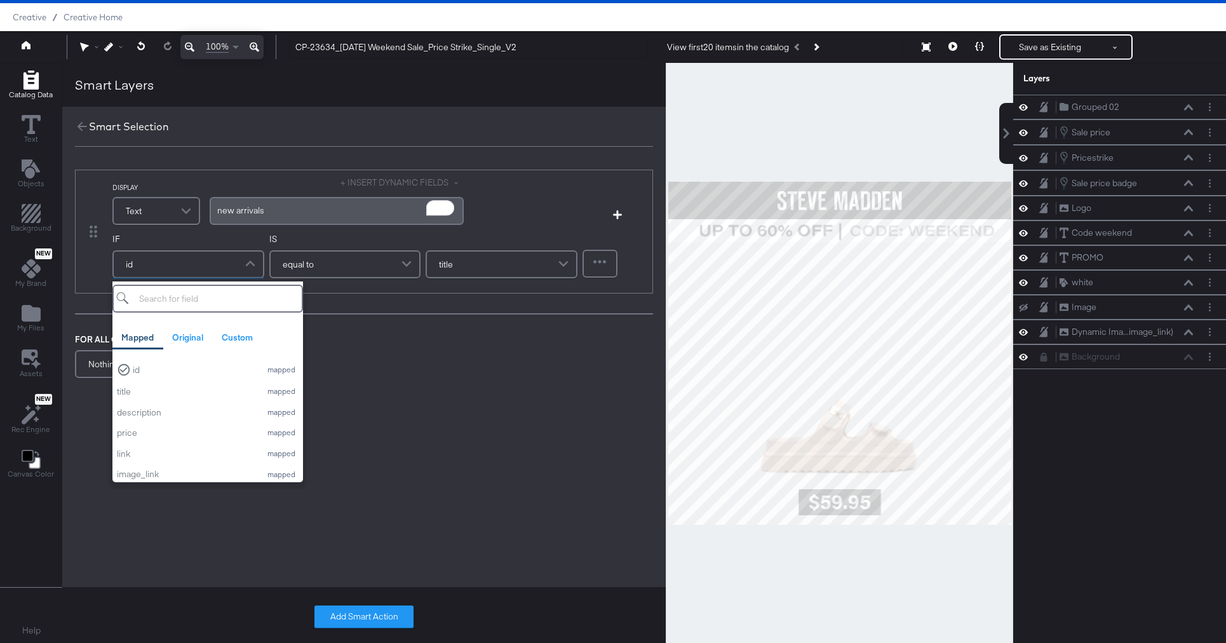
click at [174, 306] on input "search" at bounding box center [207, 299] width 191 height 28
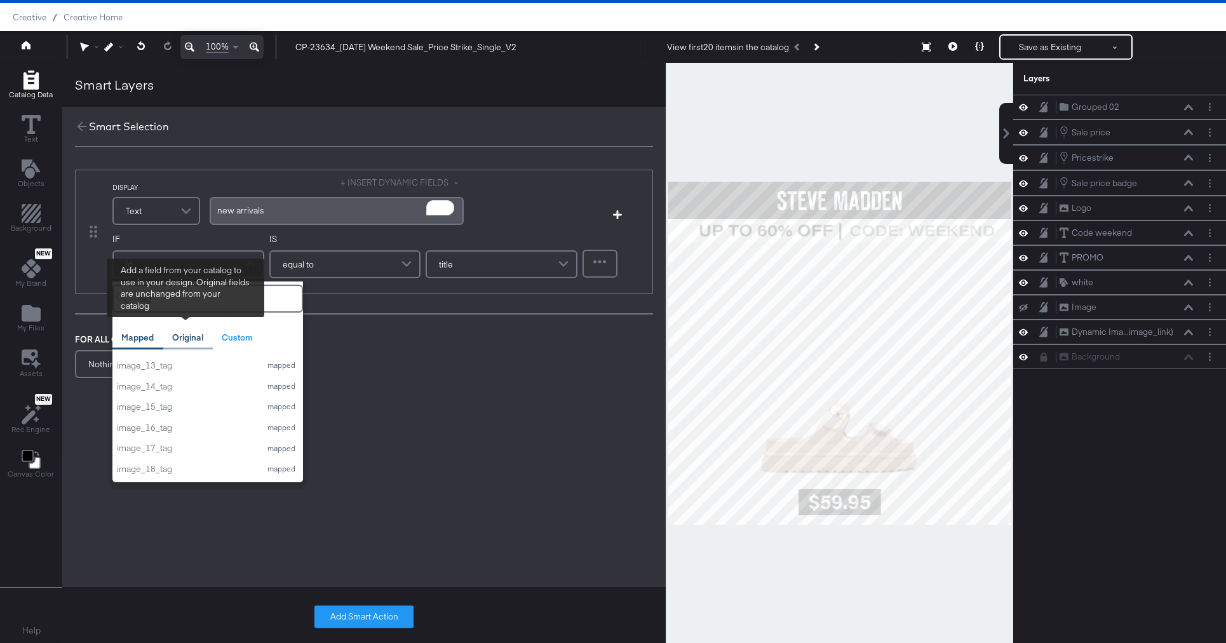
type input "tag"
click at [180, 339] on div "Original" at bounding box center [187, 338] width 31 height 12
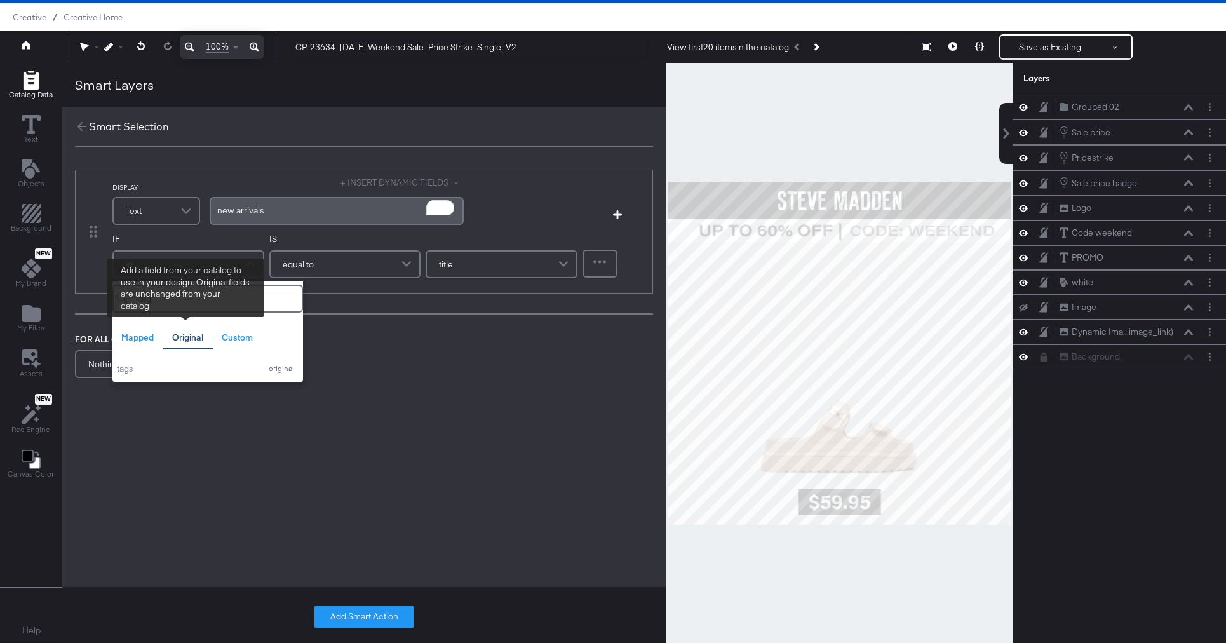
scroll to position [0, 0]
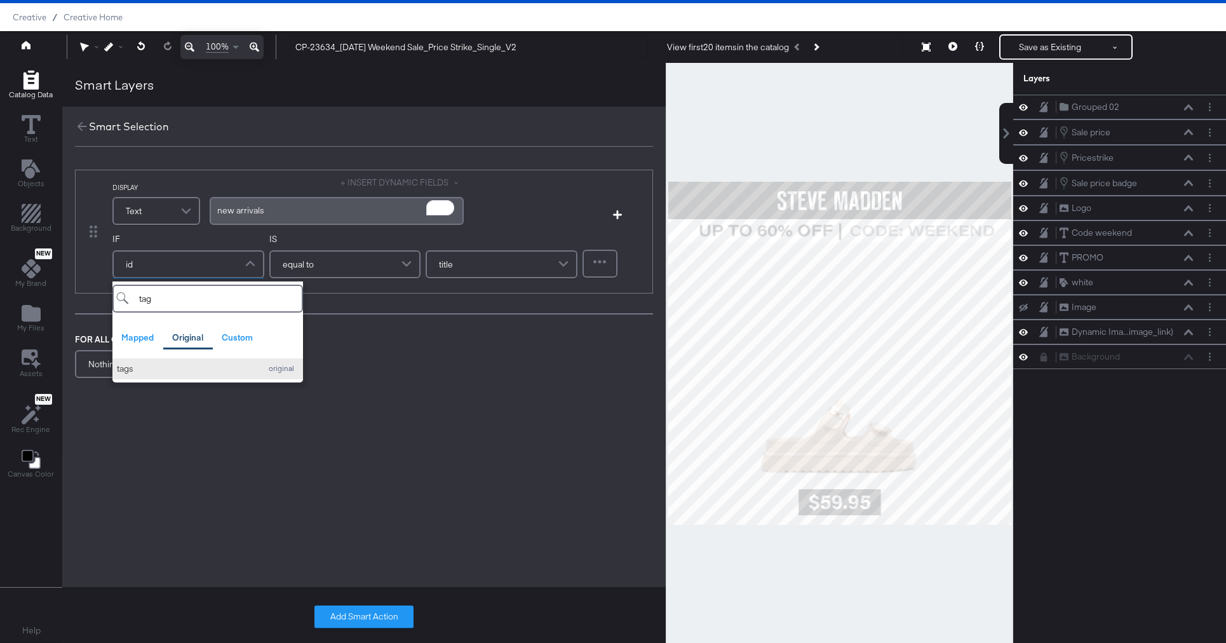
click at [213, 368] on div "tags" at bounding box center [185, 369] width 137 height 12
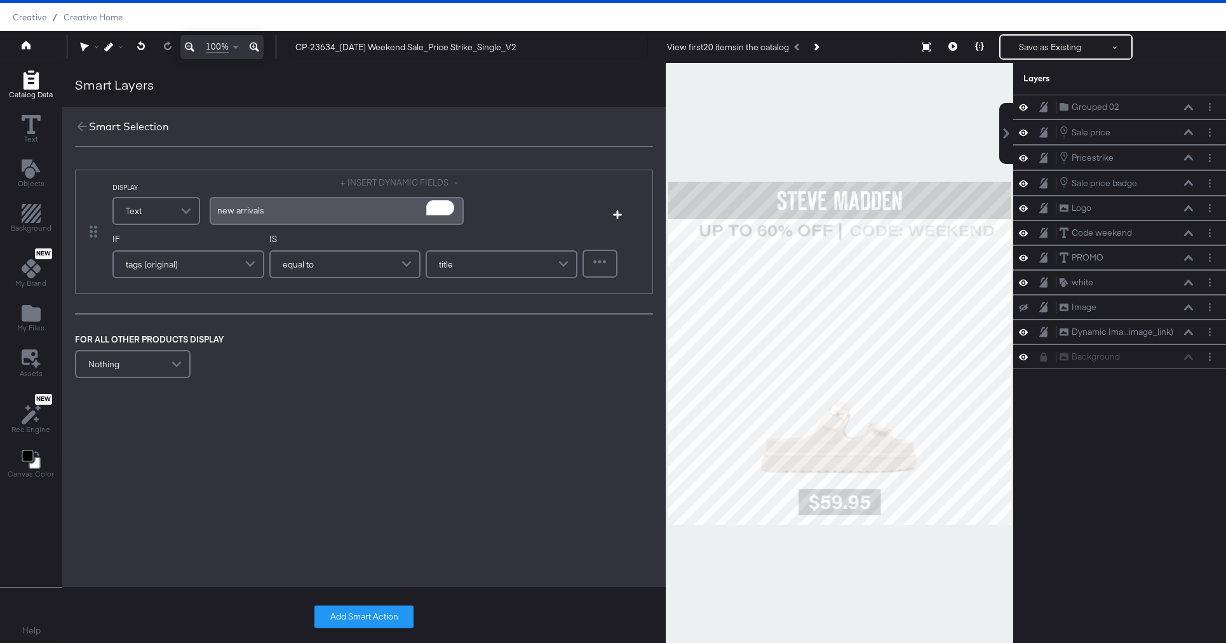
click at [360, 261] on div "equal to" at bounding box center [345, 264] width 149 height 25
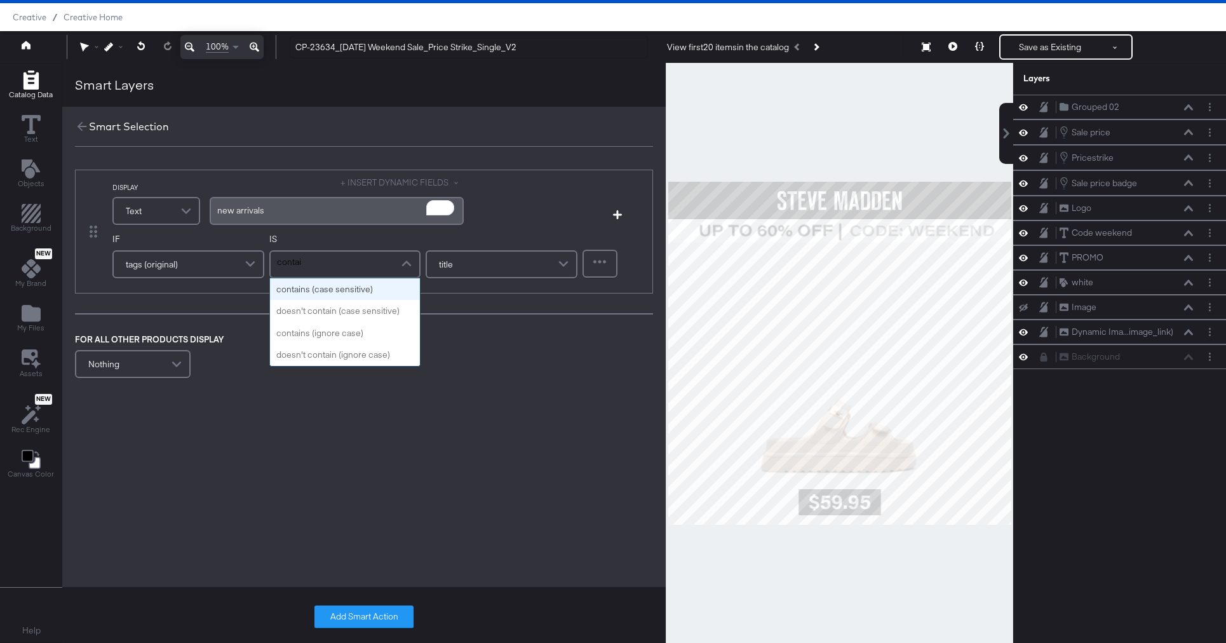
type input "contain"
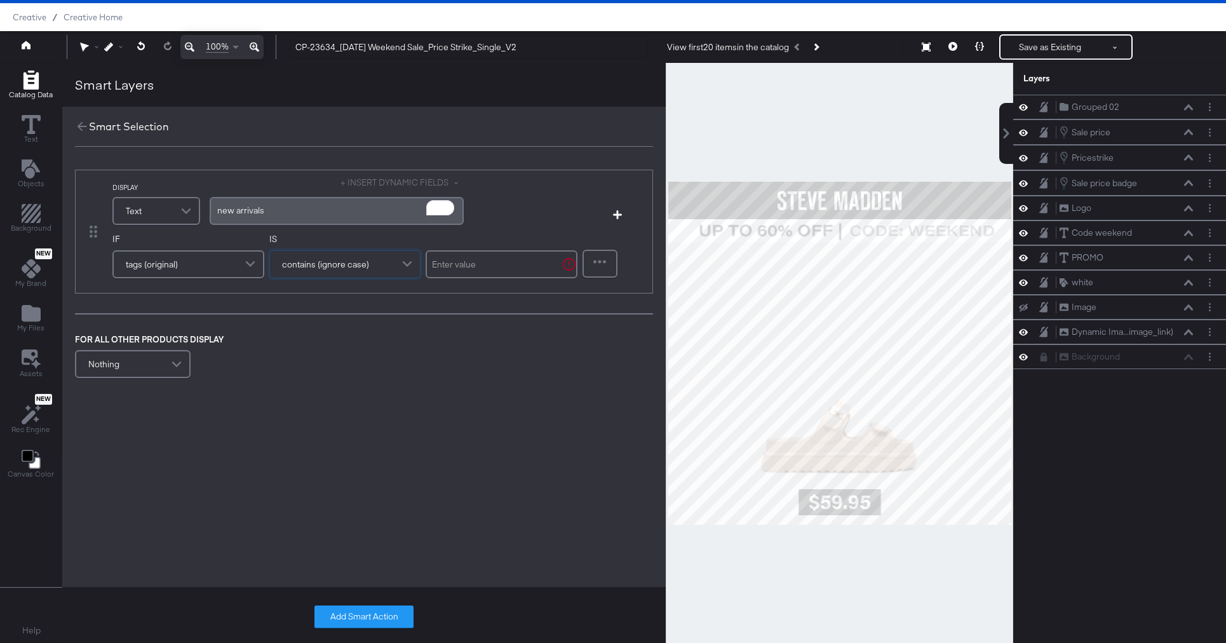
click at [451, 260] on input "text" at bounding box center [502, 264] width 152 height 28
type input "ALL NEW ARRIVALS"
click at [325, 623] on button "Add Smart Action" at bounding box center [364, 617] width 99 height 23
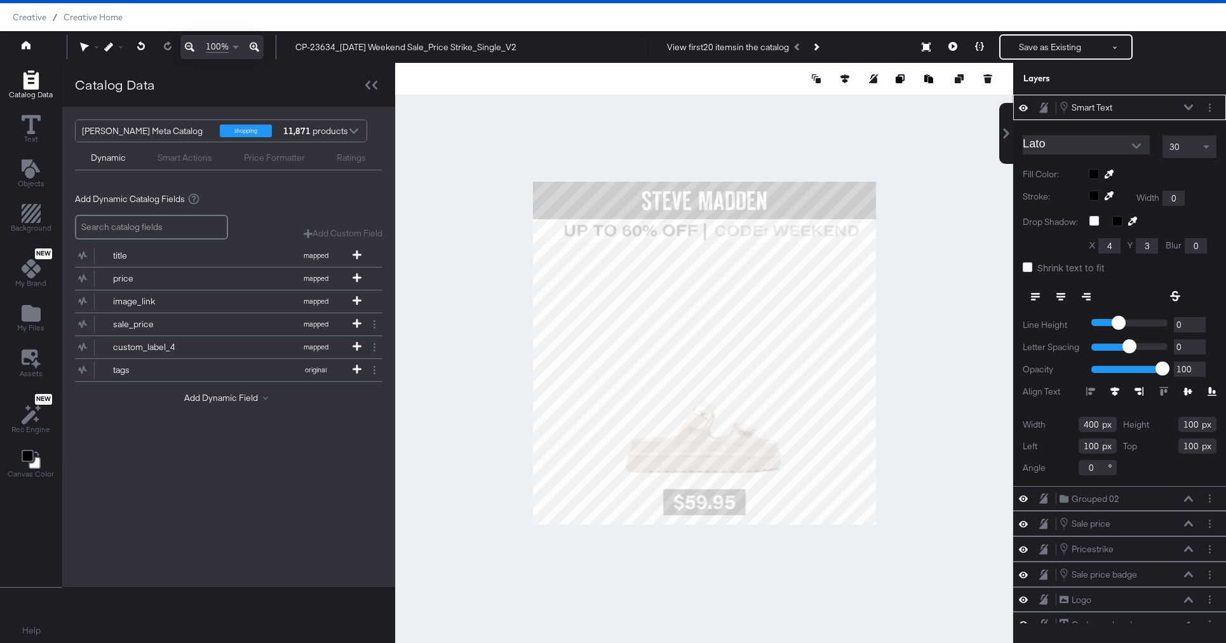
type input "112"
type input "286"
click at [954, 47] on icon at bounding box center [953, 46] width 9 height 9
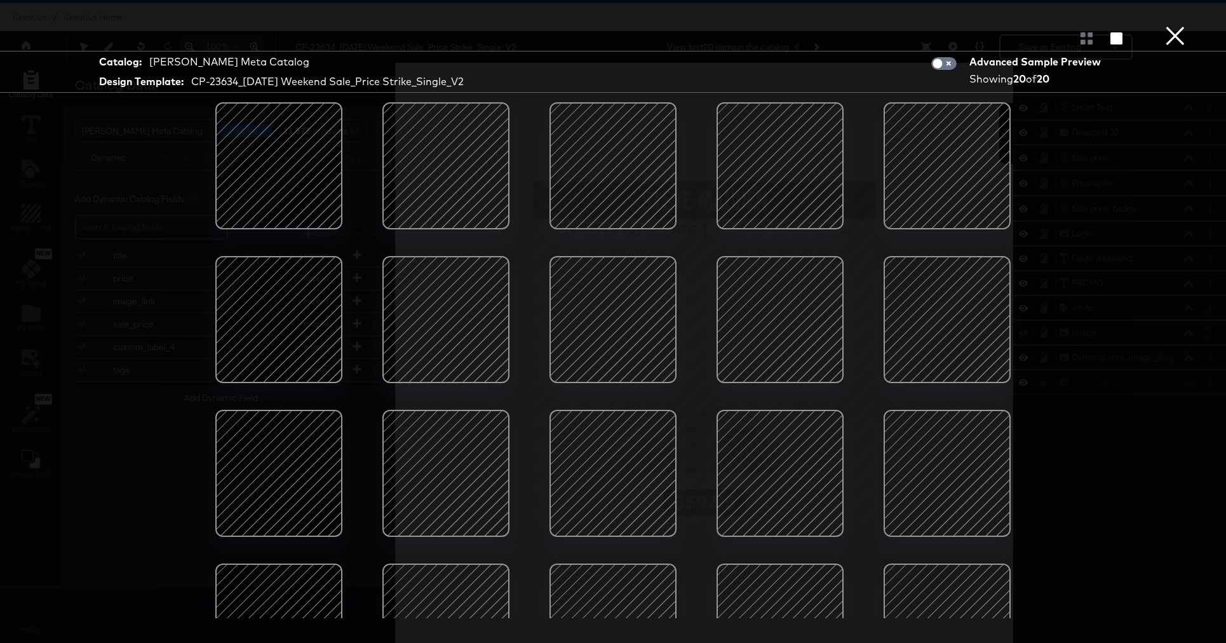
click at [438, 325] on div at bounding box center [446, 320] width 108 height 108
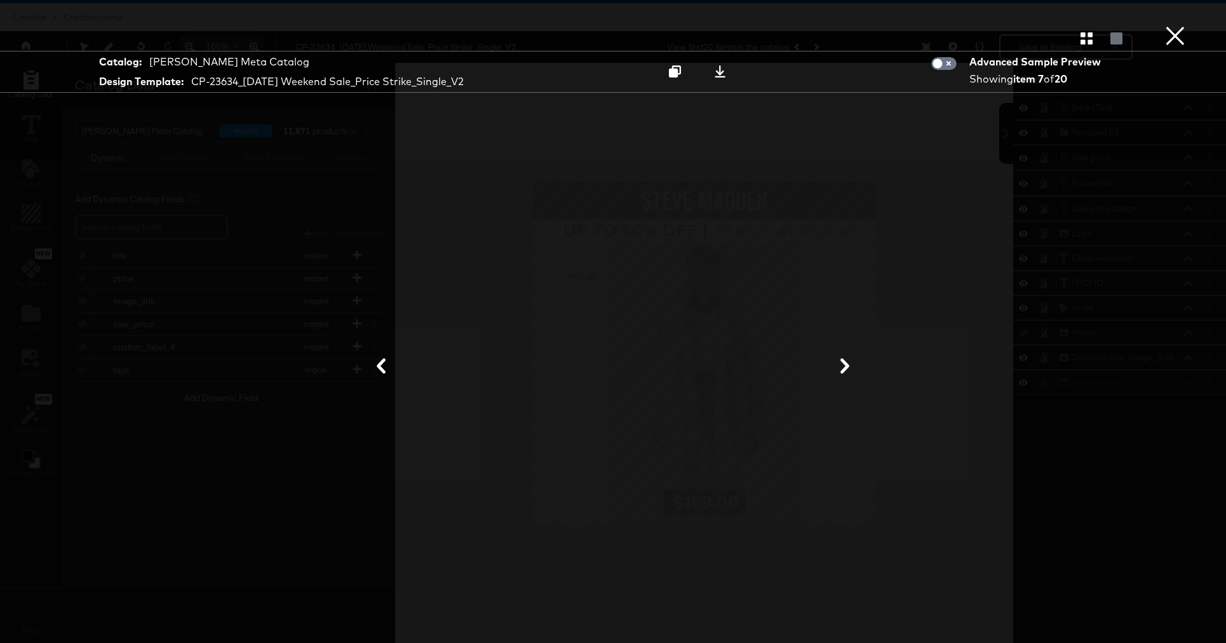
click at [1181, 25] on button "×" at bounding box center [1175, 12] width 25 height 25
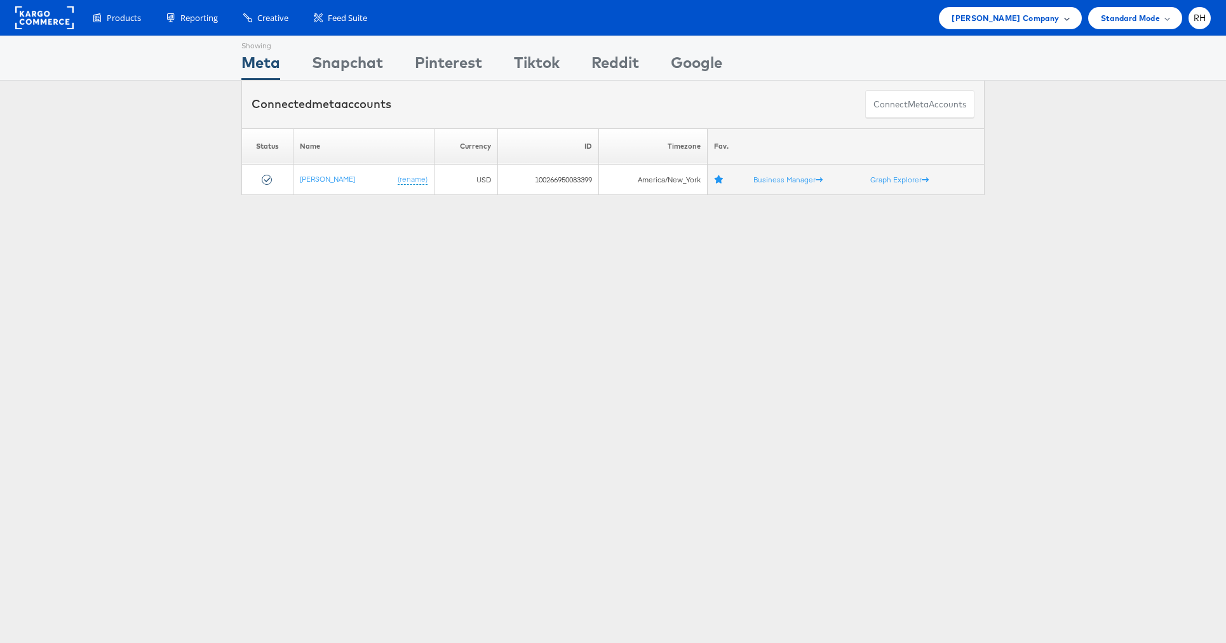
click at [1060, 25] on div "[PERSON_NAME] Company" at bounding box center [1010, 18] width 142 height 22
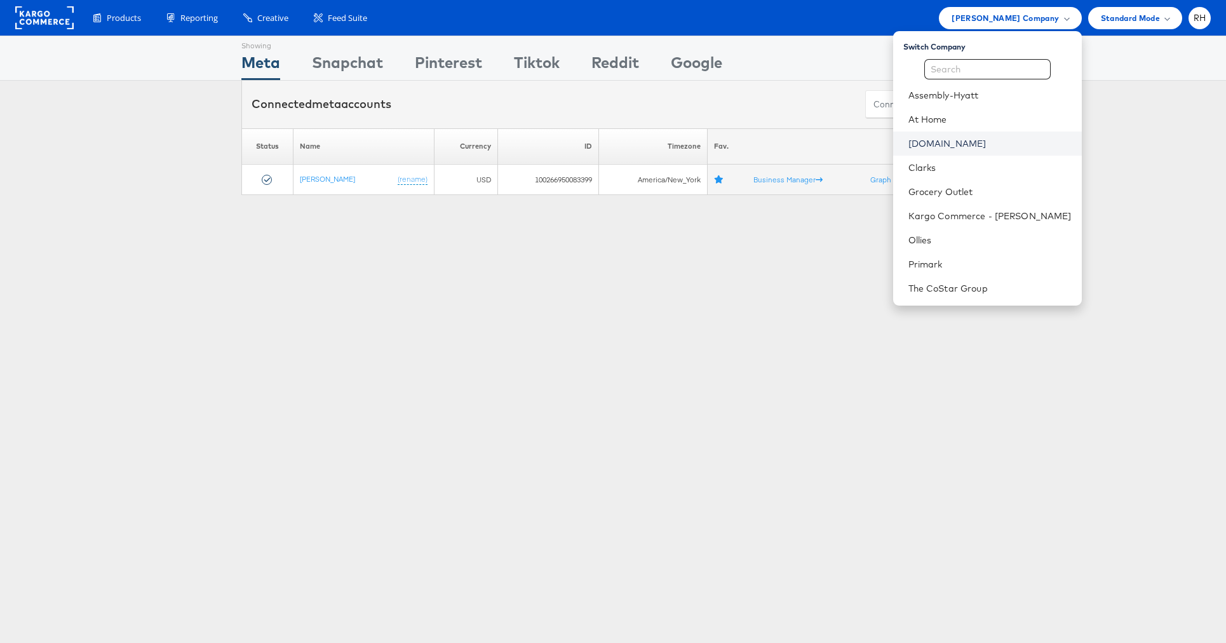
click at [999, 140] on link "[DOMAIN_NAME]" at bounding box center [990, 143] width 163 height 13
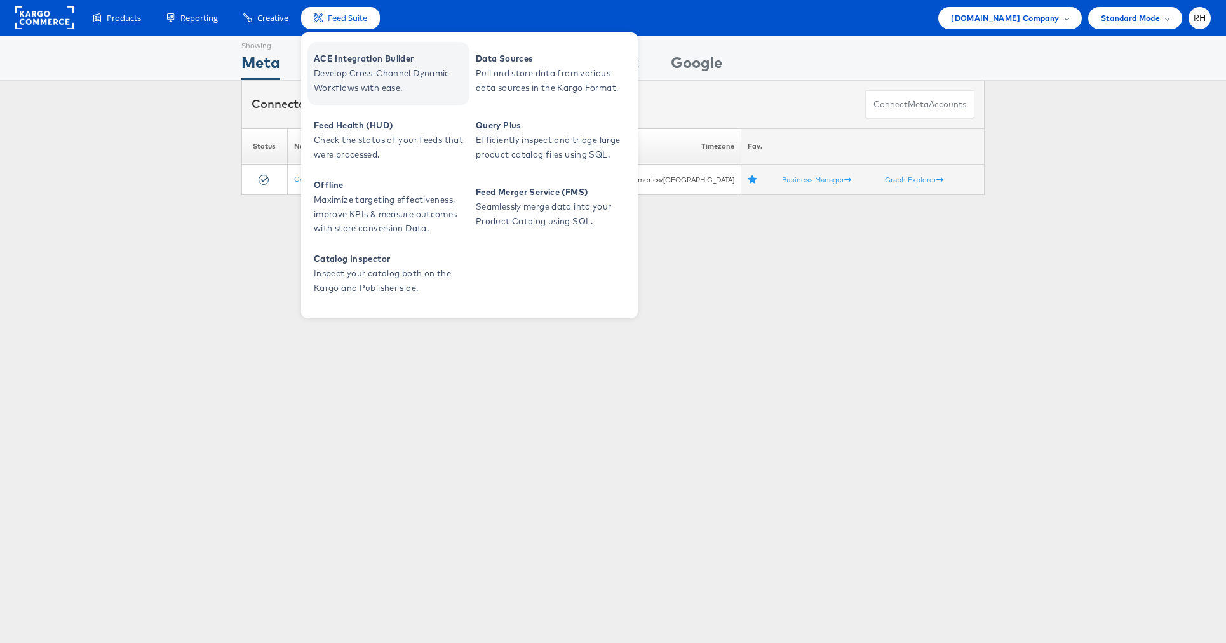
click at [356, 60] on span "ACE Integration Builder" at bounding box center [390, 58] width 152 height 15
